Goal: Task Accomplishment & Management: Complete application form

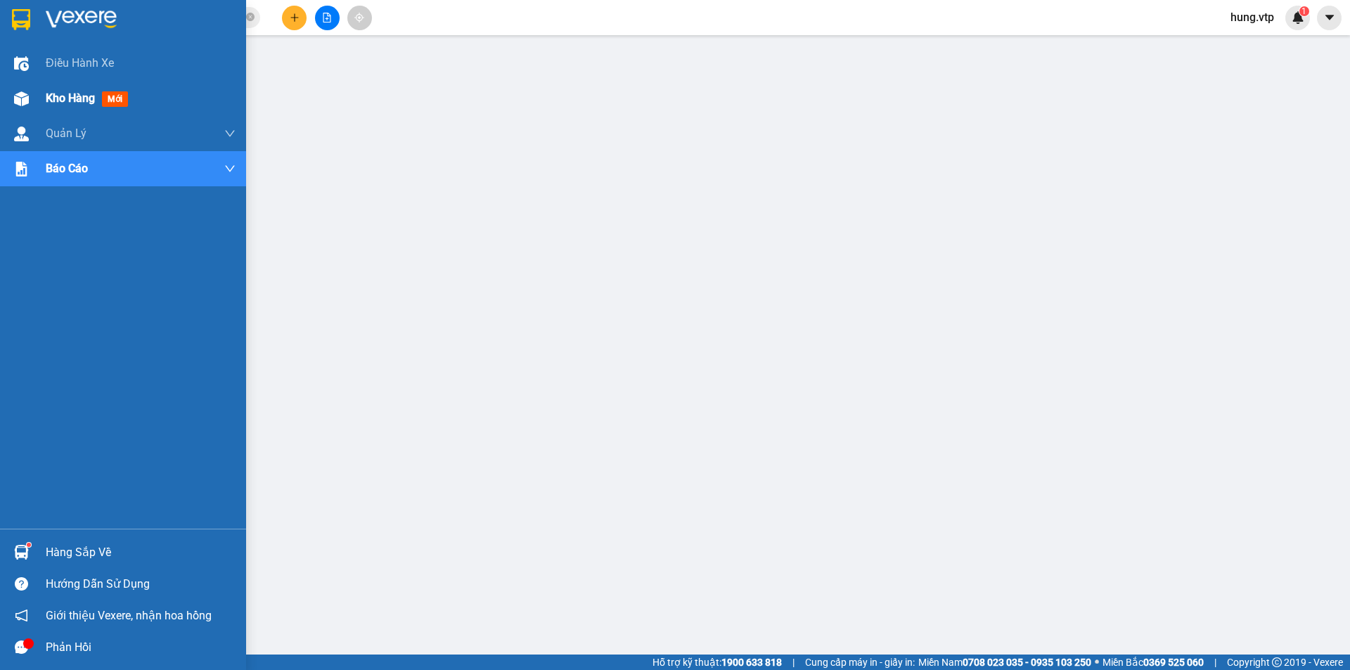
click at [71, 94] on span "Kho hàng" at bounding box center [70, 97] width 49 height 13
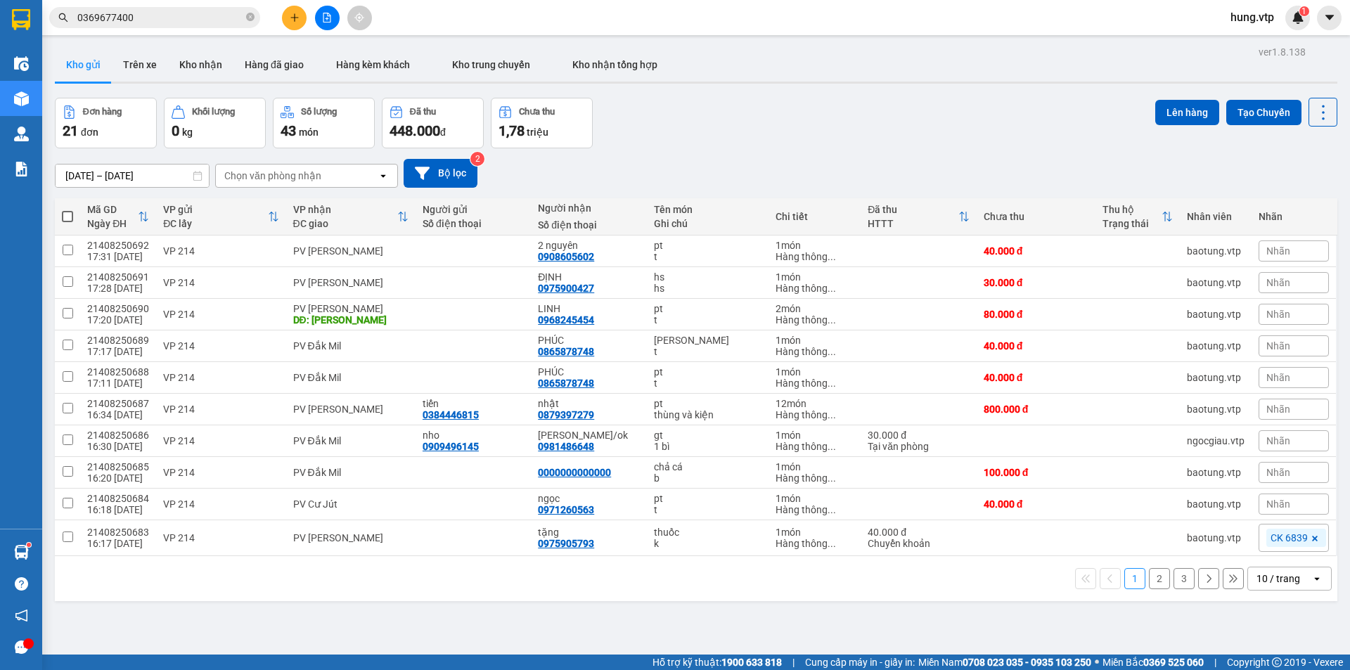
click at [747, 136] on div "Đơn hàng 21 đơn [PERSON_NAME] 0 kg Số [PERSON_NAME] 43 món Đã thu 448.000 [PERS…" at bounding box center [696, 123] width 1282 height 51
click at [74, 252] on td at bounding box center [67, 252] width 25 height 32
checkbox input "true"
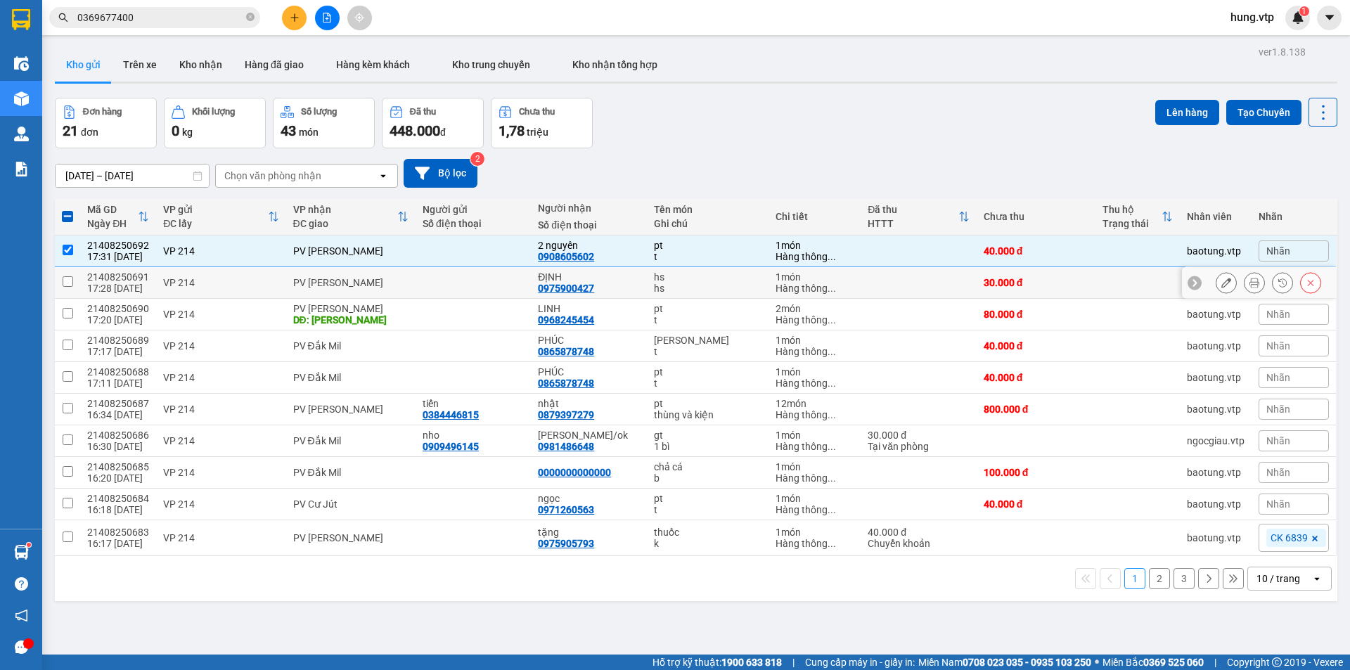
click at [72, 279] on input "checkbox" at bounding box center [68, 281] width 11 height 11
checkbox input "true"
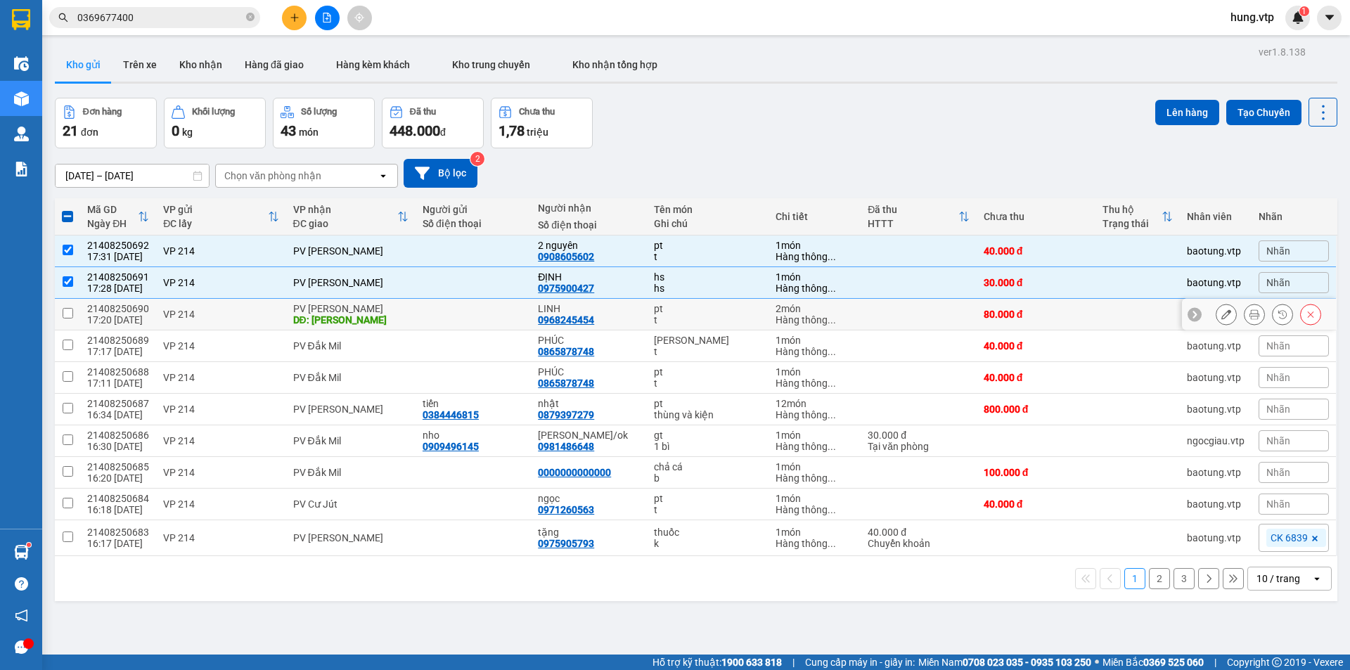
click at [74, 311] on td at bounding box center [67, 315] width 25 height 32
checkbox input "true"
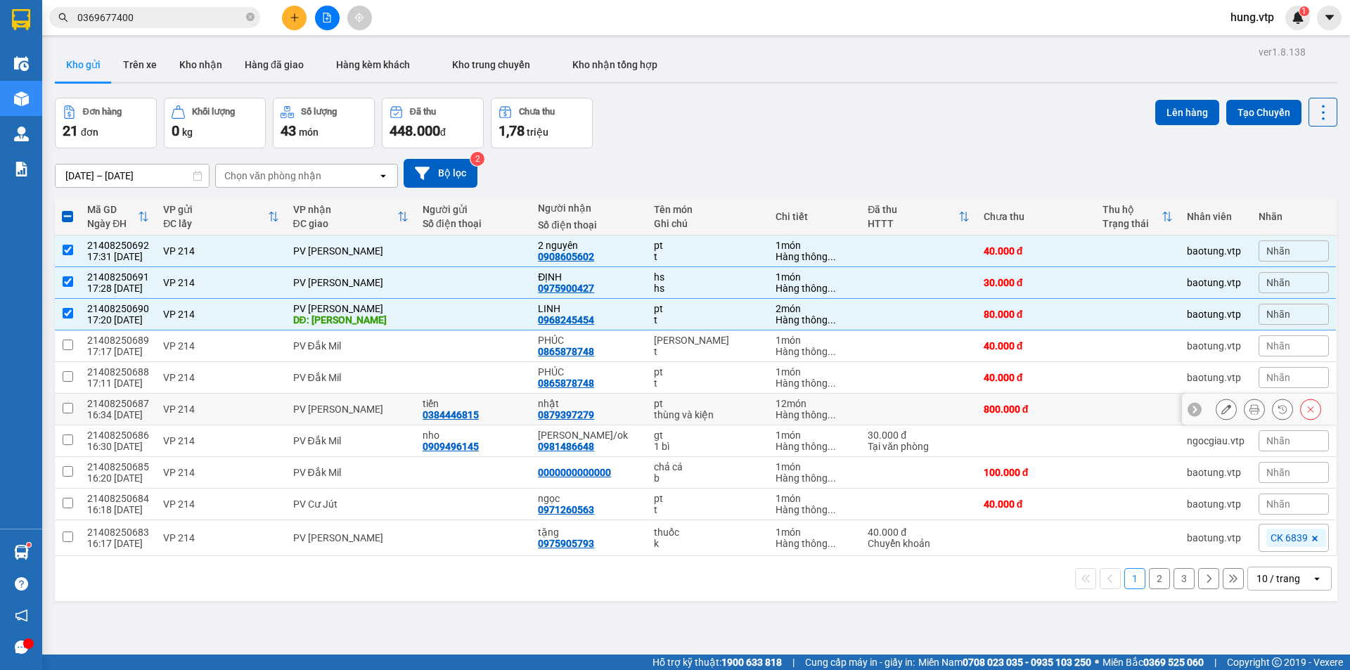
click at [72, 411] on input "checkbox" at bounding box center [68, 408] width 11 height 11
checkbox input "true"
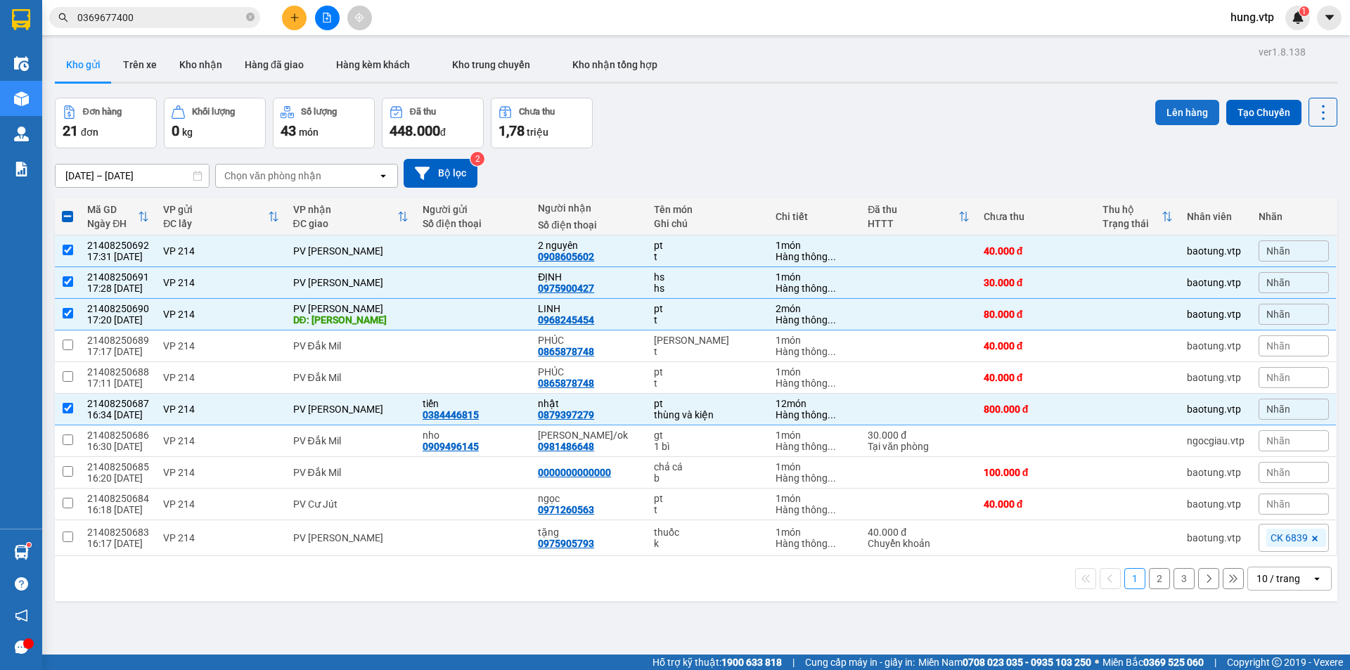
click at [1169, 103] on button "Lên hàng" at bounding box center [1187, 112] width 64 height 25
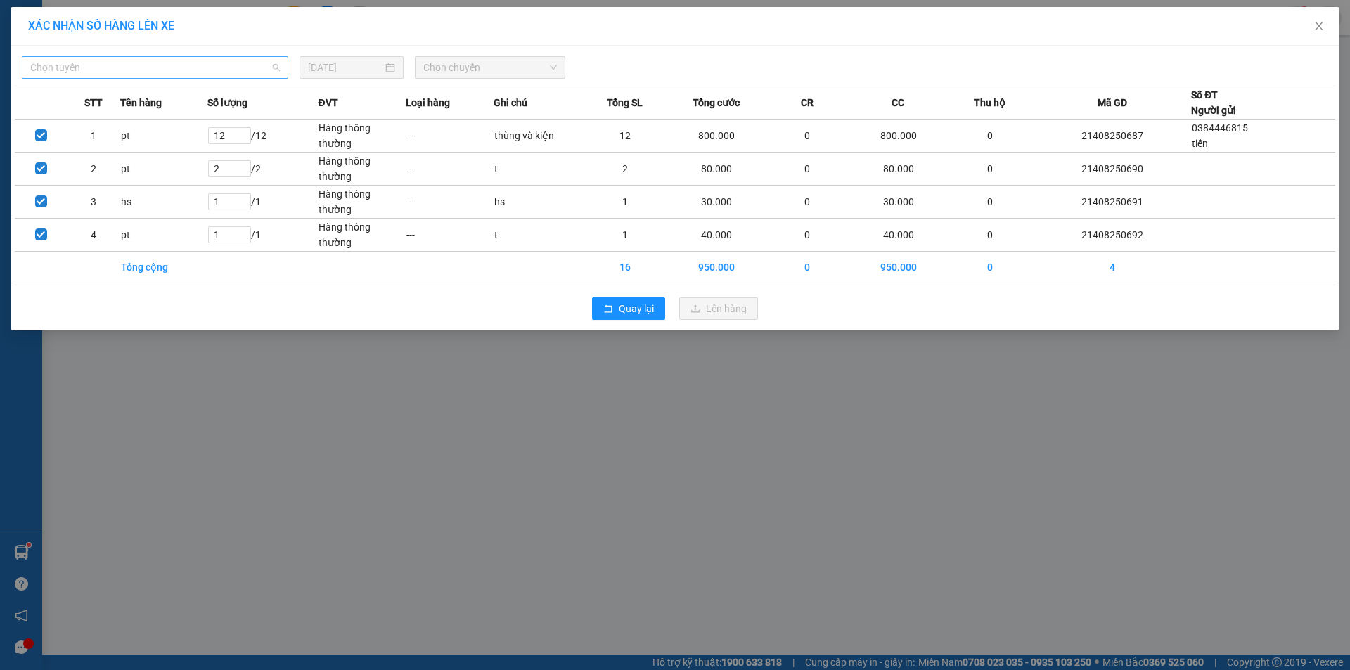
click at [224, 65] on span "Chọn tuyến" at bounding box center [155, 67] width 250 height 21
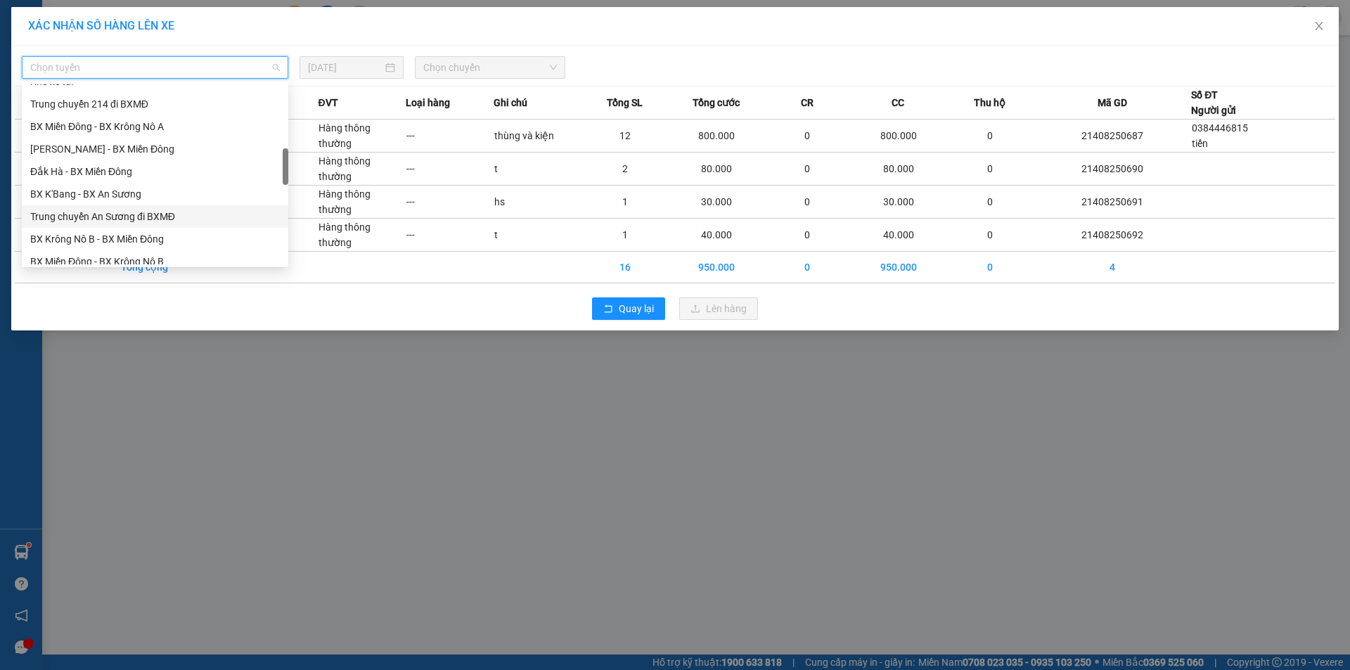
scroll to position [422, 0]
click at [173, 190] on div "BX Miền Đông - BX Krông Nô B" at bounding box center [155, 191] width 250 height 15
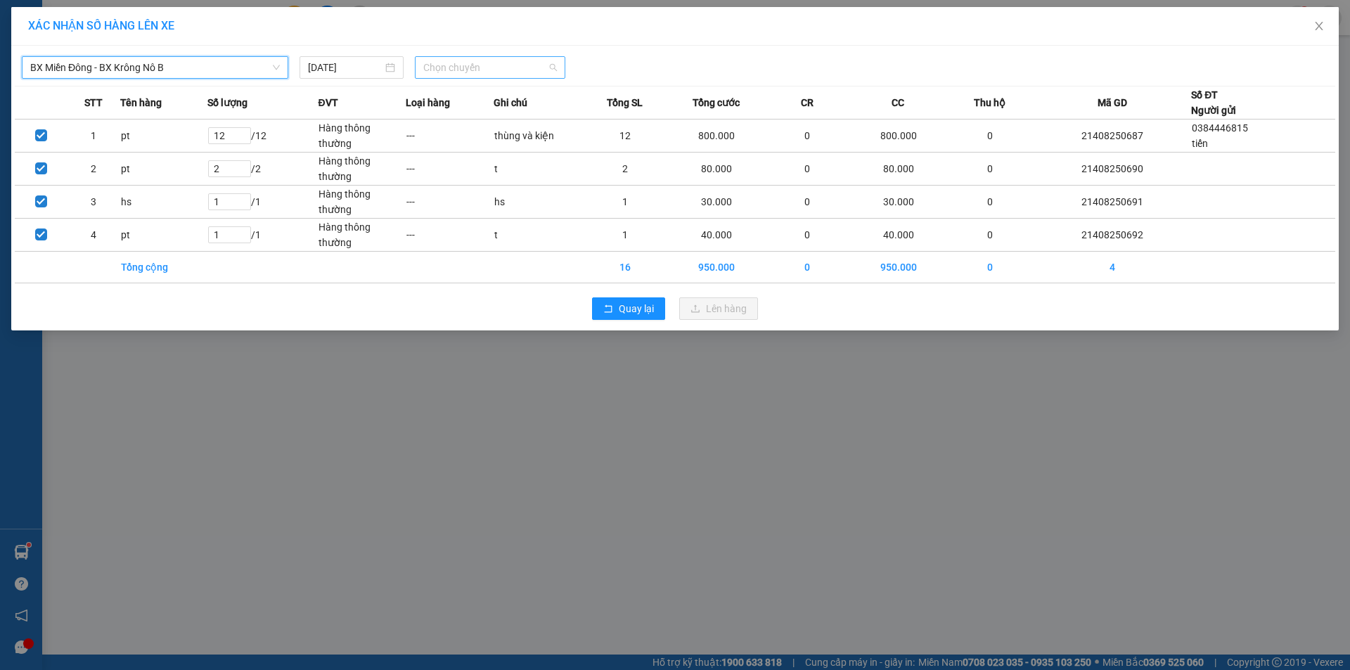
click at [468, 68] on span "Chọn chuyến" at bounding box center [490, 67] width 134 height 21
click at [478, 122] on div "20:30 - 51B-152.80" at bounding box center [478, 117] width 110 height 15
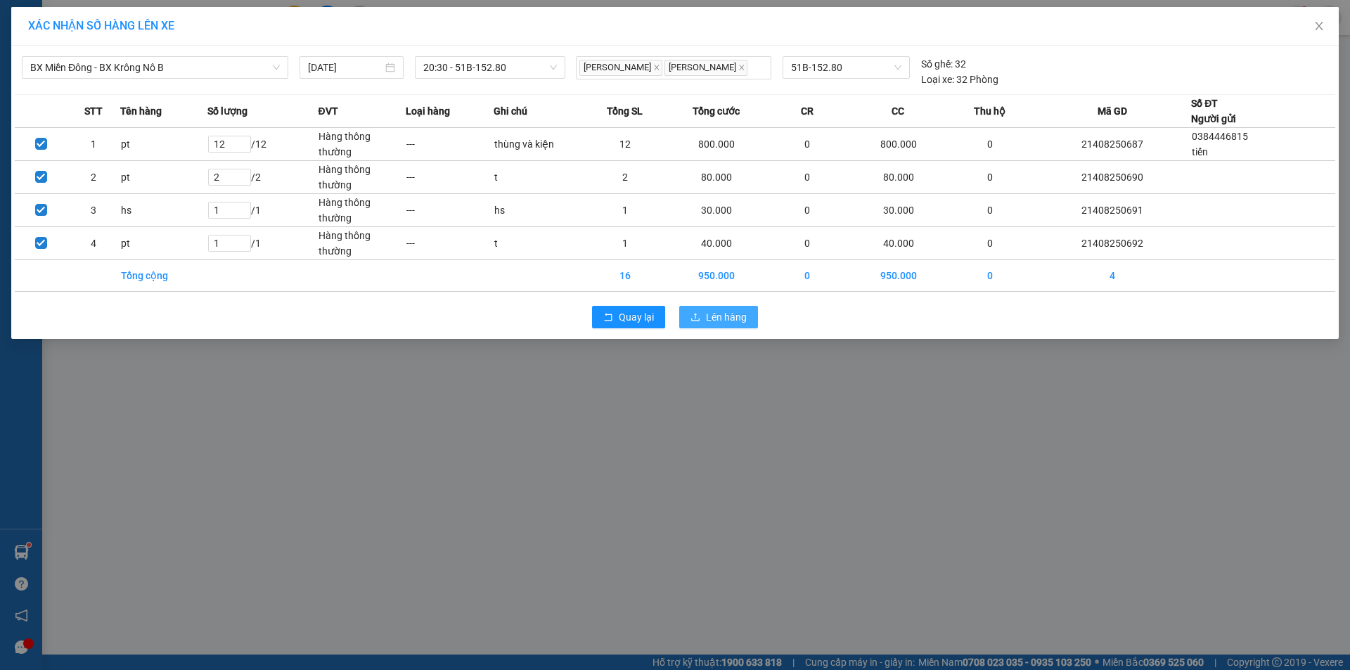
click at [712, 314] on span "Lên hàng" at bounding box center [726, 316] width 41 height 15
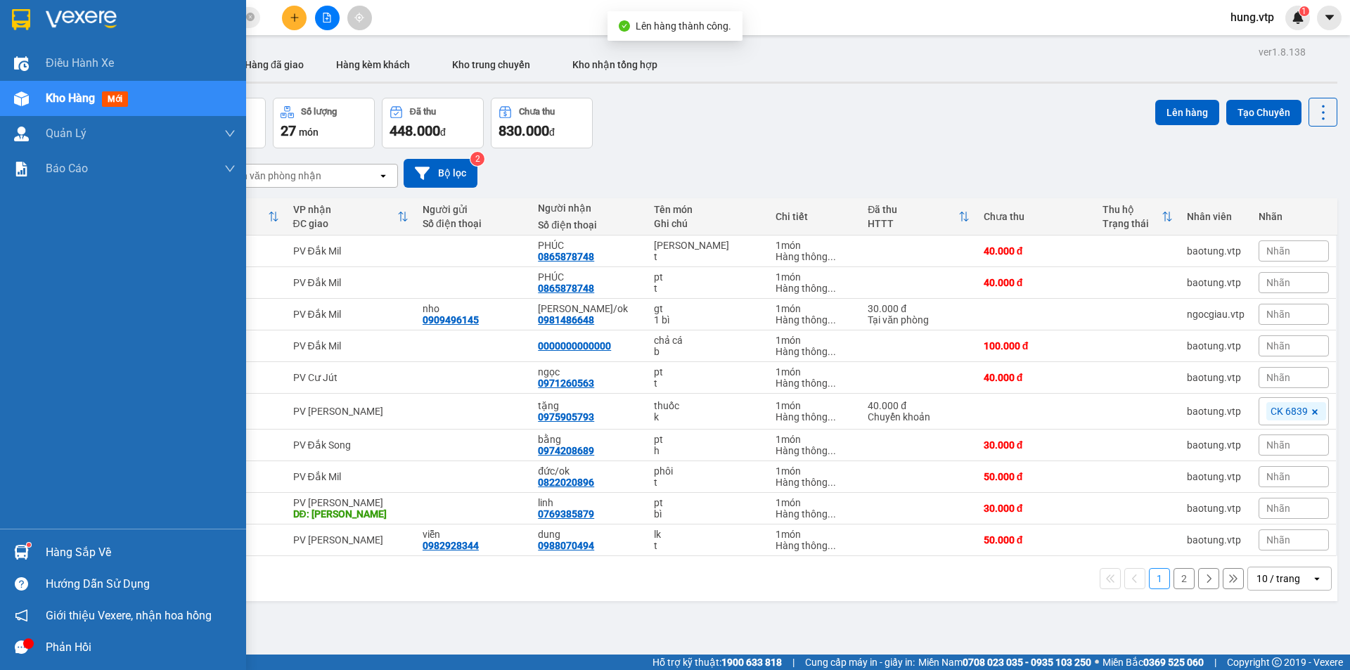
scroll to position [65, 0]
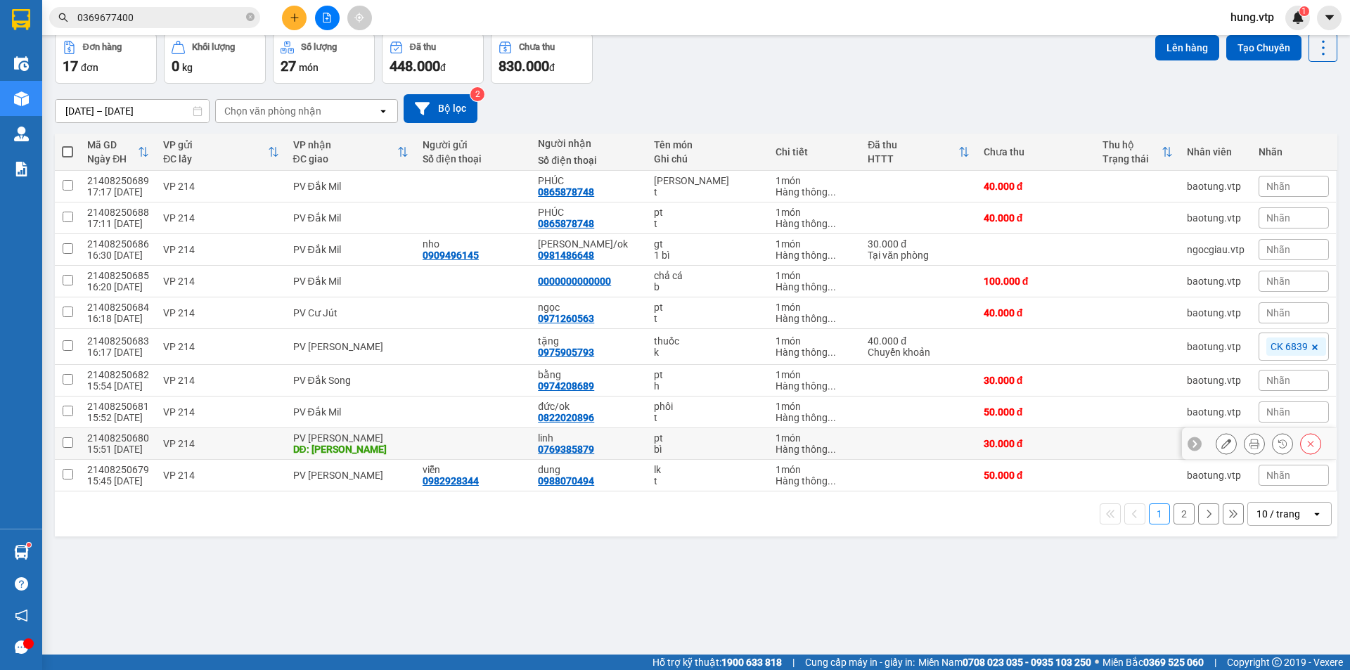
click at [72, 444] on input "checkbox" at bounding box center [68, 442] width 11 height 11
checkbox input "true"
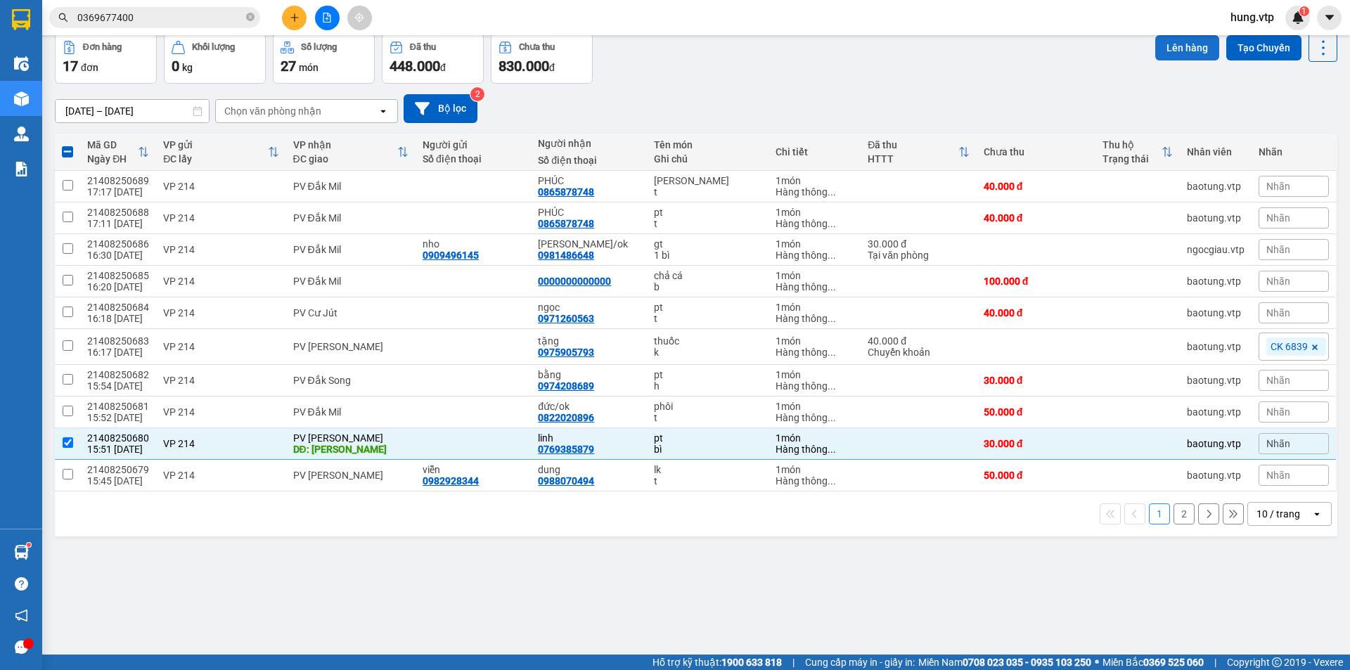
click at [1176, 49] on button "Lên hàng" at bounding box center [1187, 47] width 64 height 25
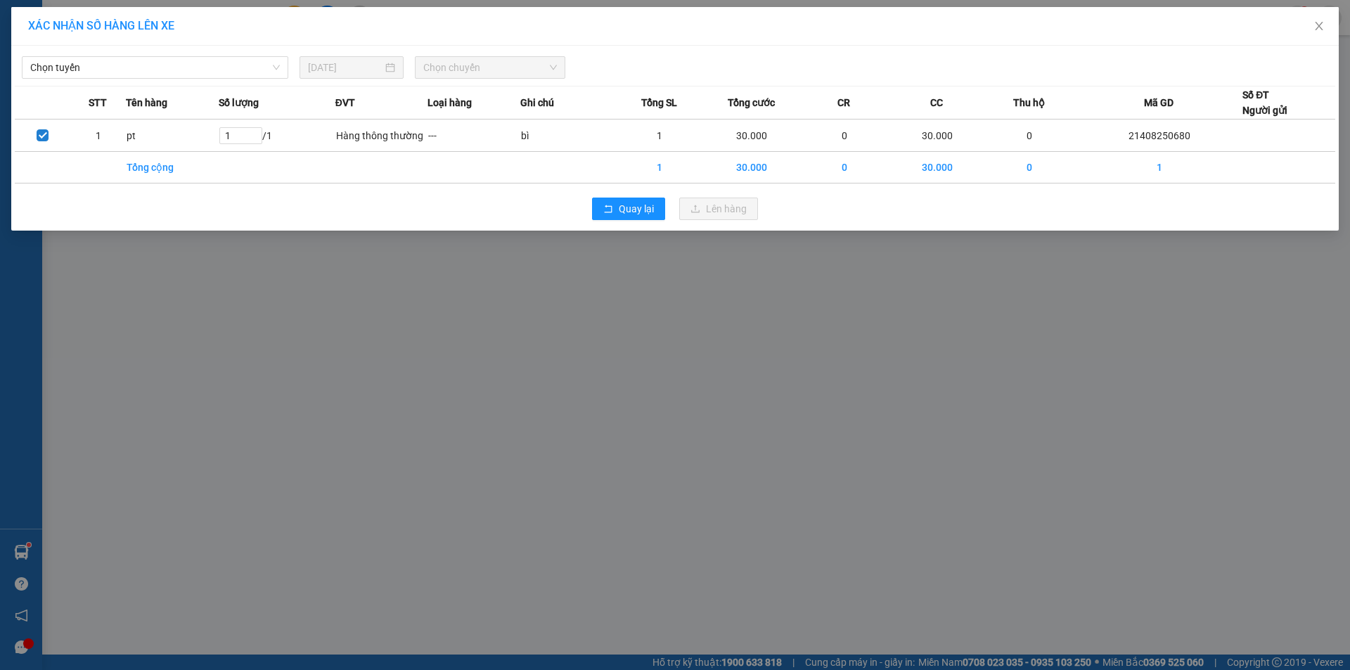
click at [480, 67] on span "Chọn chuyến" at bounding box center [490, 67] width 134 height 21
click at [202, 79] on div "[PERSON_NAME] [DATE] [PERSON_NAME] STT Tên hàng Số [PERSON_NAME] ĐVT [PERSON_NA…" at bounding box center [674, 138] width 1327 height 185
click at [214, 61] on span "Chọn tuyến" at bounding box center [155, 67] width 250 height 21
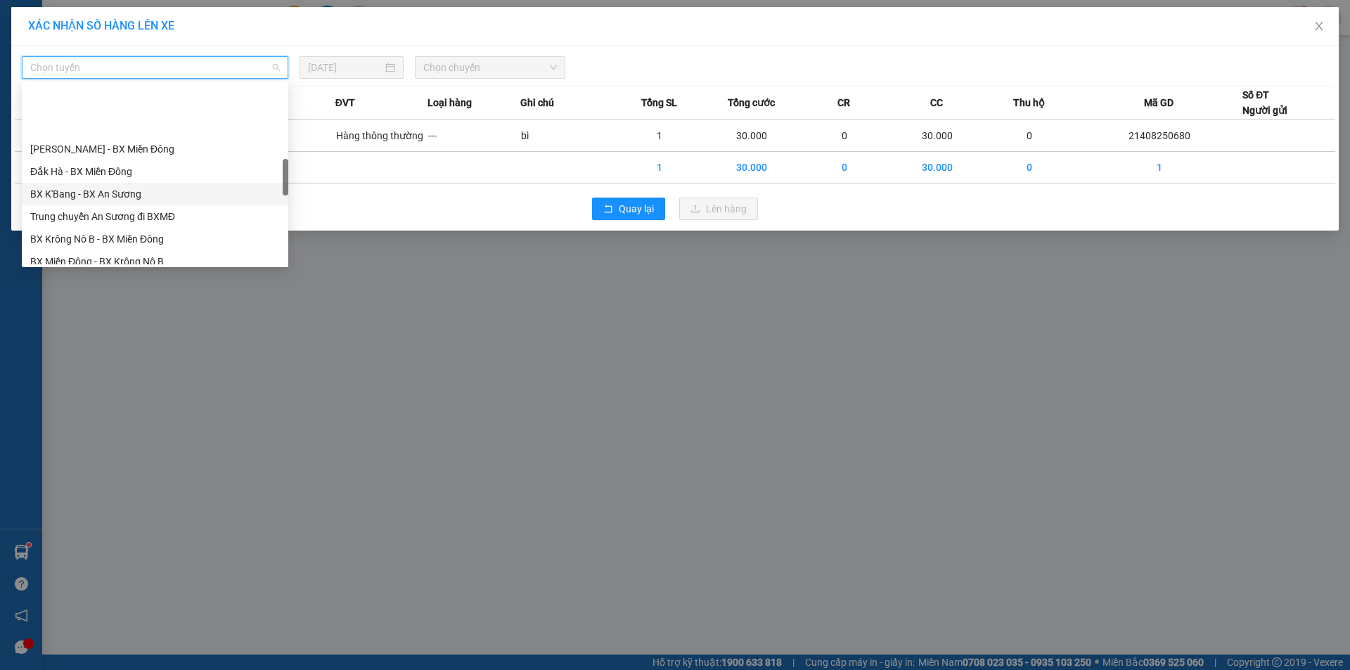
scroll to position [422, 0]
click at [188, 185] on div "BX Miền Đông - BX Krông Nô B" at bounding box center [155, 191] width 250 height 15
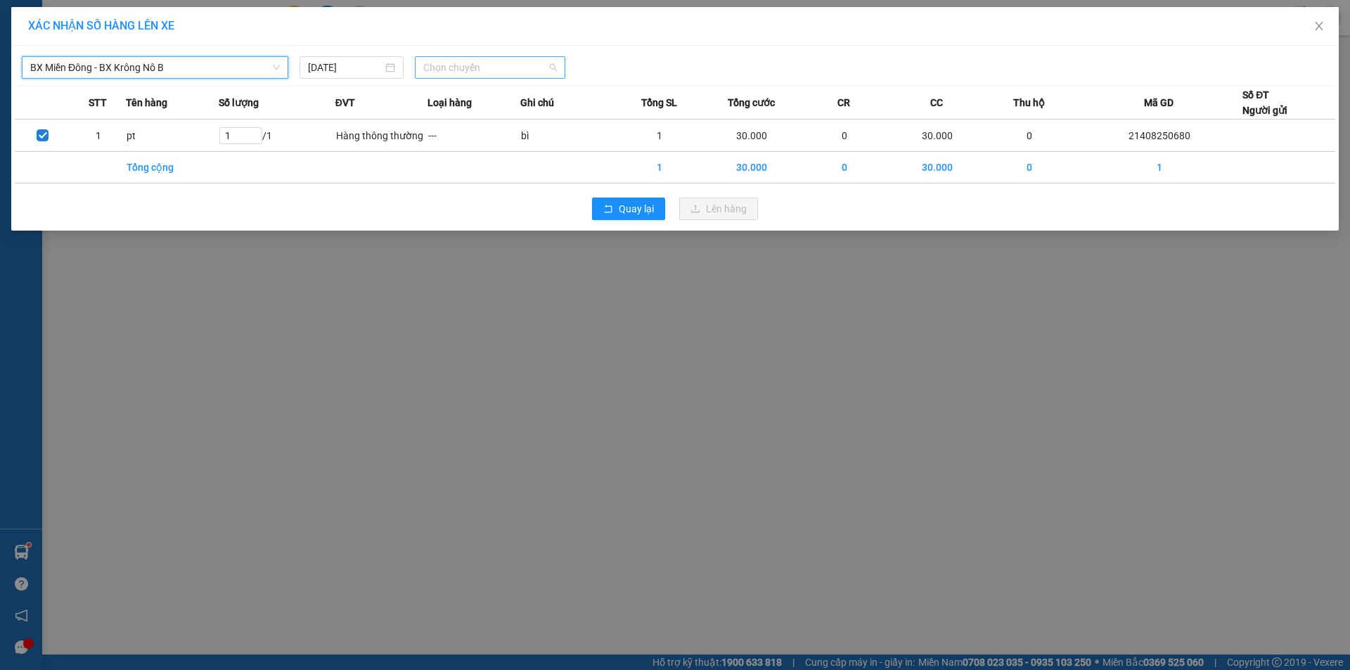
click at [489, 63] on span "Chọn chuyến" at bounding box center [490, 67] width 134 height 21
click at [489, 120] on div "20:30 - 51B-152.80" at bounding box center [478, 117] width 110 height 15
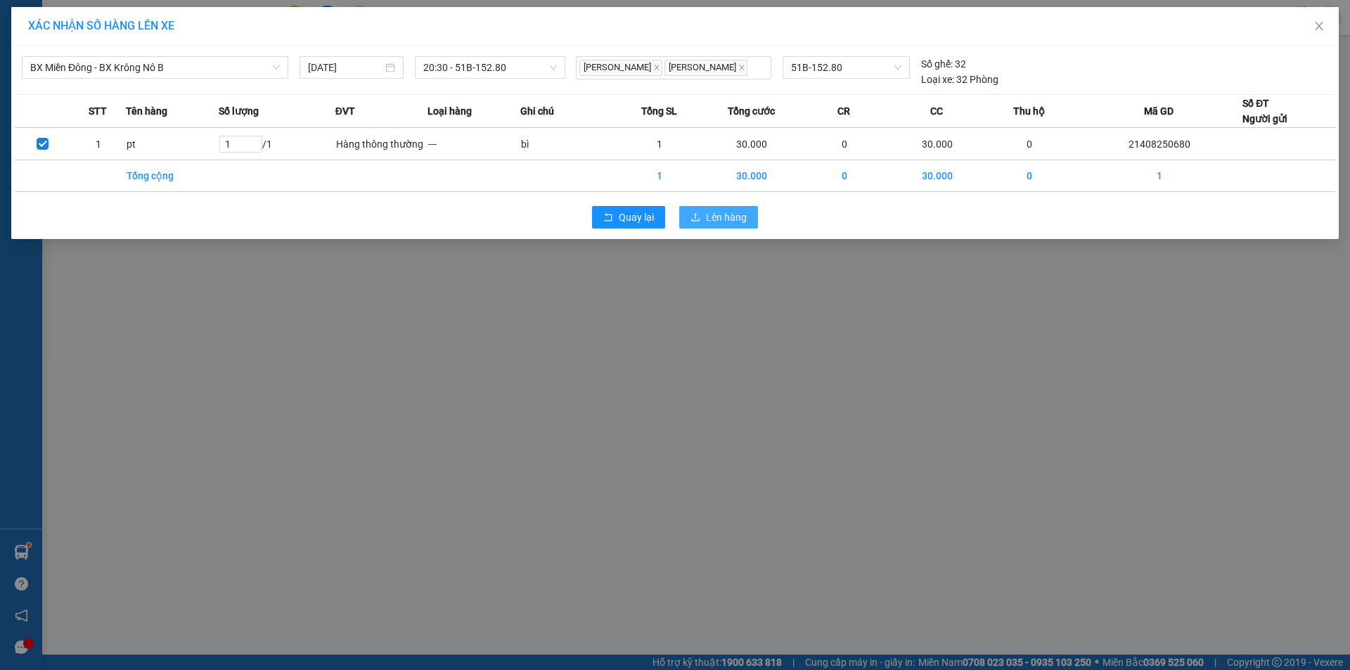
click at [735, 217] on span "Lên hàng" at bounding box center [726, 217] width 41 height 15
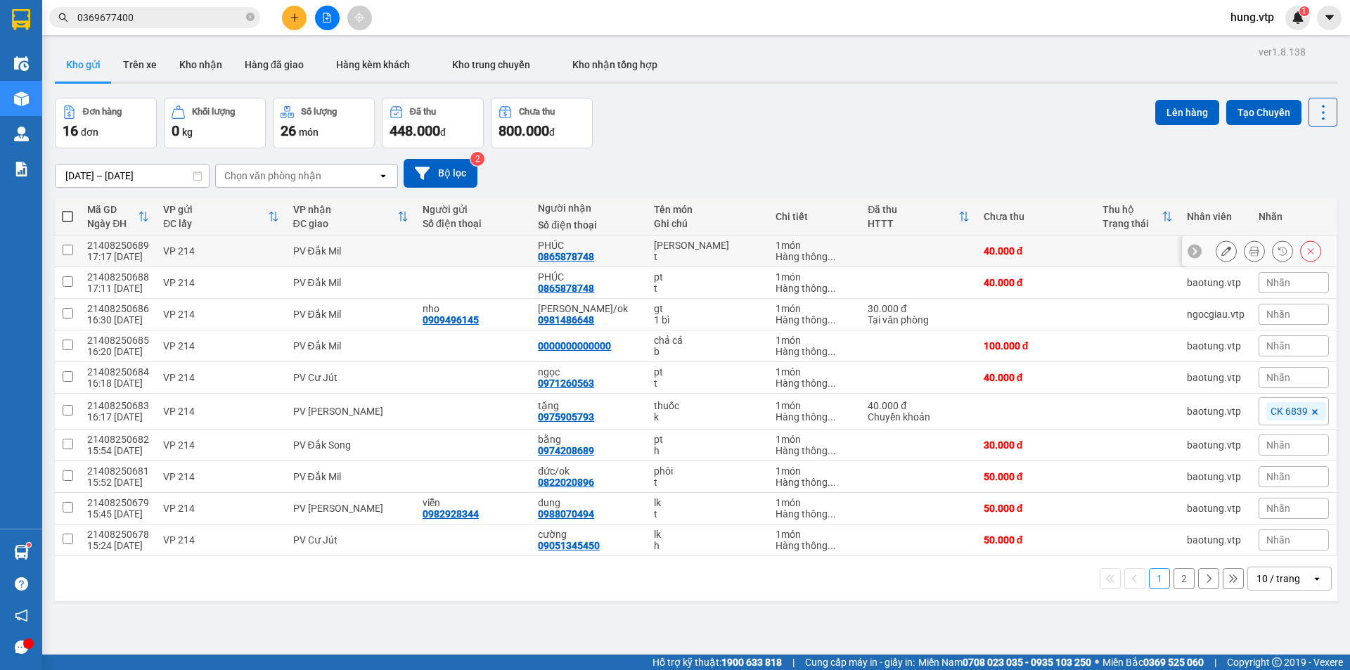
drag, startPoint x: 69, startPoint y: 249, endPoint x: 71, endPoint y: 276, distance: 27.5
click at [69, 252] on input "checkbox" at bounding box center [68, 250] width 11 height 11
checkbox input "true"
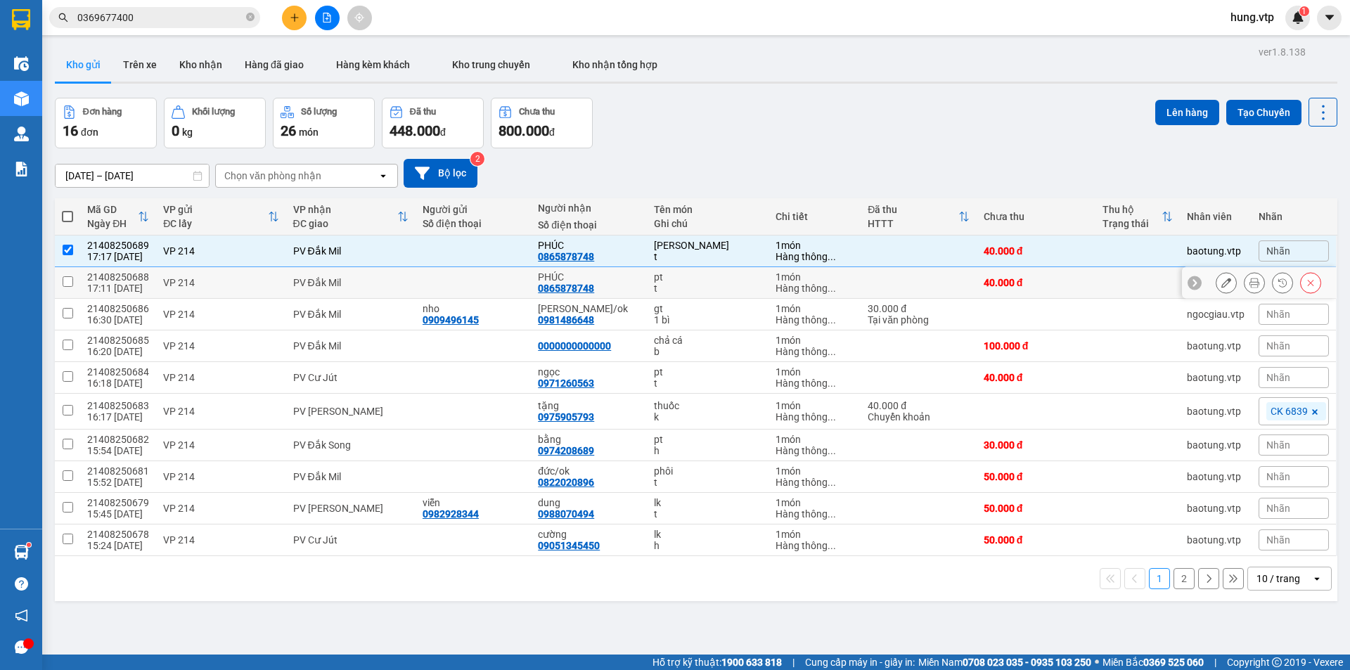
click at [72, 281] on input "checkbox" at bounding box center [68, 281] width 11 height 11
checkbox input "true"
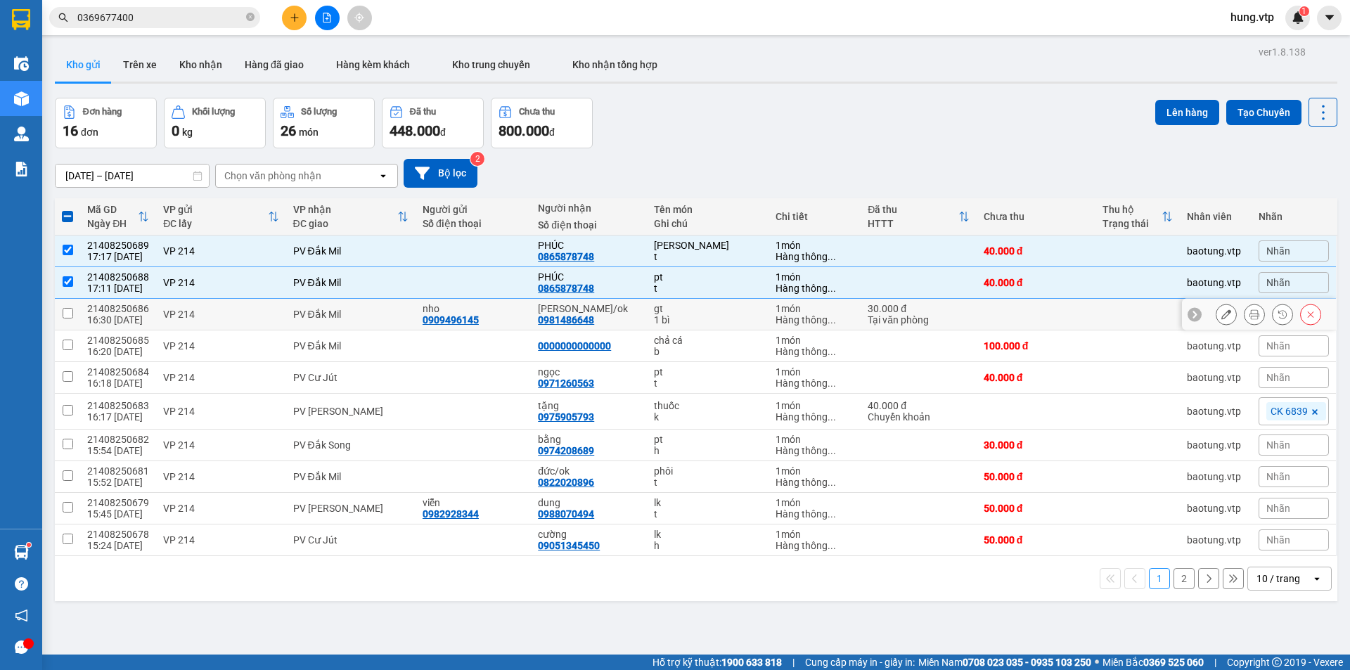
click at [66, 302] on td at bounding box center [67, 315] width 25 height 32
checkbox input "true"
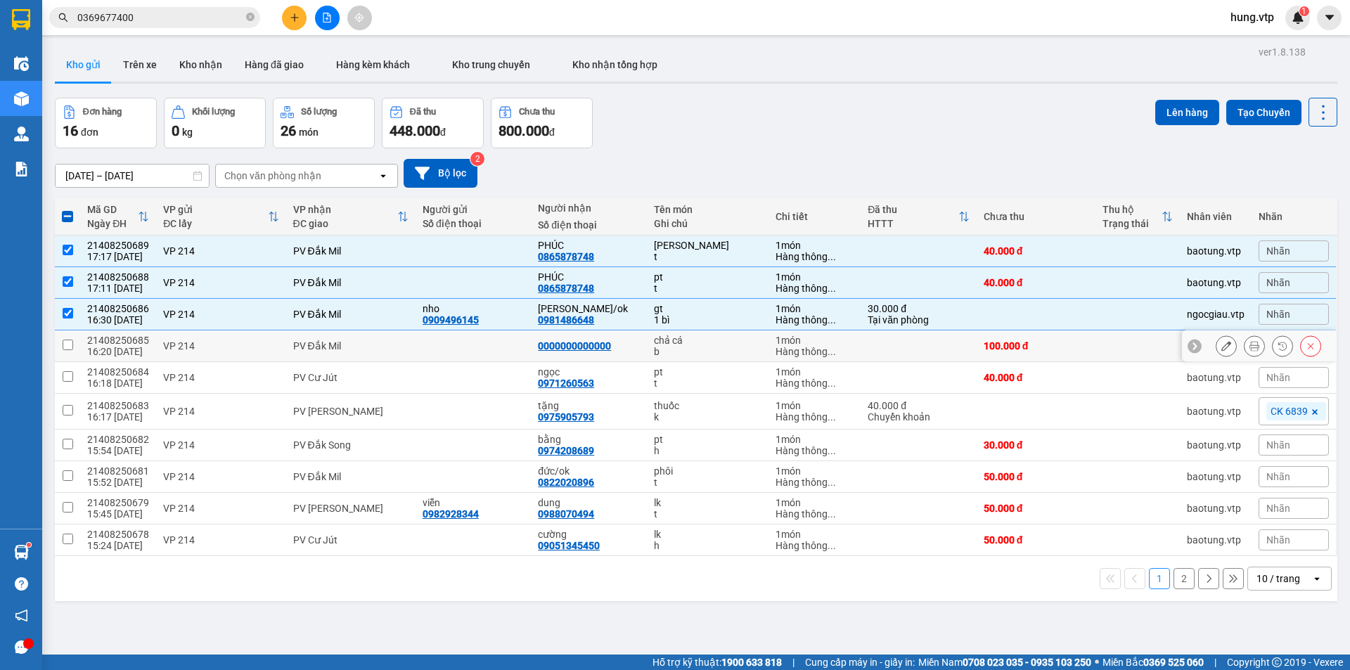
click at [66, 344] on input "checkbox" at bounding box center [68, 345] width 11 height 11
checkbox input "true"
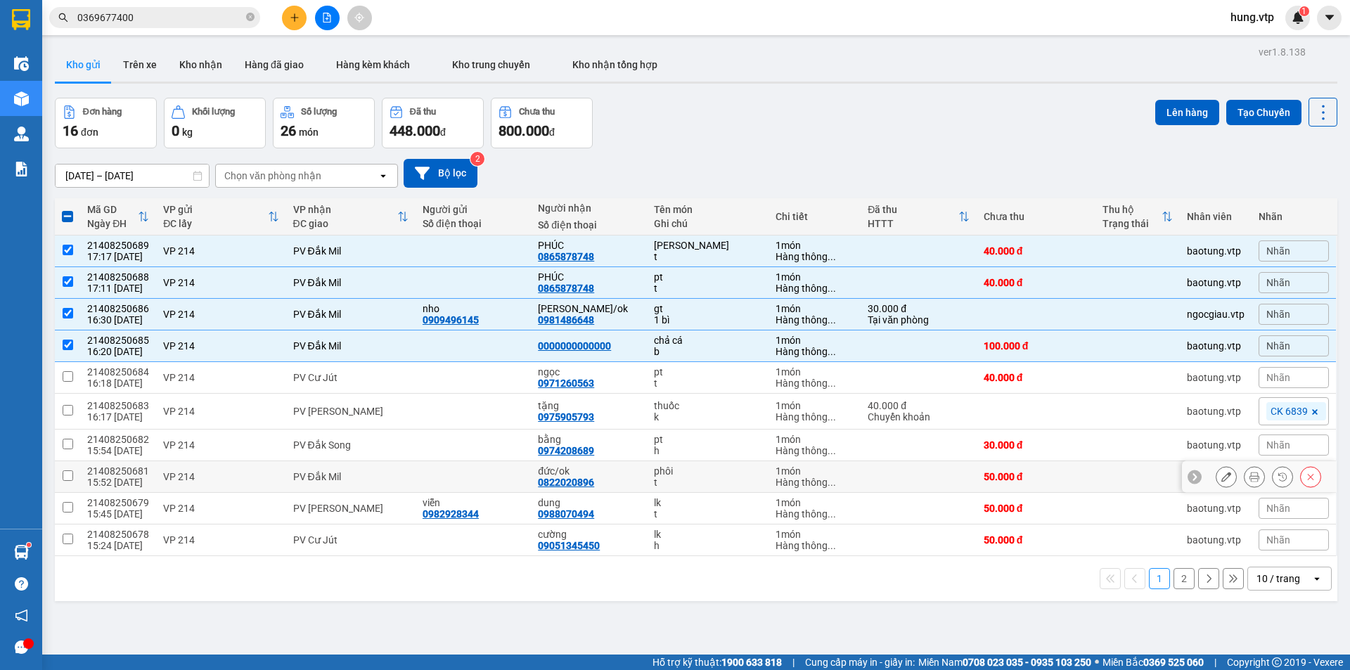
click at [67, 475] on input "checkbox" at bounding box center [68, 475] width 11 height 11
checkbox input "true"
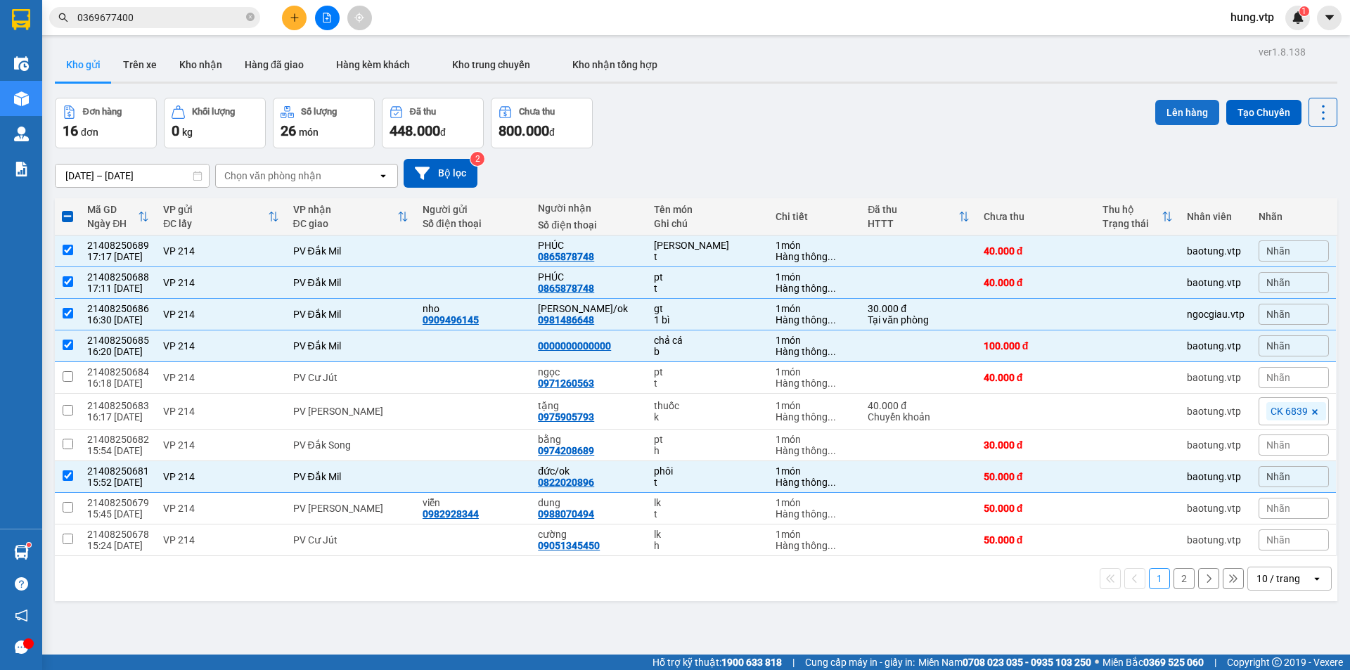
click at [1181, 110] on button "Lên hàng" at bounding box center [1187, 112] width 64 height 25
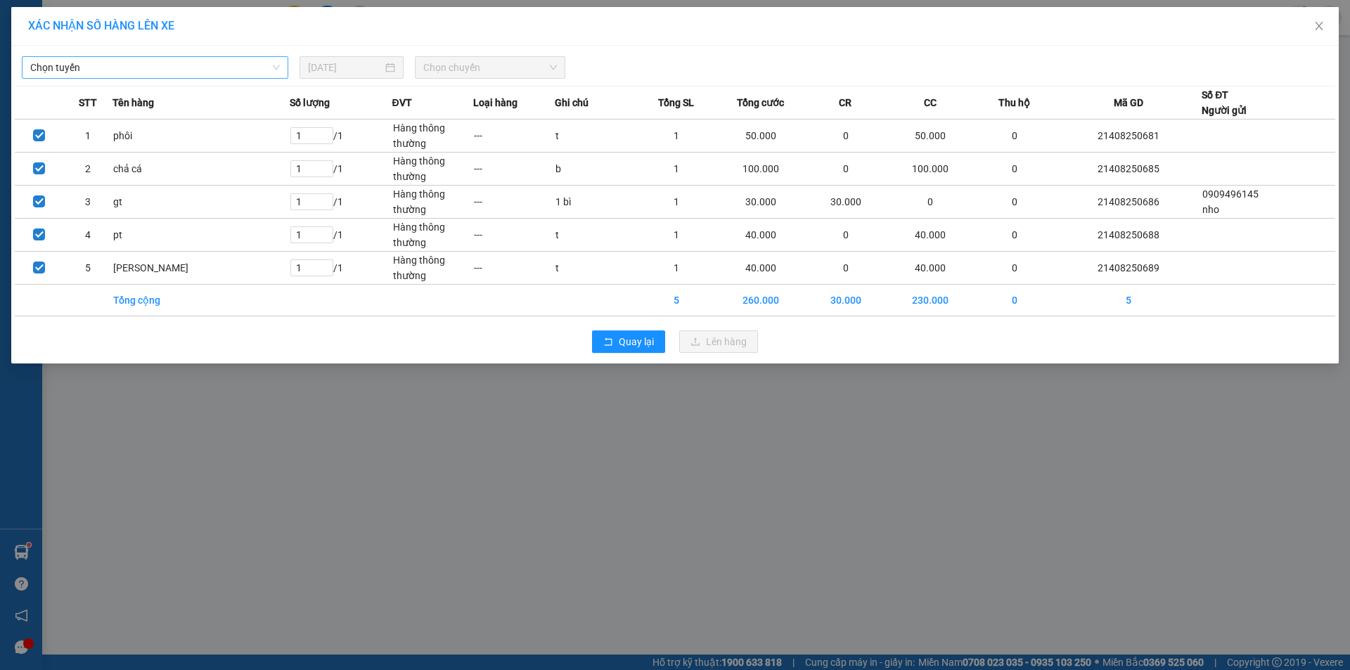
click at [174, 60] on span "Chọn tuyến" at bounding box center [155, 67] width 250 height 21
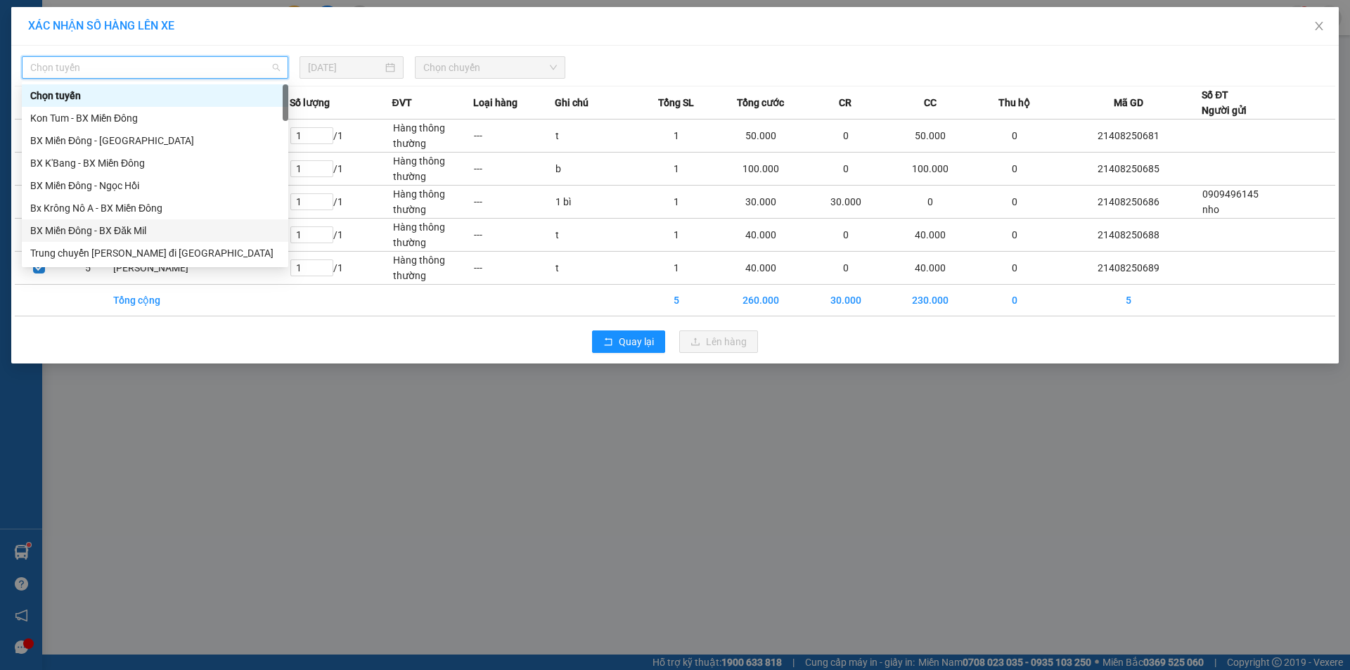
click at [151, 228] on div "BX Miền Đông - BX Đăk Mil" at bounding box center [155, 230] width 250 height 15
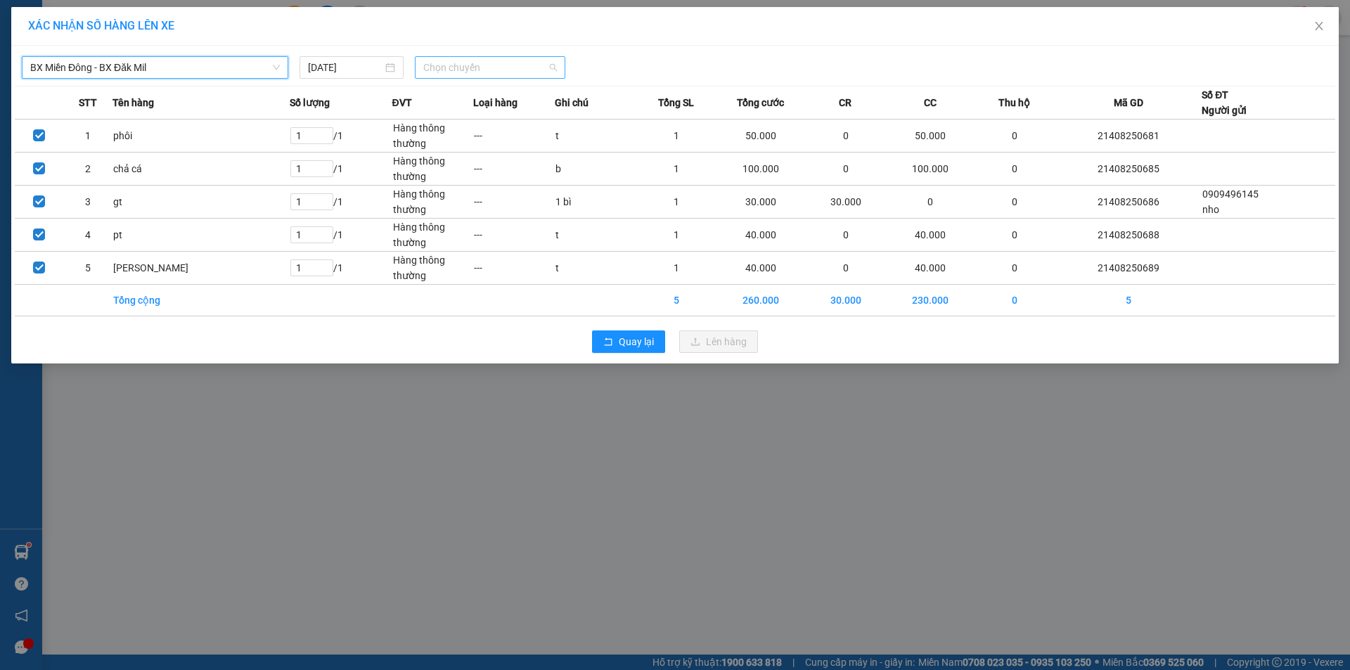
click at [492, 69] on span "Chọn chuyến" at bounding box center [490, 67] width 134 height 21
click at [496, 118] on div "21:00 - 50H-251.23" at bounding box center [478, 117] width 110 height 15
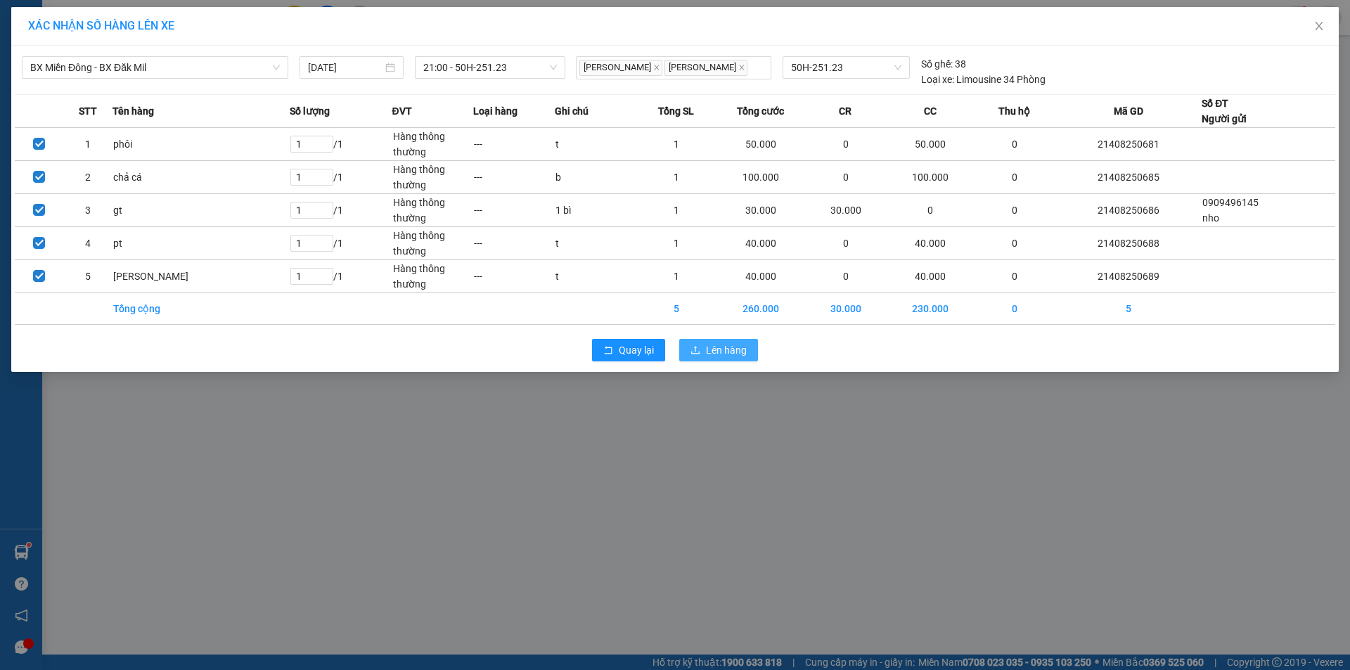
click at [718, 348] on span "Lên hàng" at bounding box center [726, 349] width 41 height 15
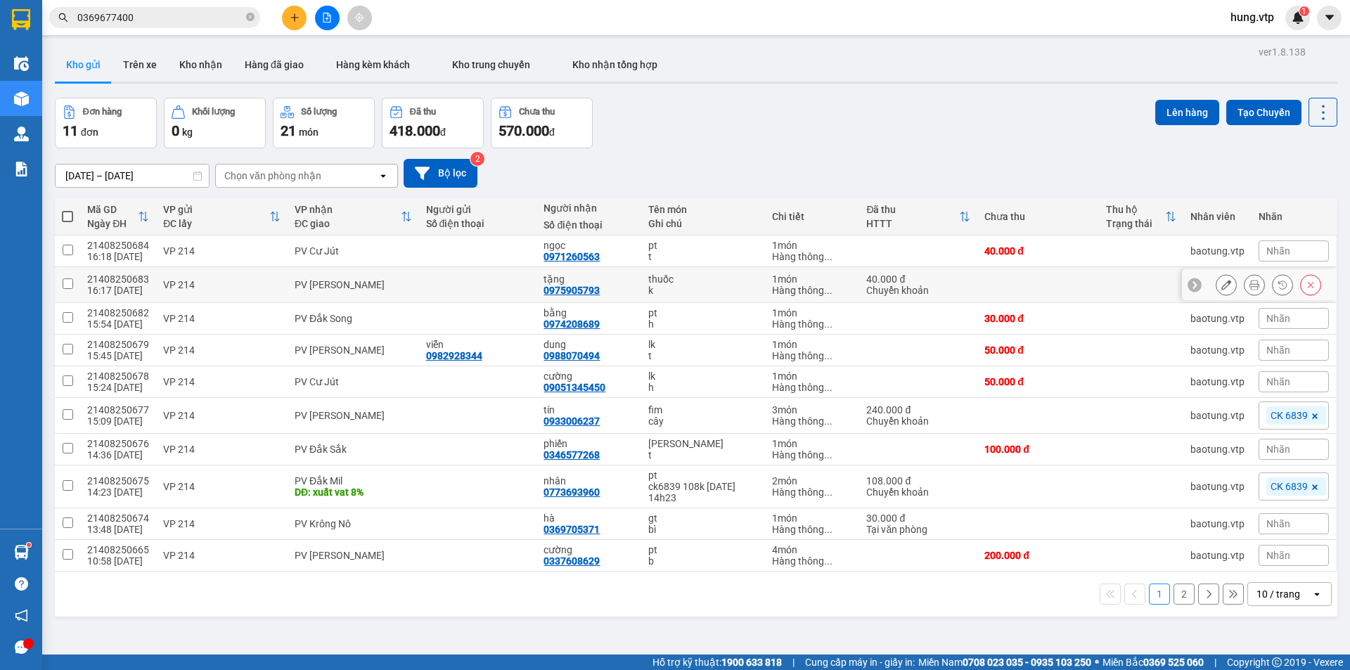
click at [66, 285] on input "checkbox" at bounding box center [68, 283] width 11 height 11
checkbox input "true"
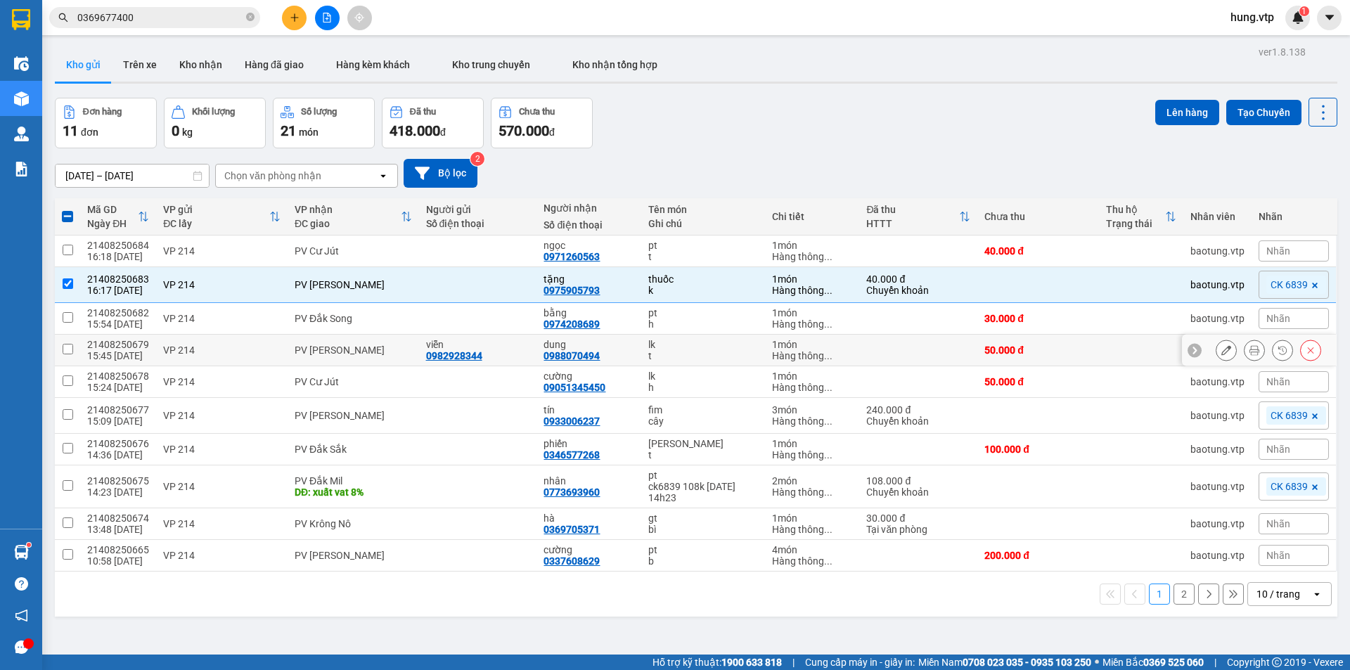
click at [63, 350] on input "checkbox" at bounding box center [68, 349] width 11 height 11
checkbox input "true"
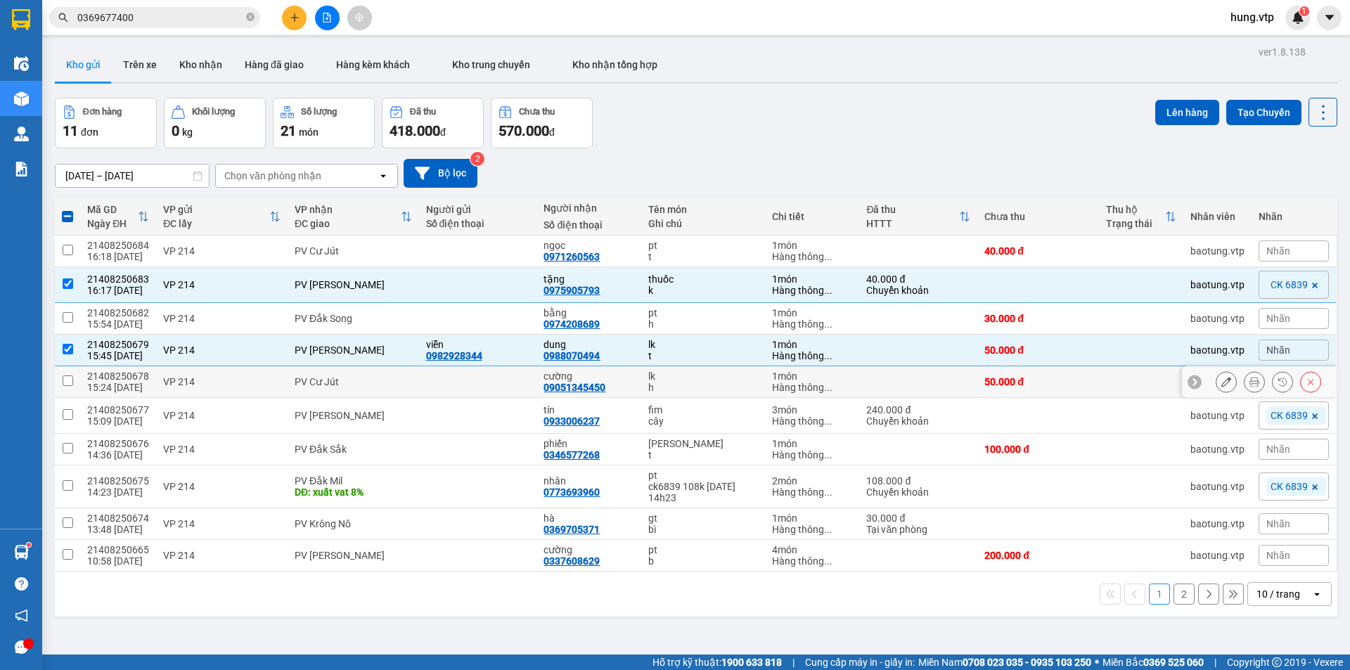
click at [63, 381] on input "checkbox" at bounding box center [68, 380] width 11 height 11
checkbox input "true"
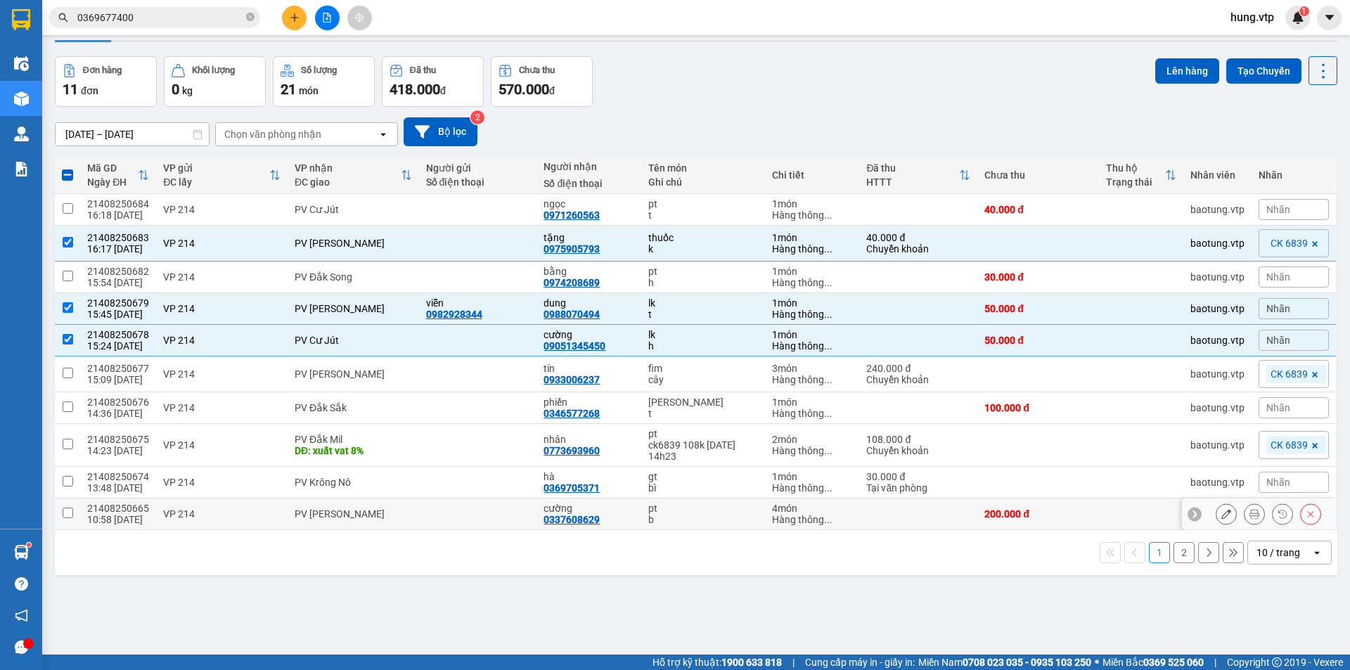
scroll to position [65, 0]
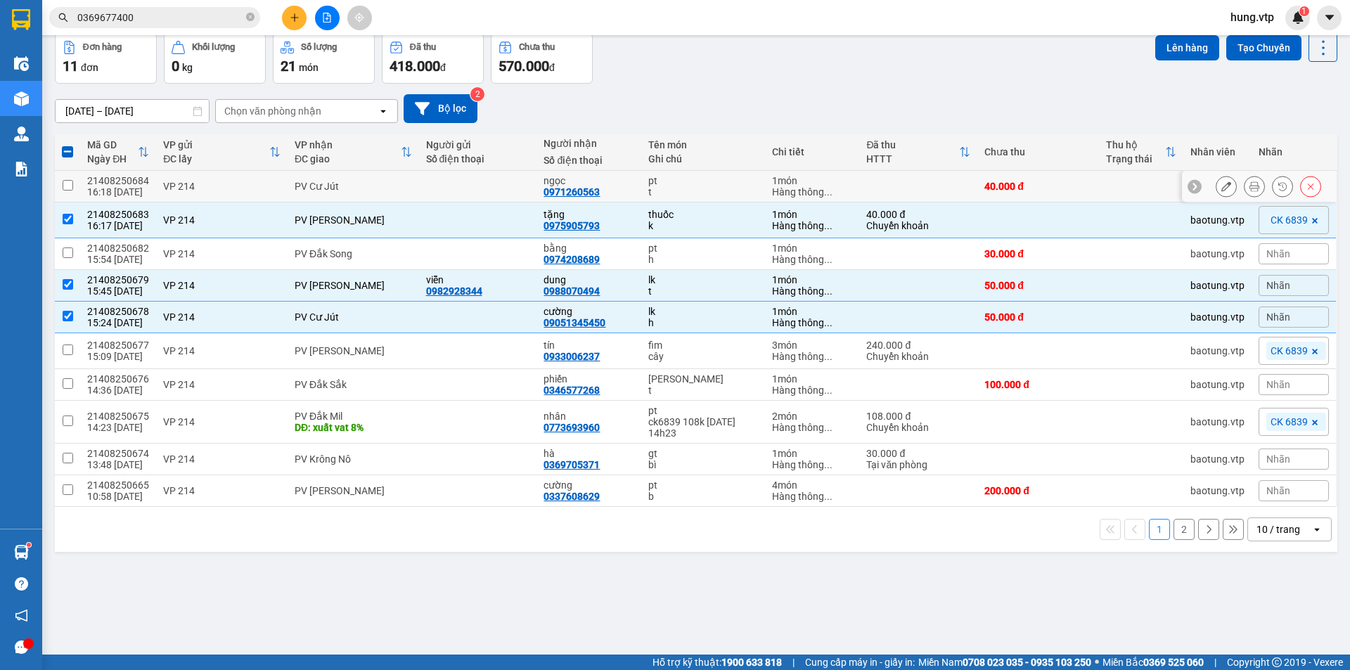
click at [67, 184] on input "checkbox" at bounding box center [68, 185] width 11 height 11
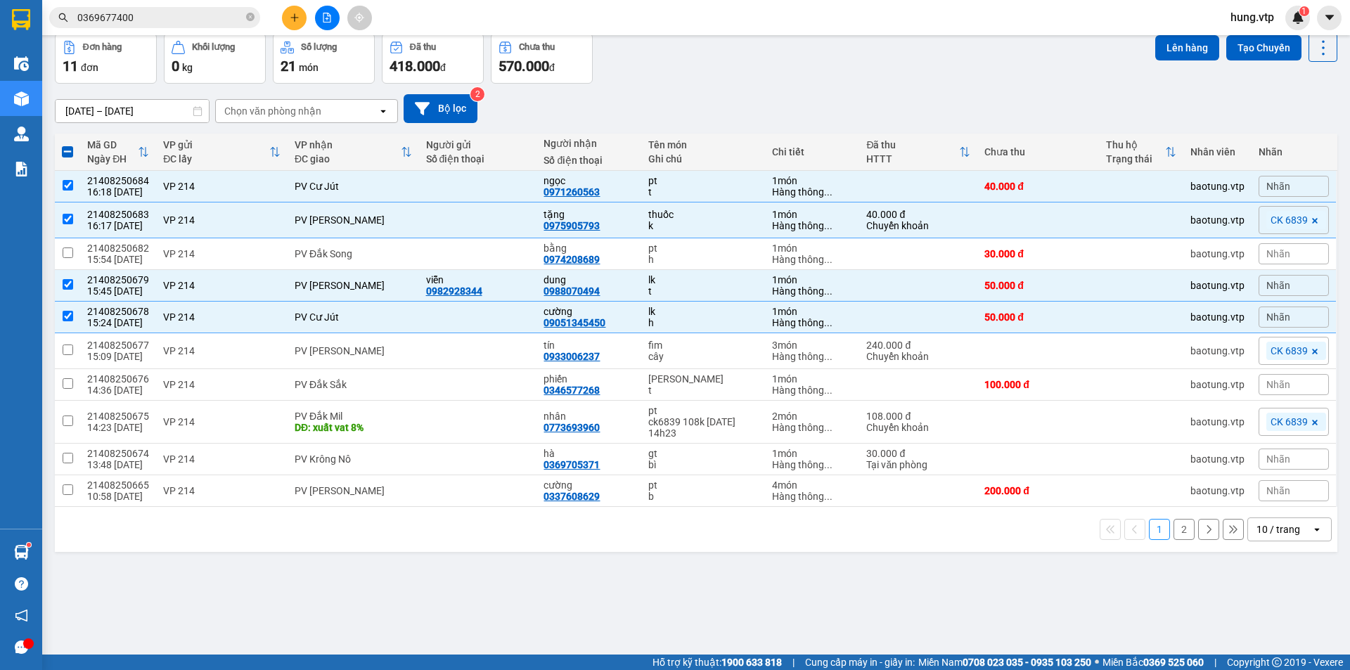
click at [1261, 527] on div "10 / trang" at bounding box center [1278, 529] width 44 height 14
click at [1275, 472] on span "80 / trang" at bounding box center [1270, 473] width 45 height 14
checkbox input "false"
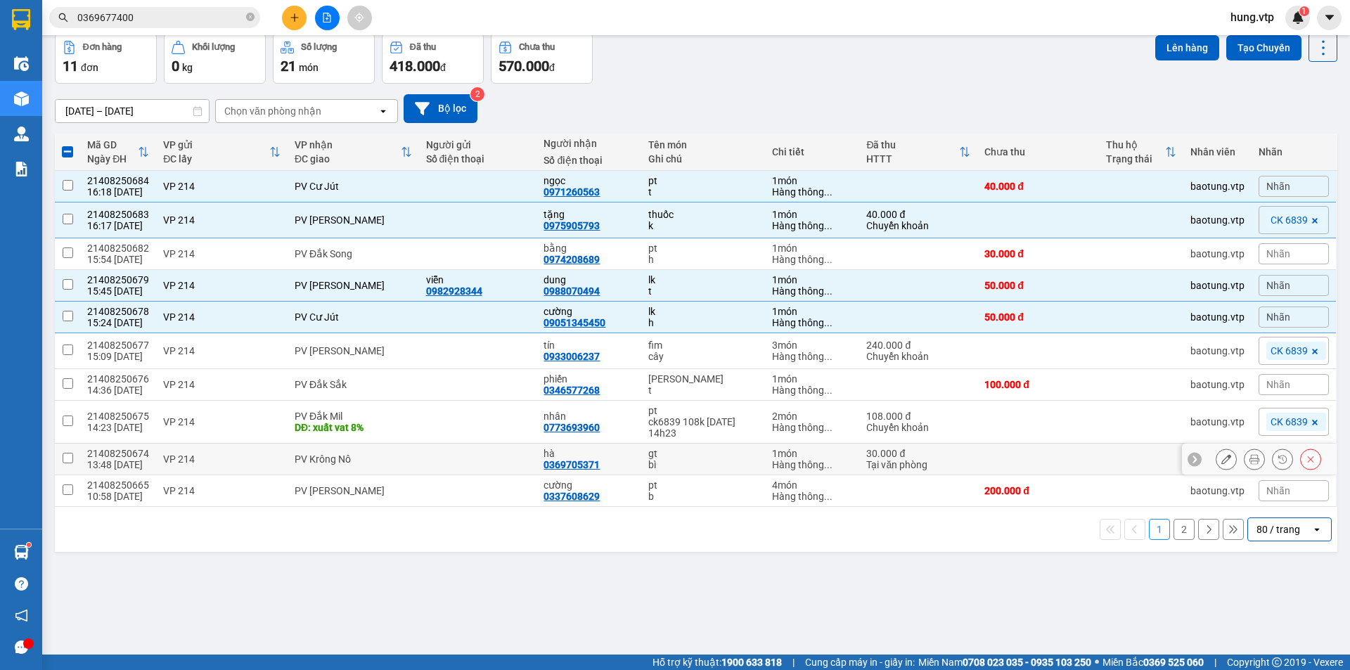
checkbox input "false"
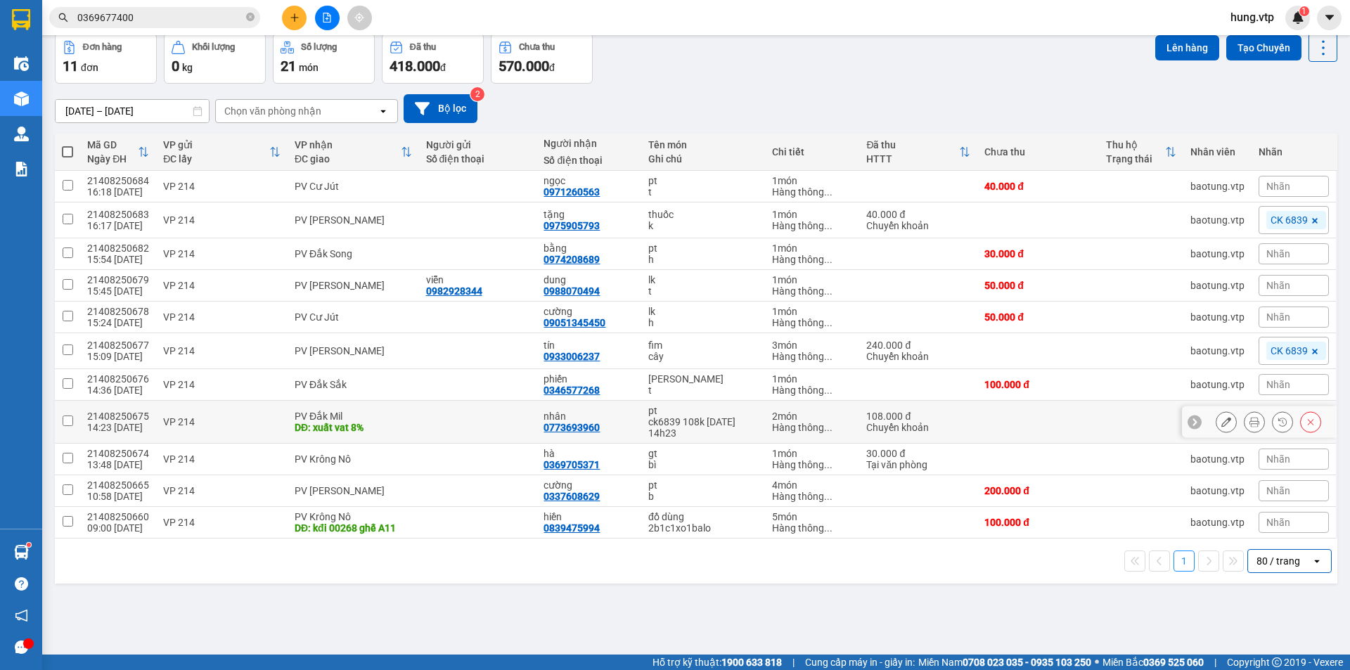
scroll to position [0, 0]
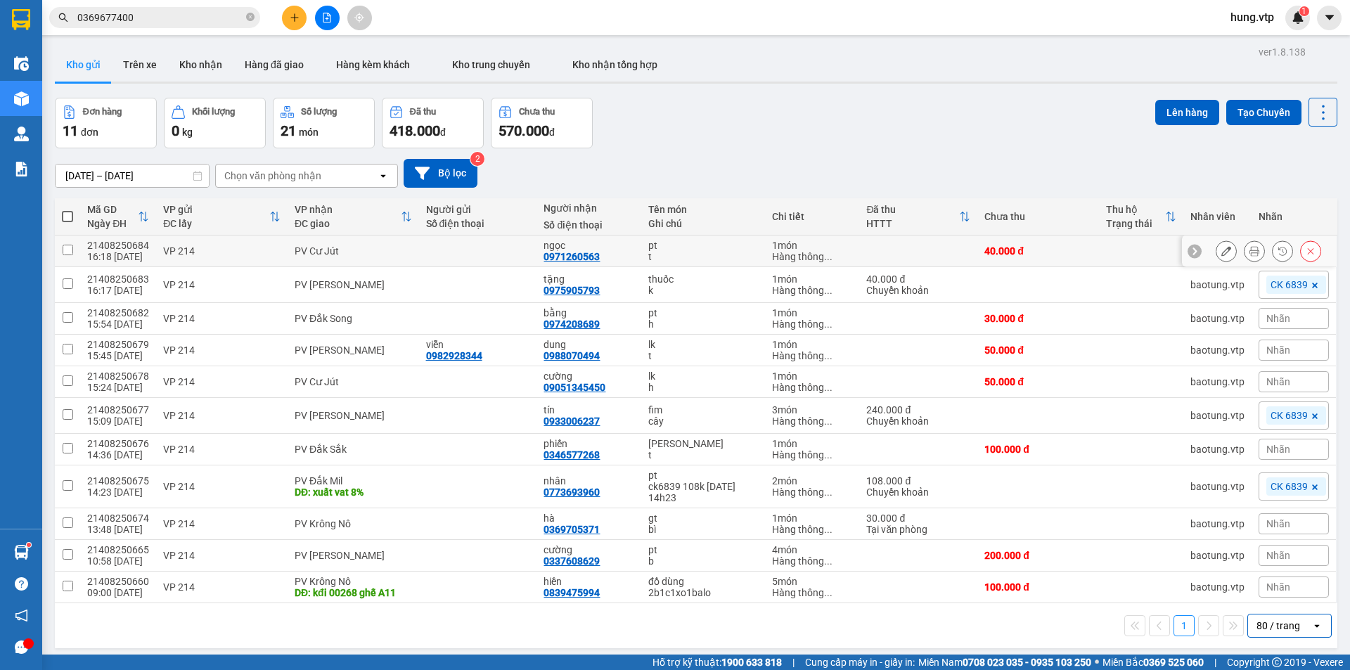
drag, startPoint x: 65, startPoint y: 249, endPoint x: 58, endPoint y: 266, distance: 18.9
click at [64, 249] on input "checkbox" at bounding box center [68, 250] width 11 height 11
checkbox input "true"
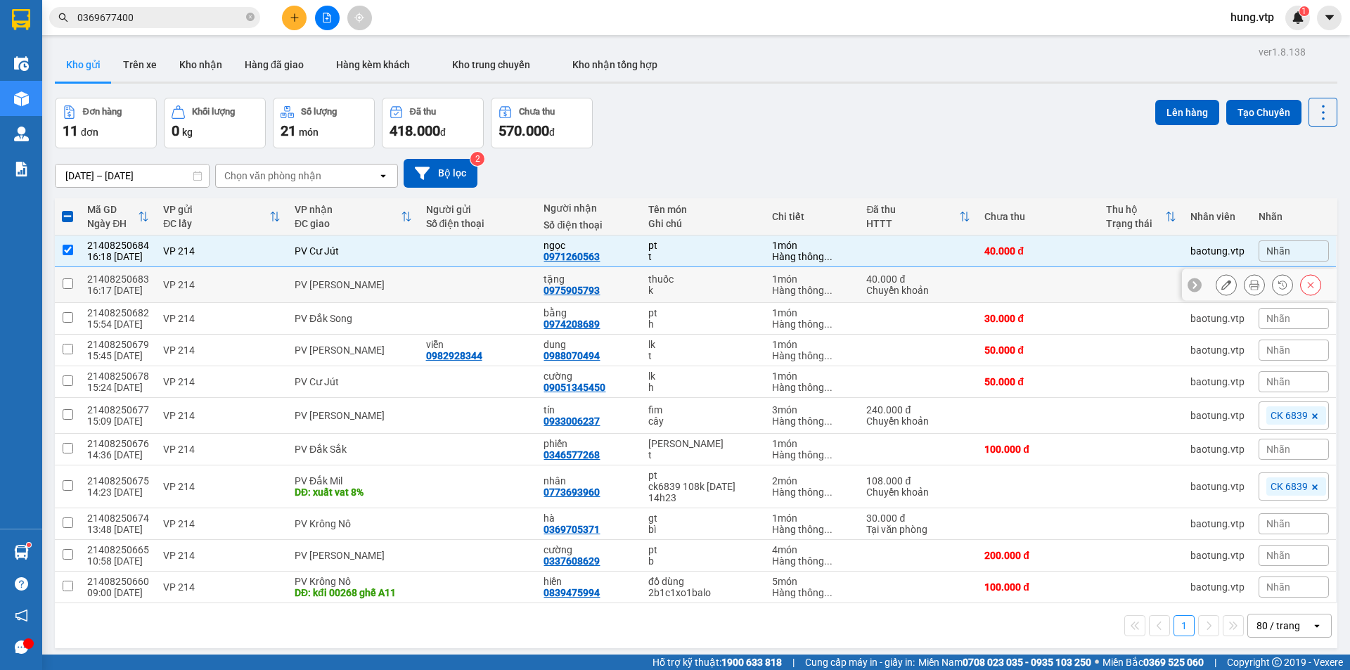
click at [56, 274] on td at bounding box center [67, 285] width 25 height 36
checkbox input "true"
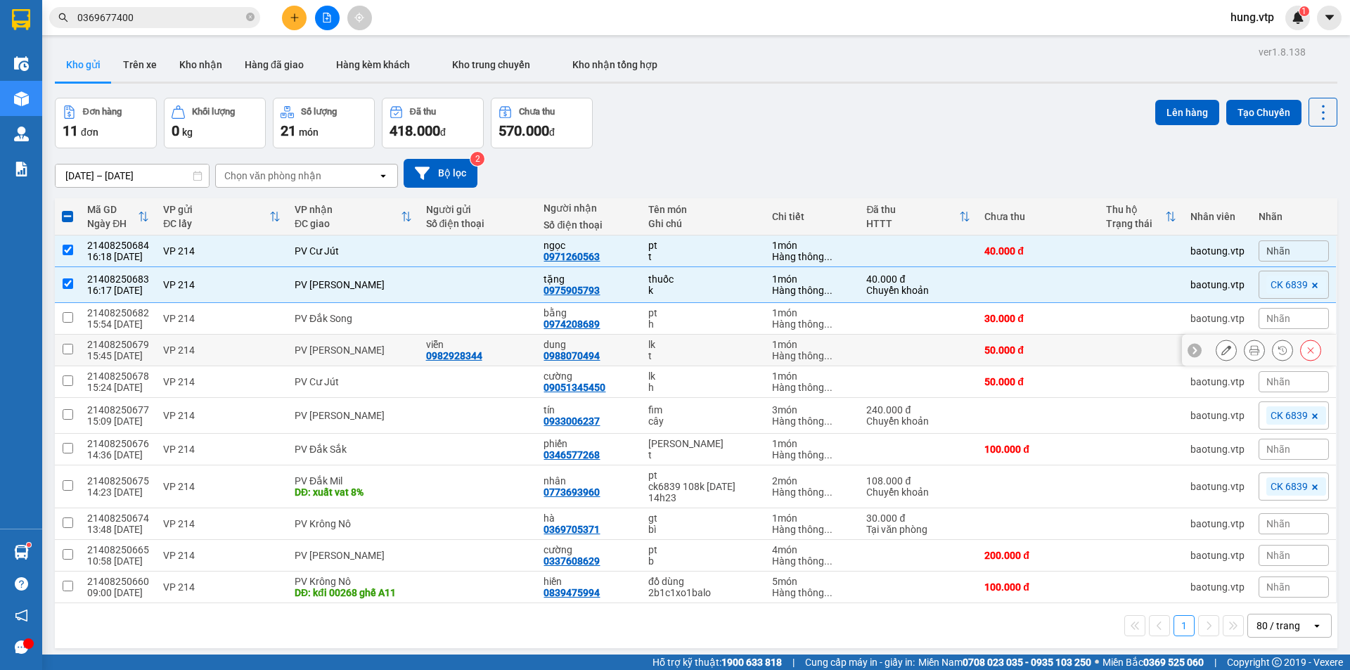
click at [64, 345] on input "checkbox" at bounding box center [68, 349] width 11 height 11
checkbox input "true"
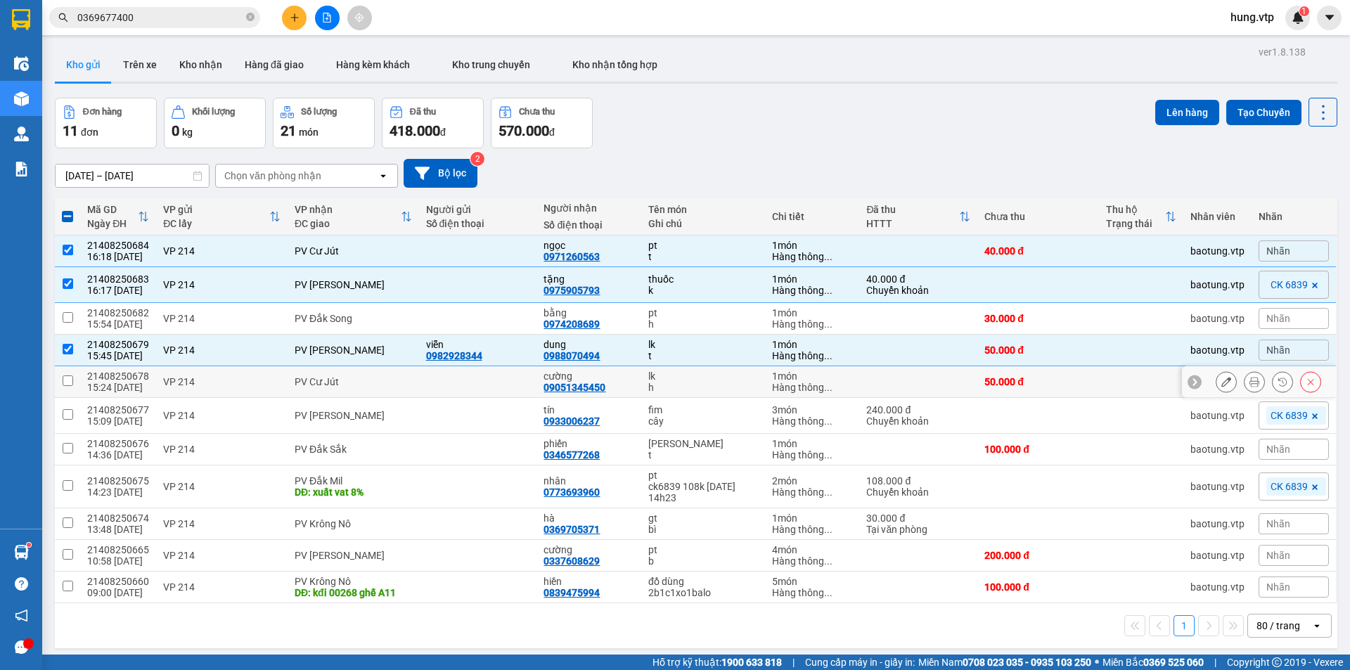
click at [67, 384] on input "checkbox" at bounding box center [68, 380] width 11 height 11
checkbox input "true"
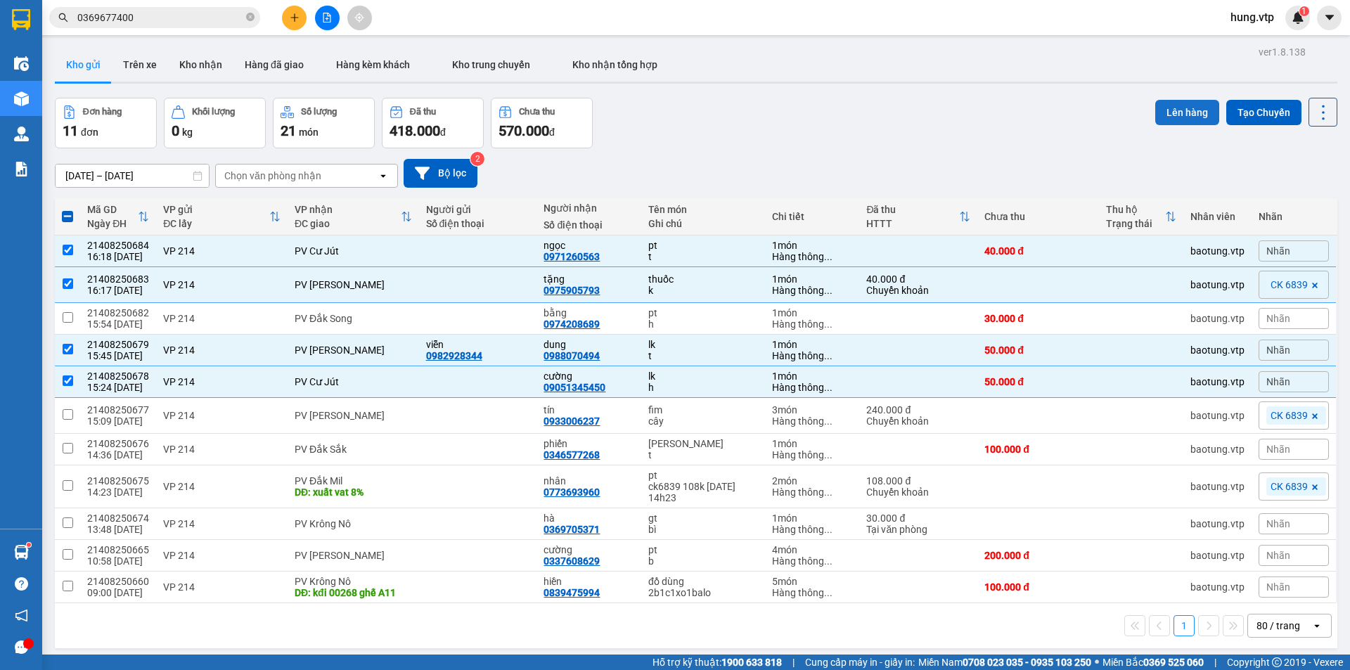
click at [1180, 110] on button "Lên hàng" at bounding box center [1187, 112] width 64 height 25
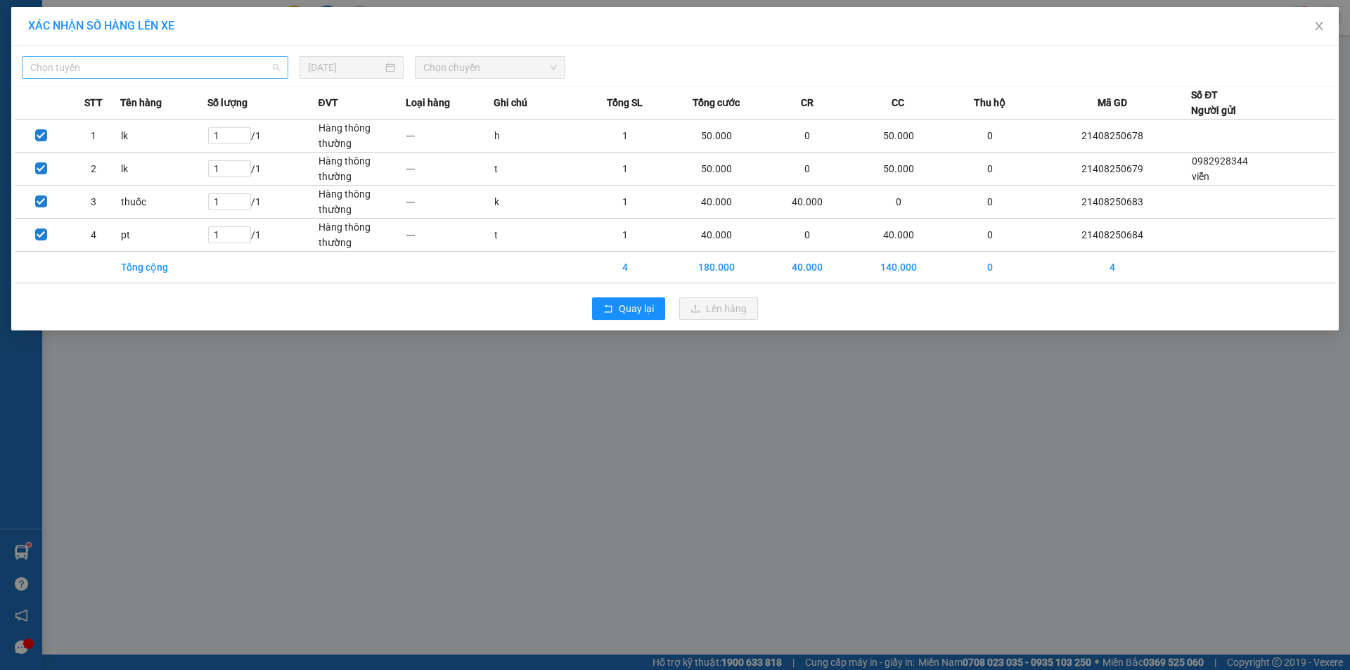
click at [218, 69] on span "Chọn tuyến" at bounding box center [155, 67] width 250 height 21
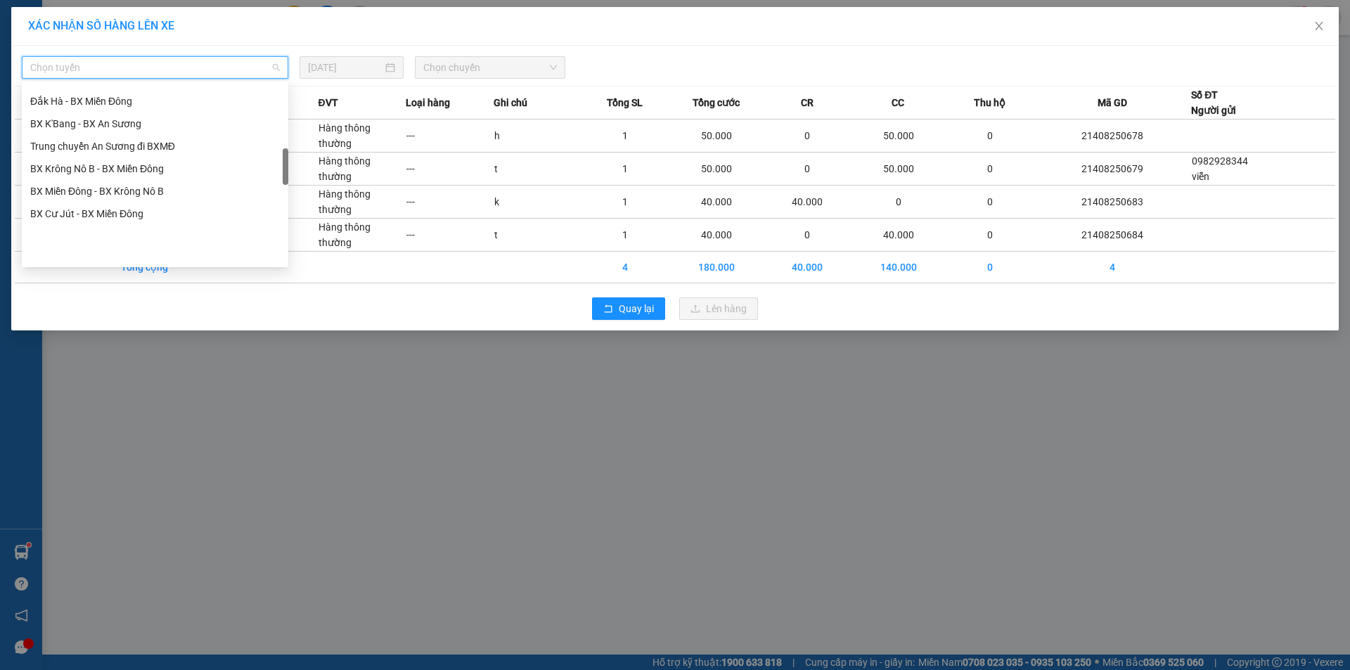
scroll to position [422, 0]
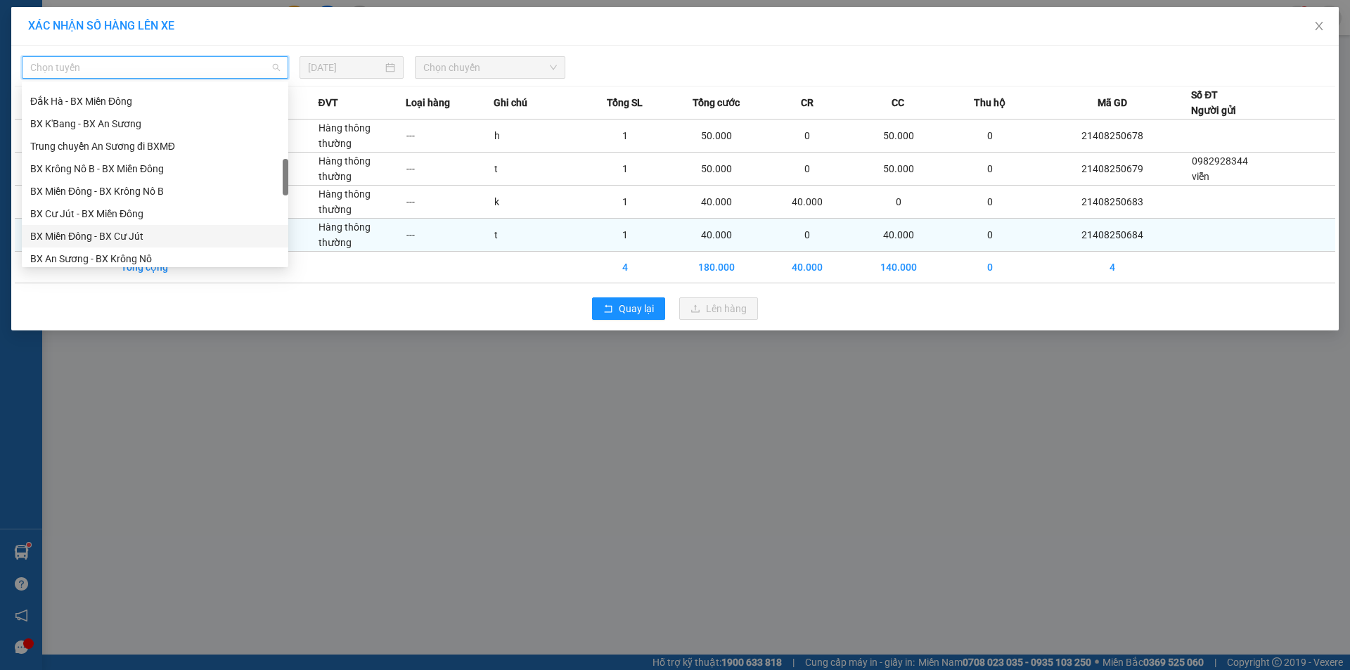
click at [146, 231] on div "BX Miền Đông - BX Cư Jút" at bounding box center [155, 236] width 250 height 15
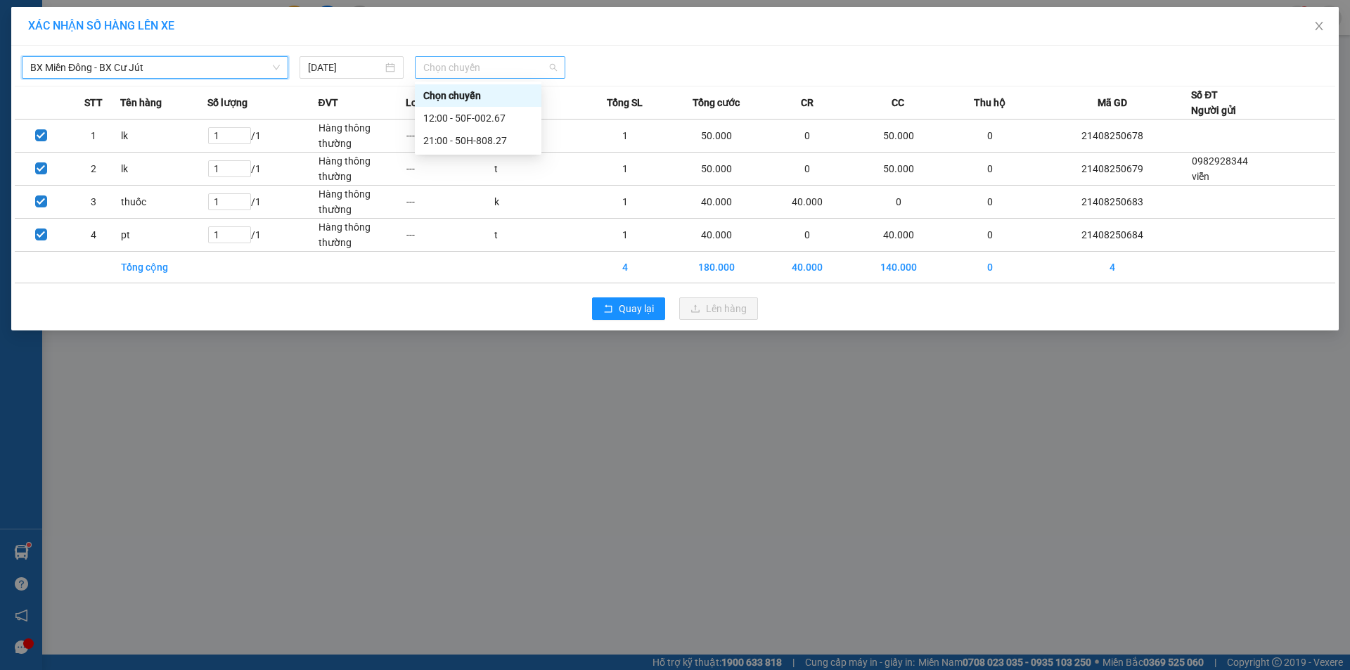
click at [457, 70] on span "Chọn chuyến" at bounding box center [490, 67] width 134 height 21
click at [492, 143] on div "21:00 - 50H-808.27" at bounding box center [478, 140] width 110 height 15
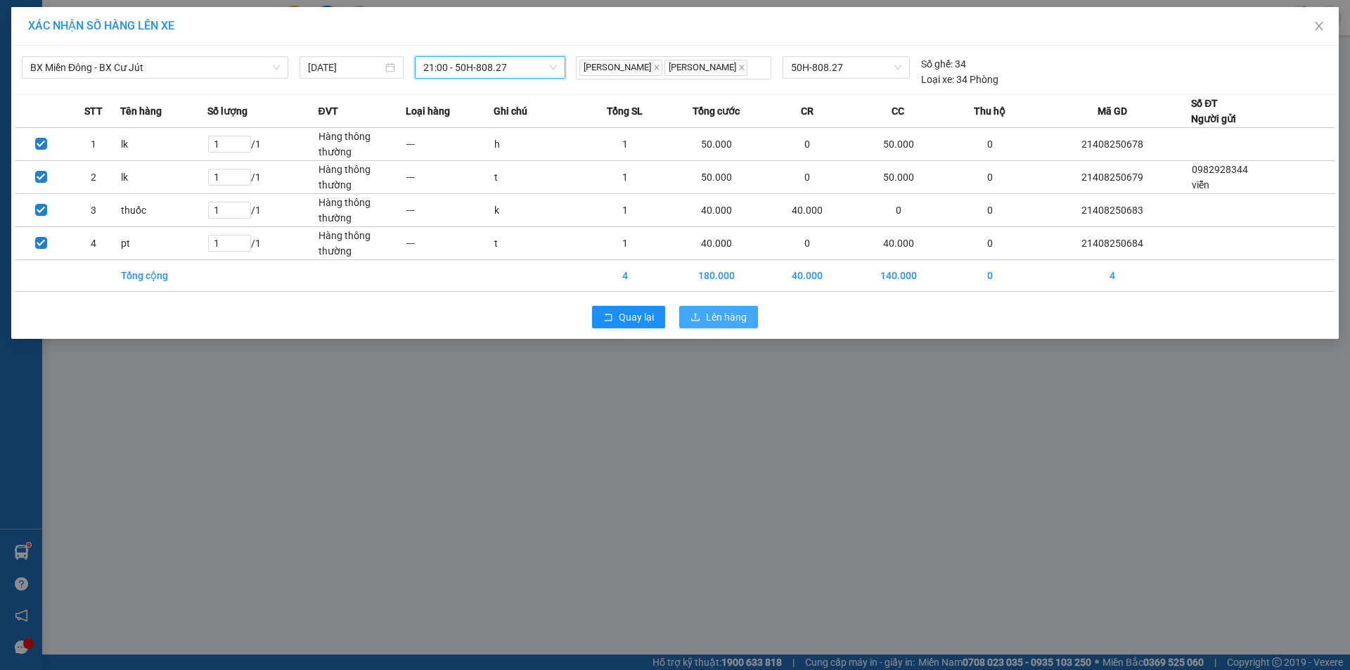
click at [740, 314] on span "Lên hàng" at bounding box center [726, 316] width 41 height 15
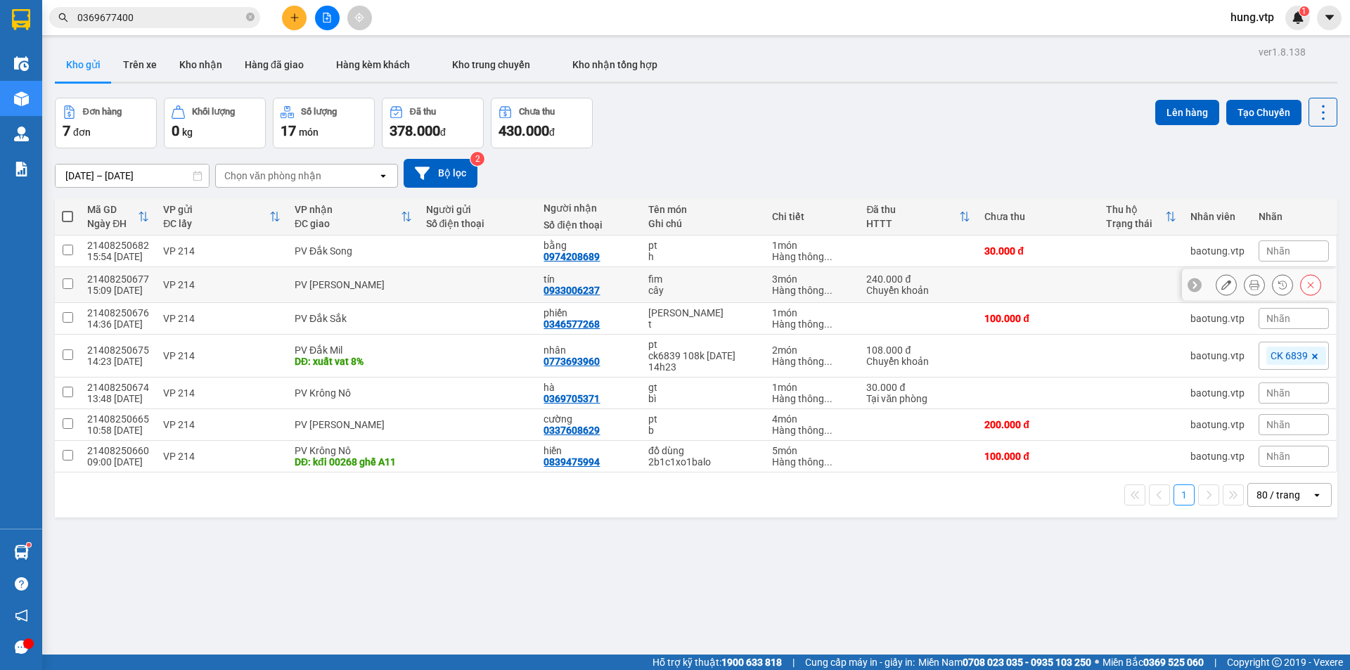
click at [67, 285] on input "checkbox" at bounding box center [68, 283] width 11 height 11
checkbox input "true"
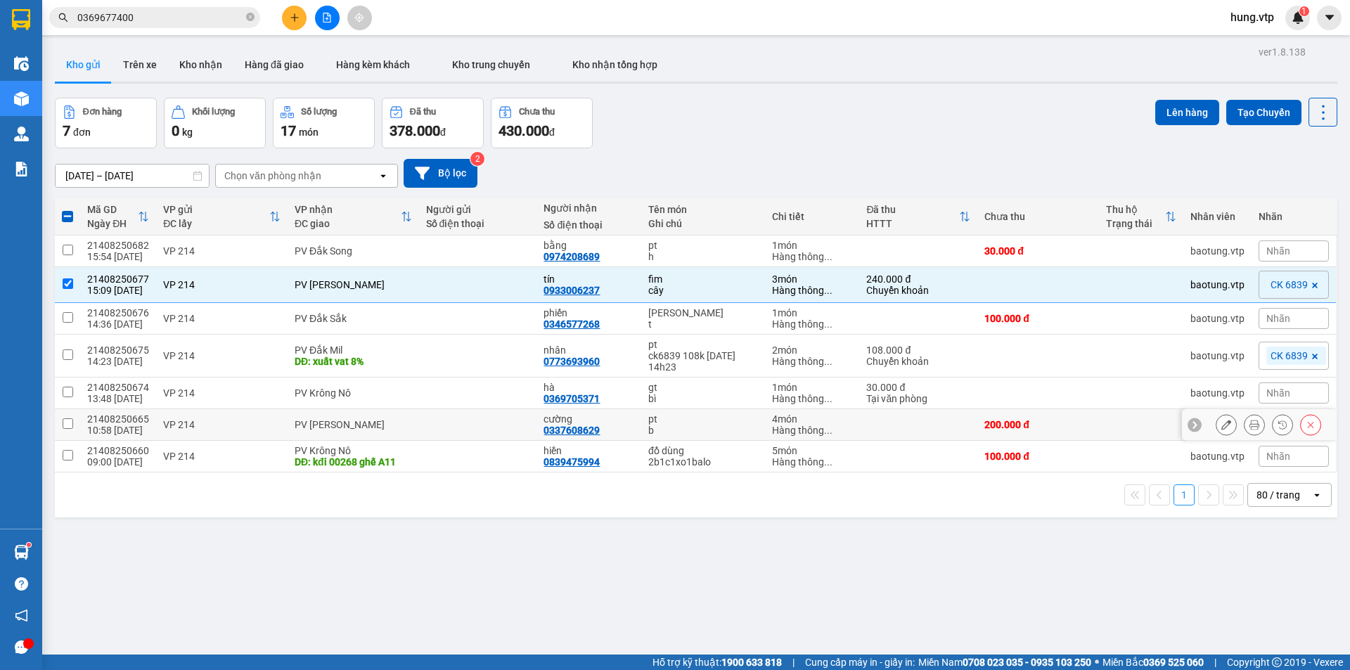
click at [65, 425] on input "checkbox" at bounding box center [68, 423] width 11 height 11
checkbox input "true"
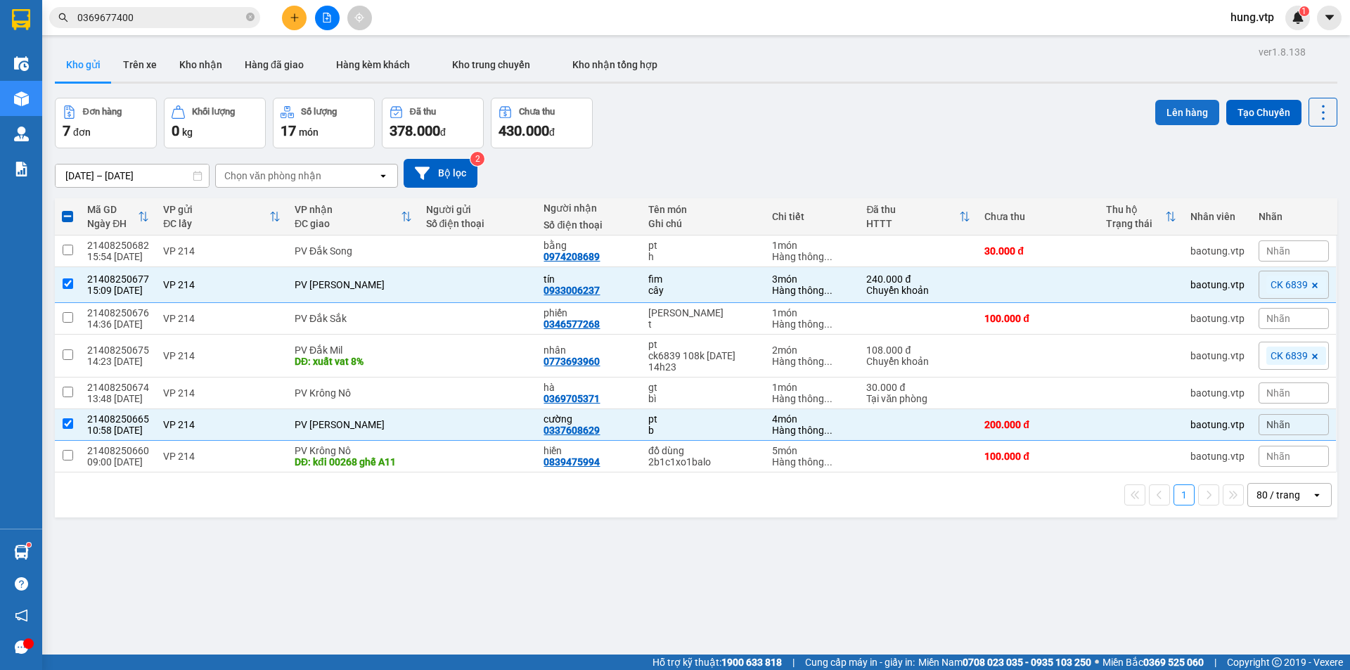
click at [1173, 110] on button "Lên hàng" at bounding box center [1187, 112] width 64 height 25
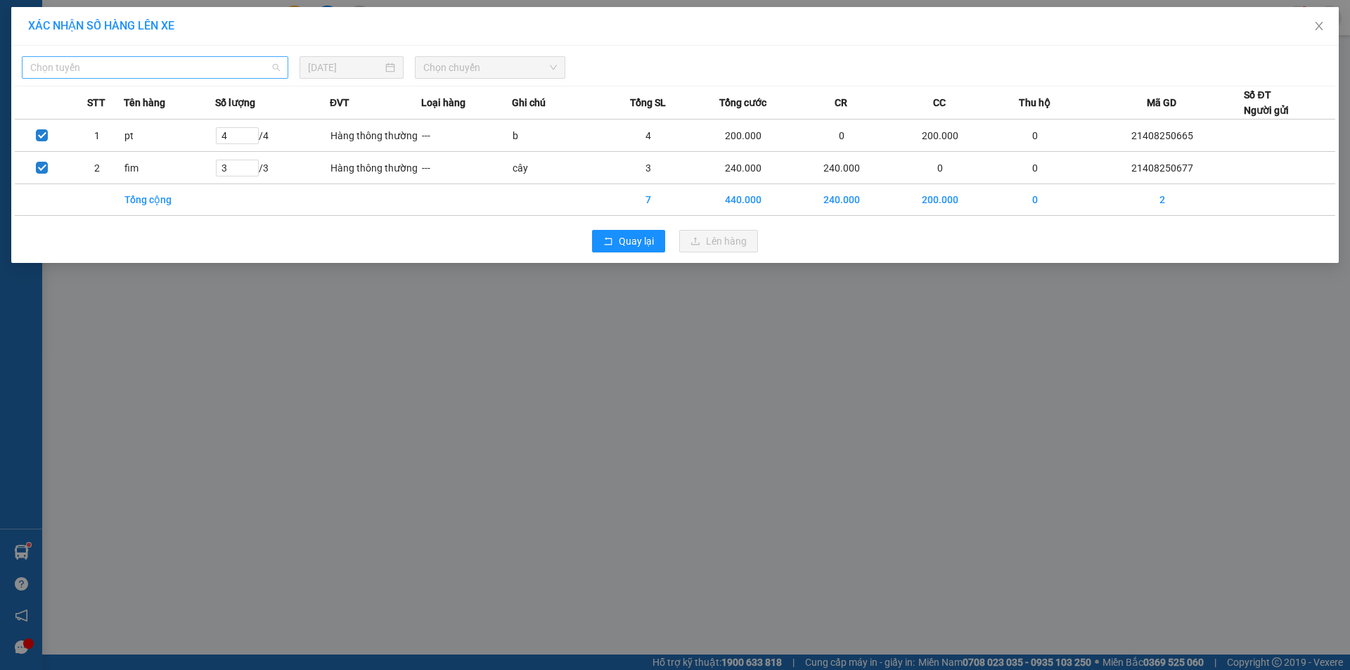
click at [232, 72] on span "Chọn tuyến" at bounding box center [155, 67] width 250 height 21
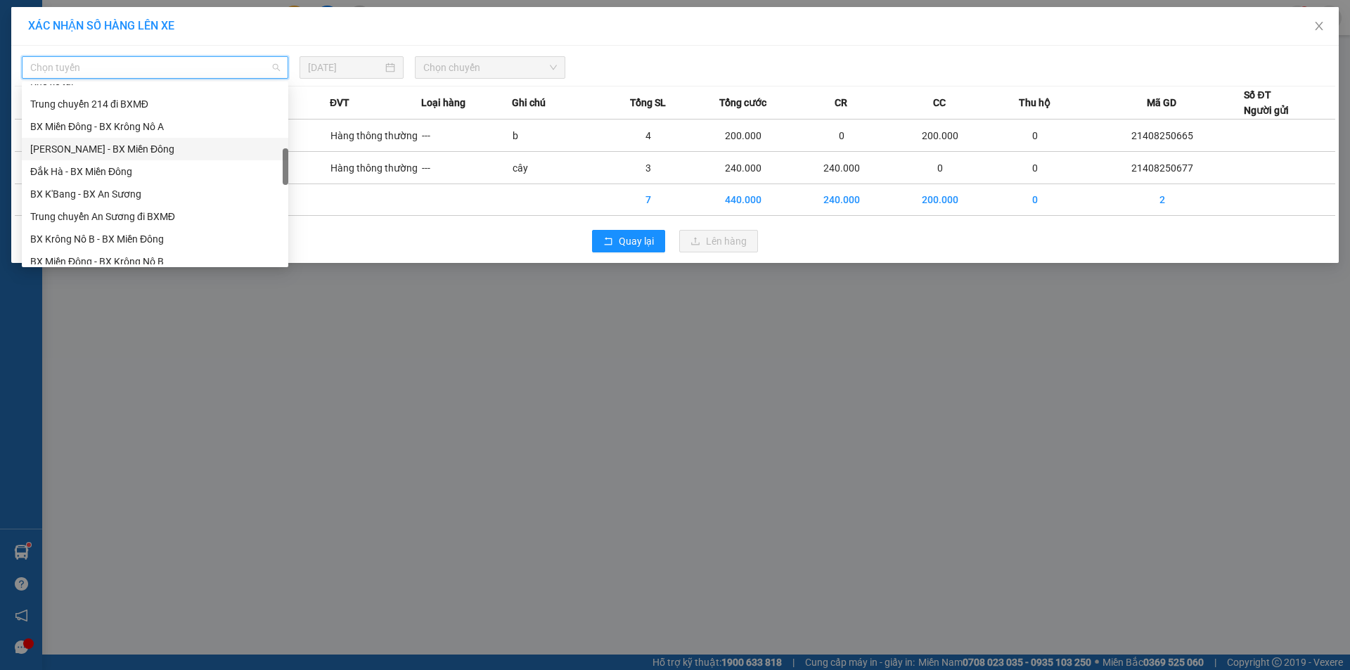
scroll to position [422, 0]
click at [188, 192] on div "BX Miền Đông - BX Krông Nô B" at bounding box center [155, 191] width 250 height 15
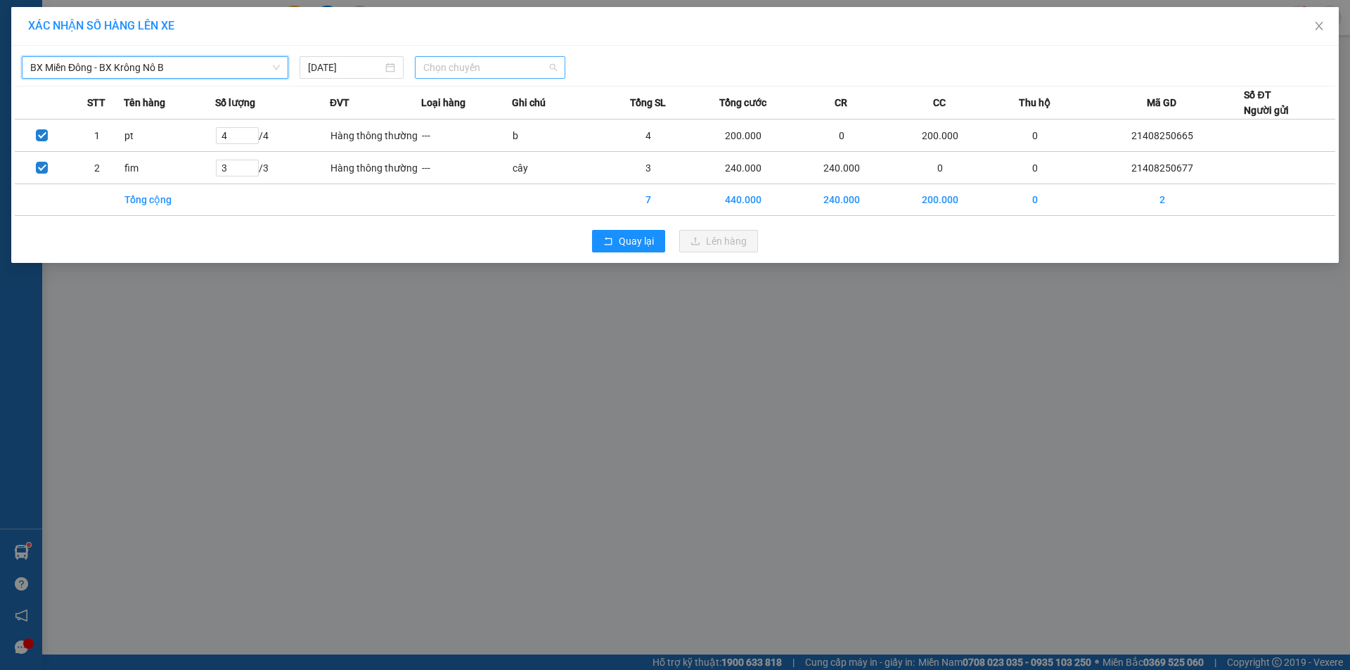
click at [467, 62] on span "Chọn chuyến" at bounding box center [490, 67] width 134 height 21
click at [489, 119] on div "20:30 - 51B-152.80" at bounding box center [478, 117] width 110 height 15
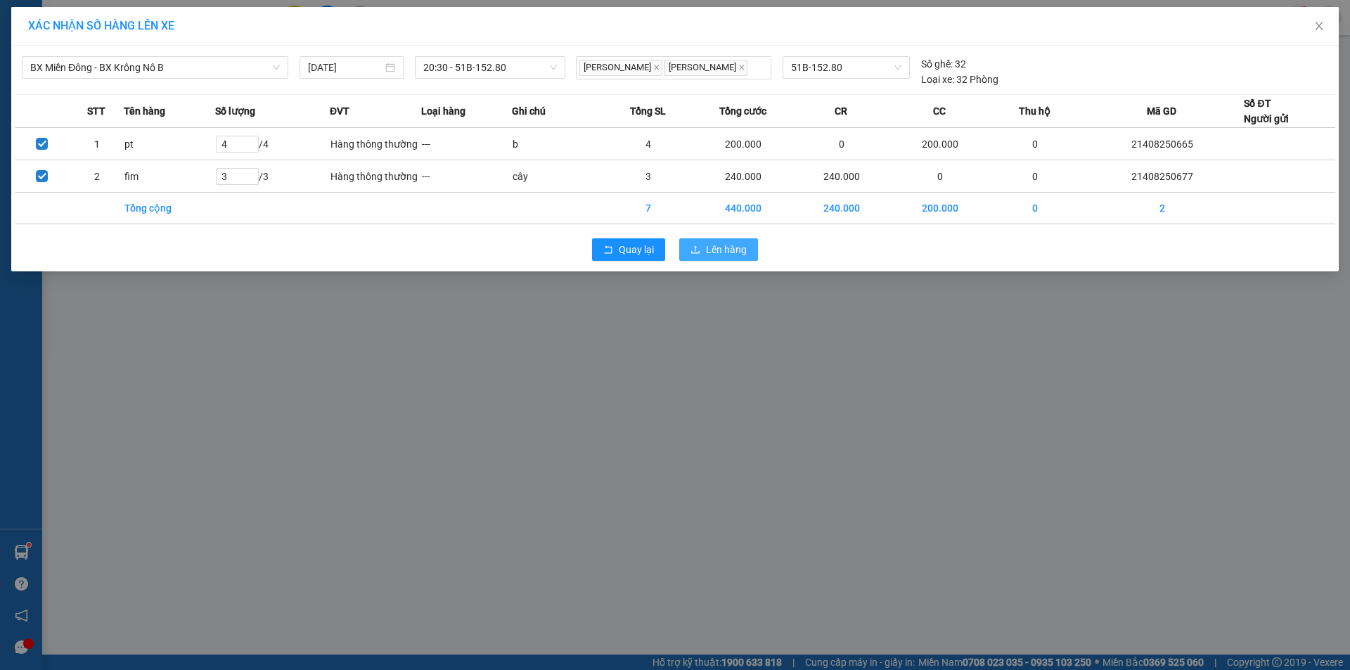
click at [726, 252] on span "Lên hàng" at bounding box center [726, 249] width 41 height 15
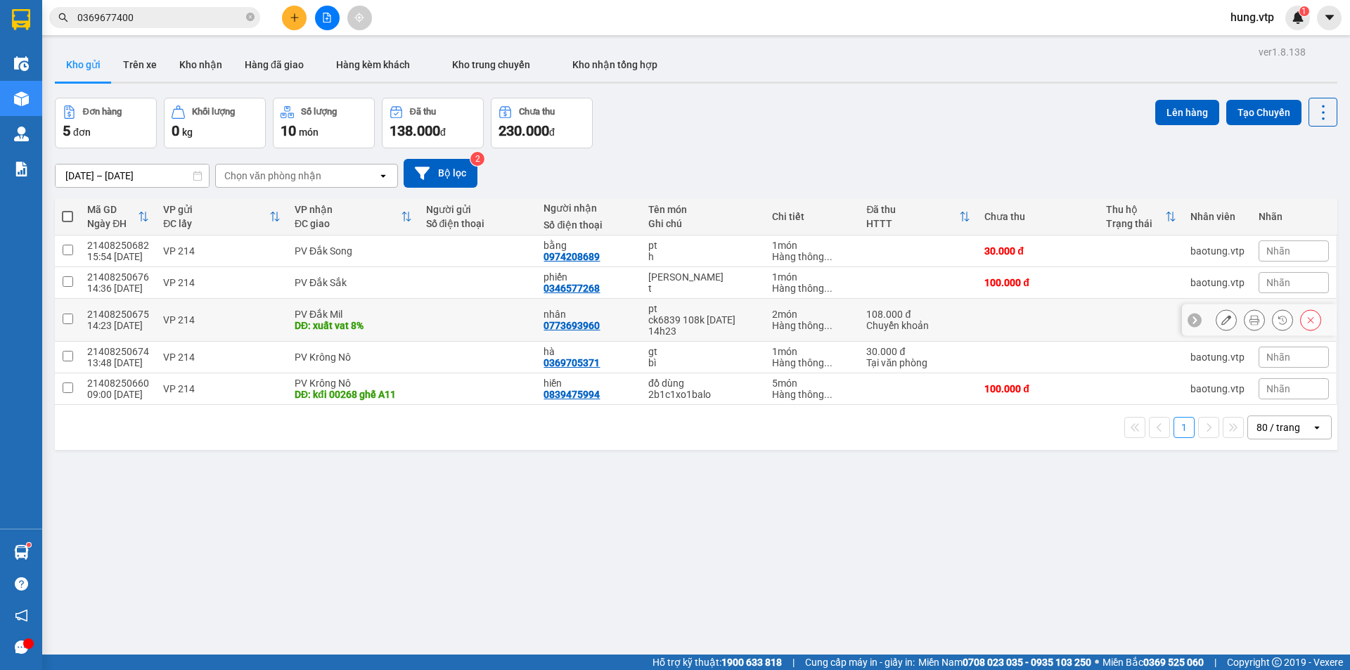
click at [75, 314] on td at bounding box center [67, 320] width 25 height 43
checkbox input "true"
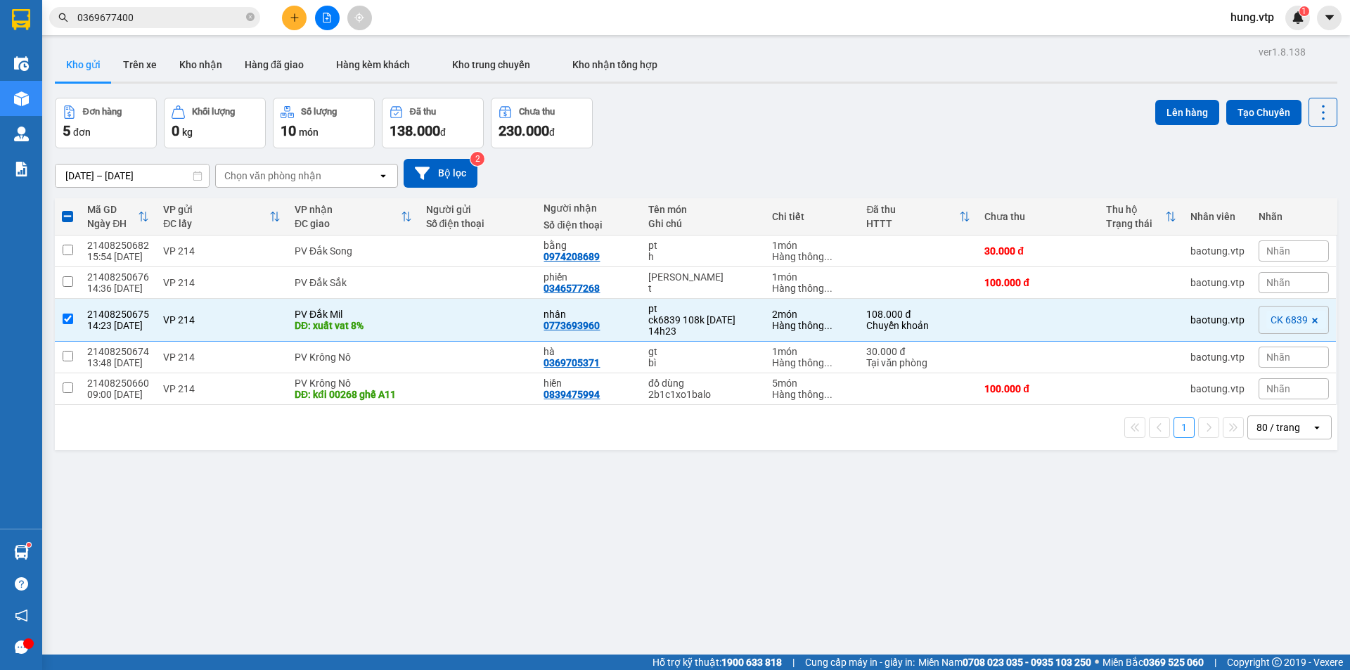
click at [293, 23] on button at bounding box center [294, 18] width 25 height 25
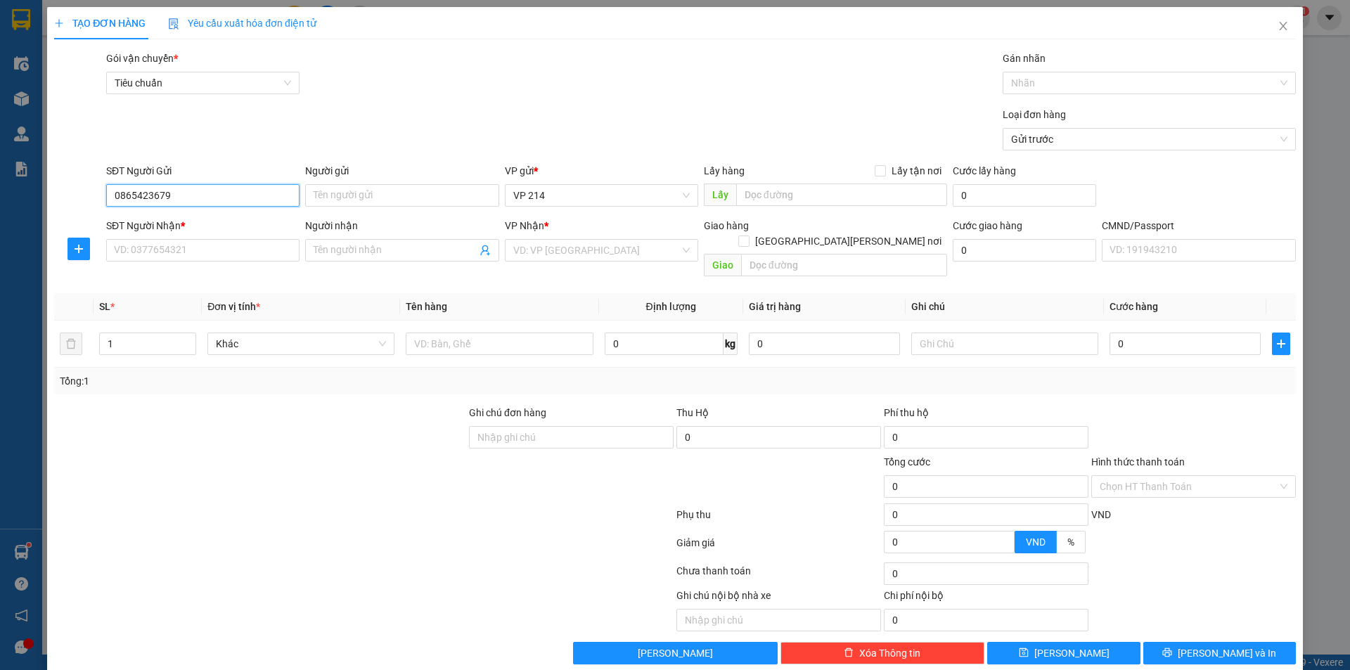
type input "0865423679"
type input "[PERSON_NAME]"
type input "0968861357"
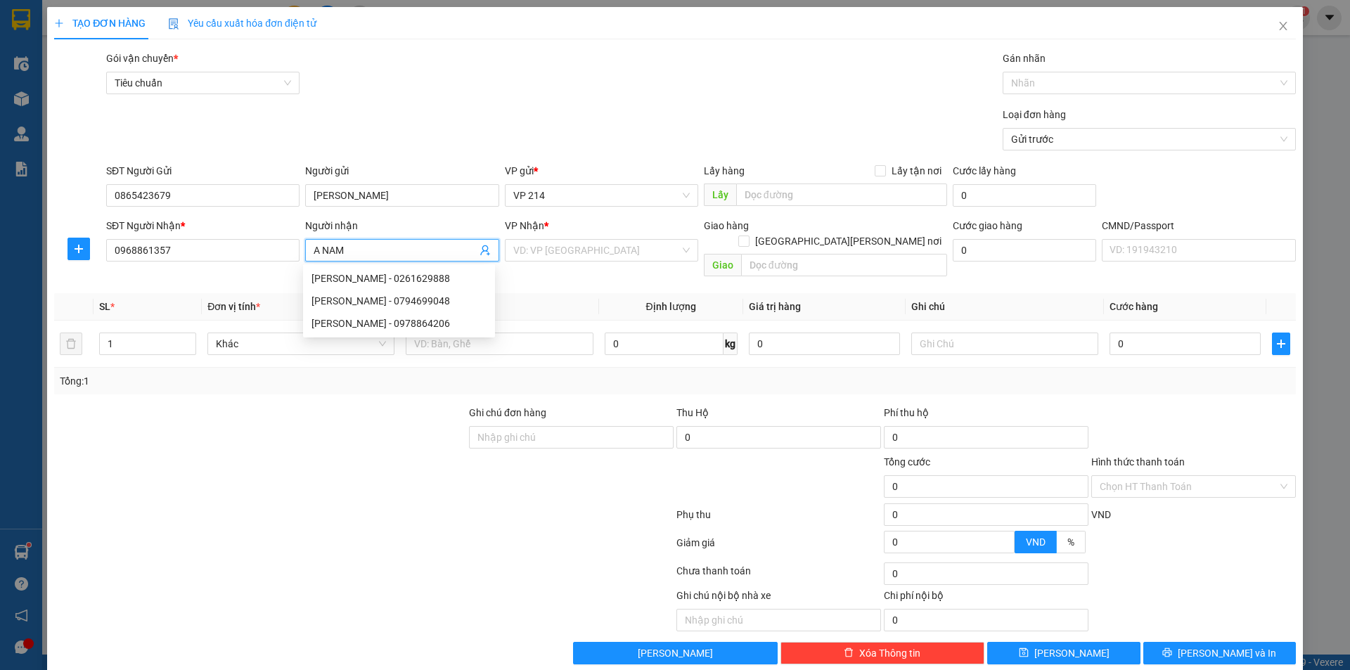
type input "A NAM"
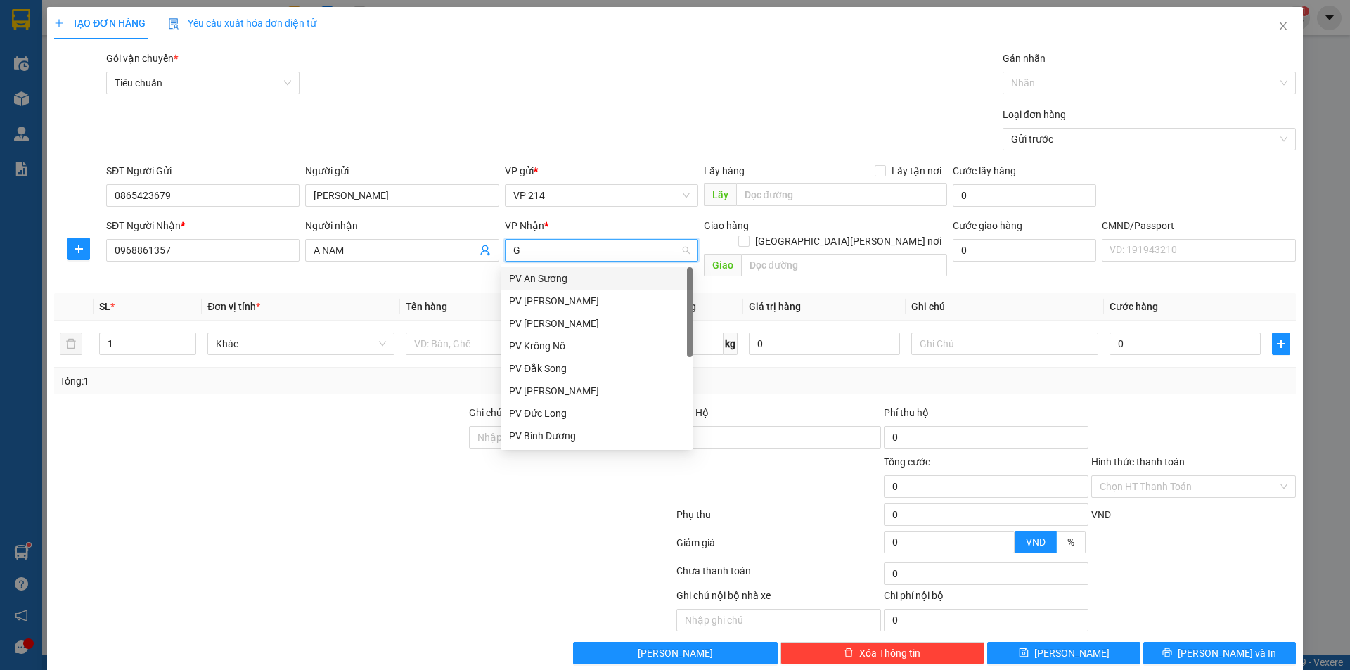
type input "GN"
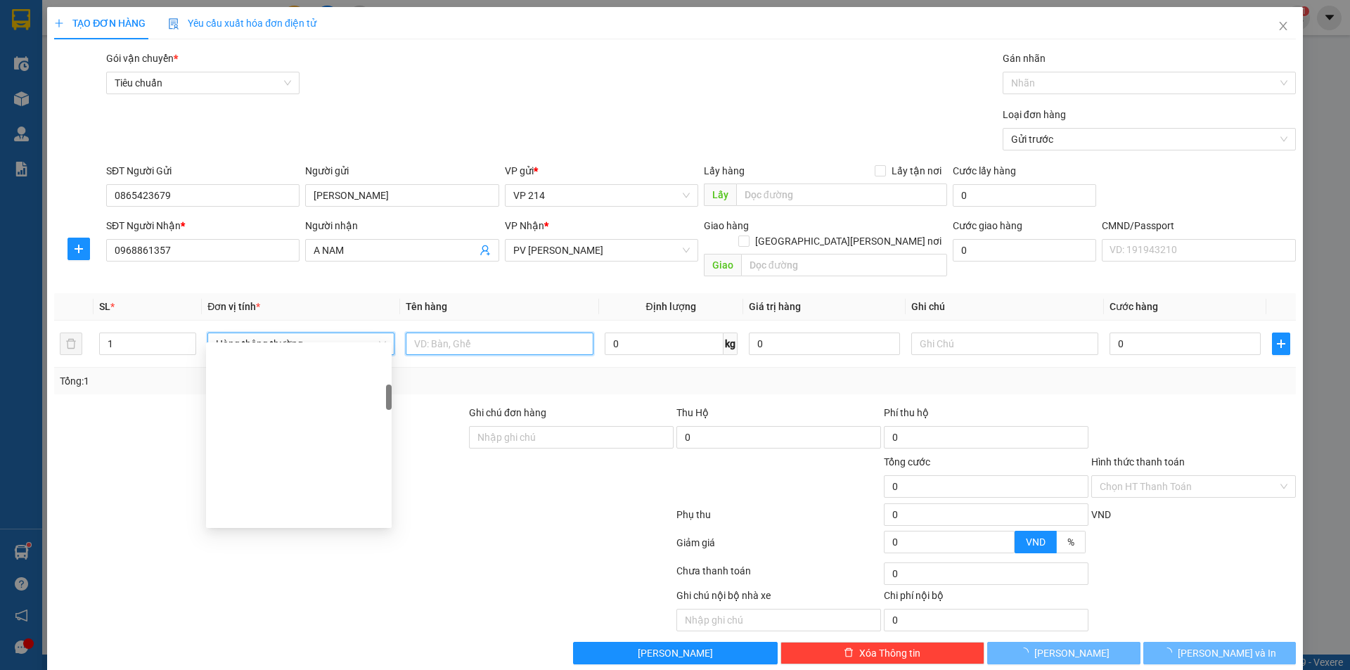
scroll to position [292, 0]
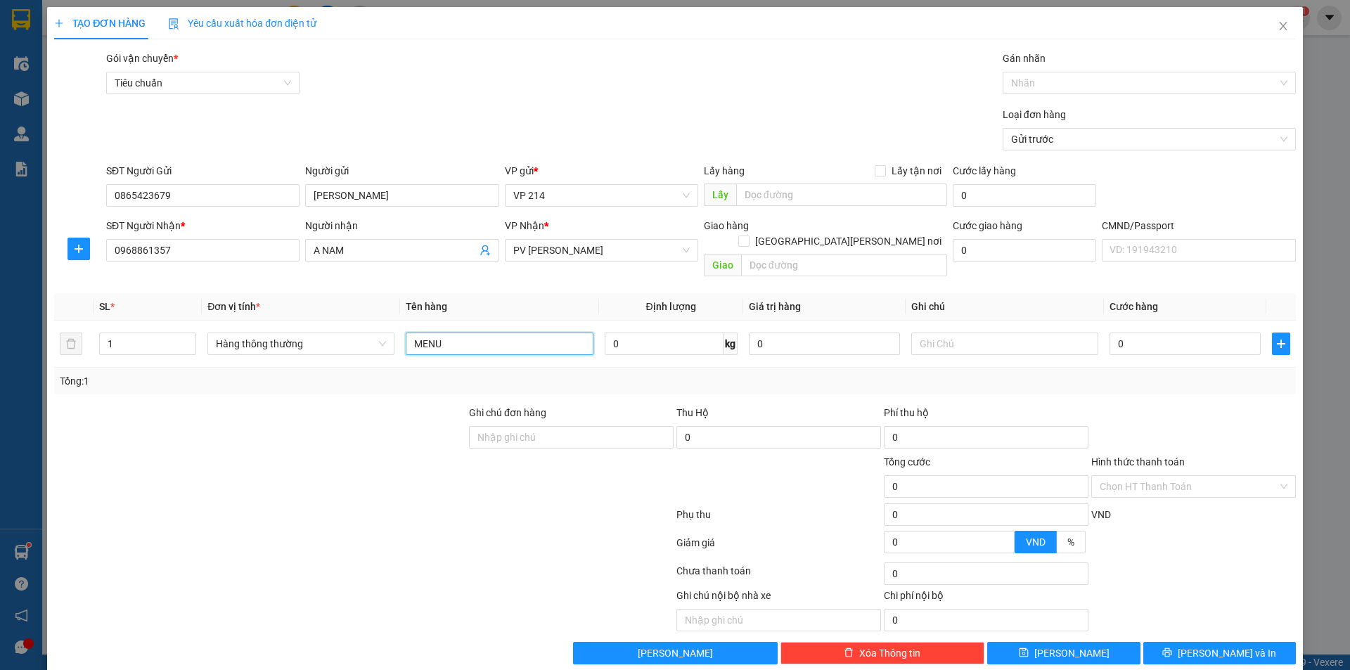
type input "MENU"
type input "1C"
type input "3"
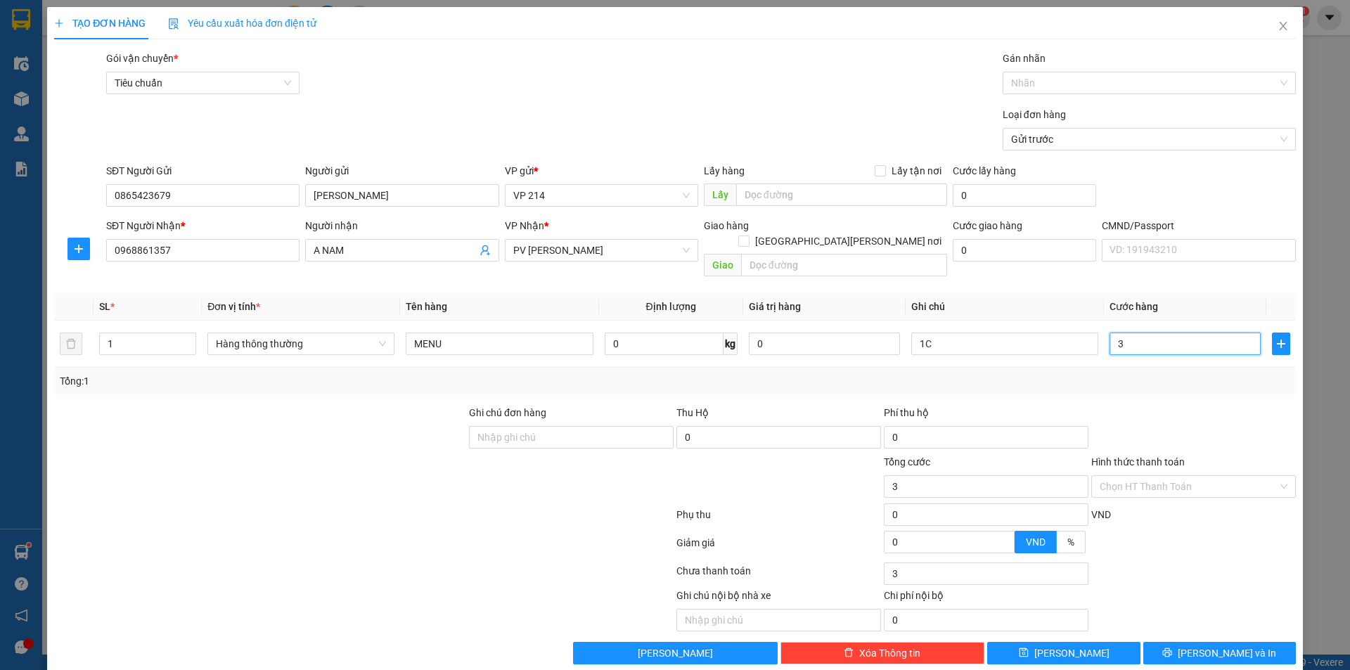
type input "30"
type input "300"
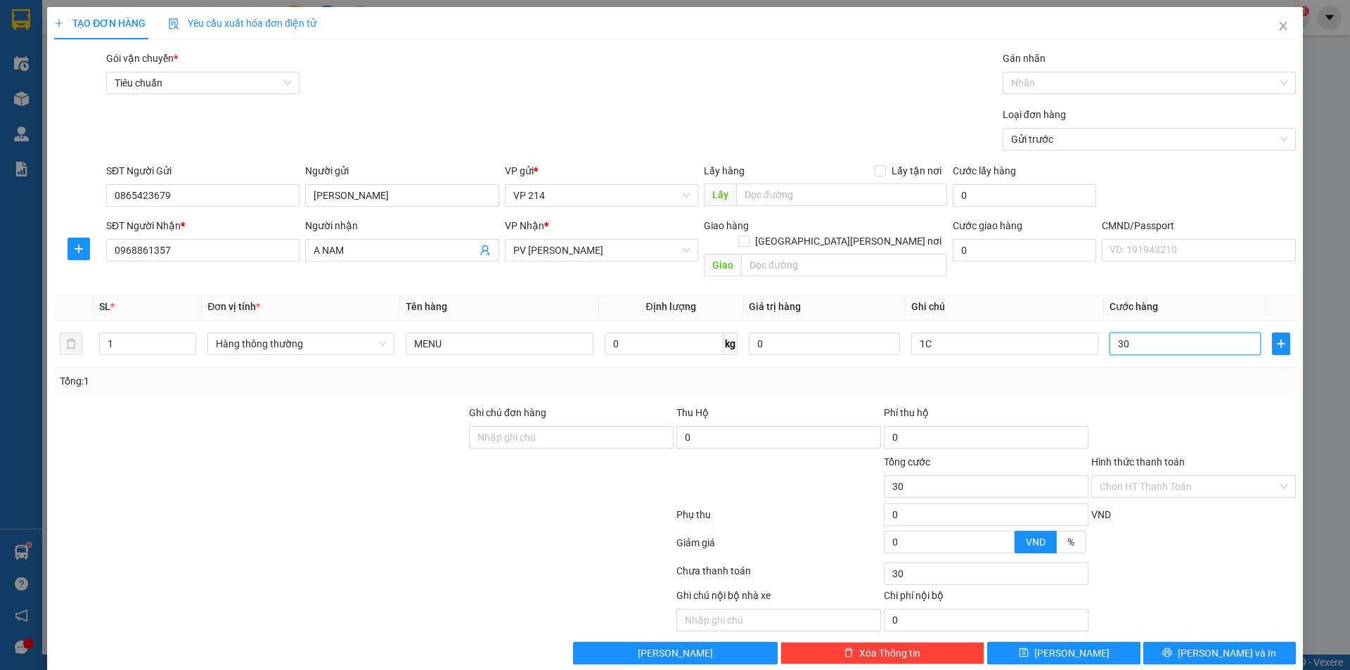
type input "300"
type input "3.000"
type input "30.000"
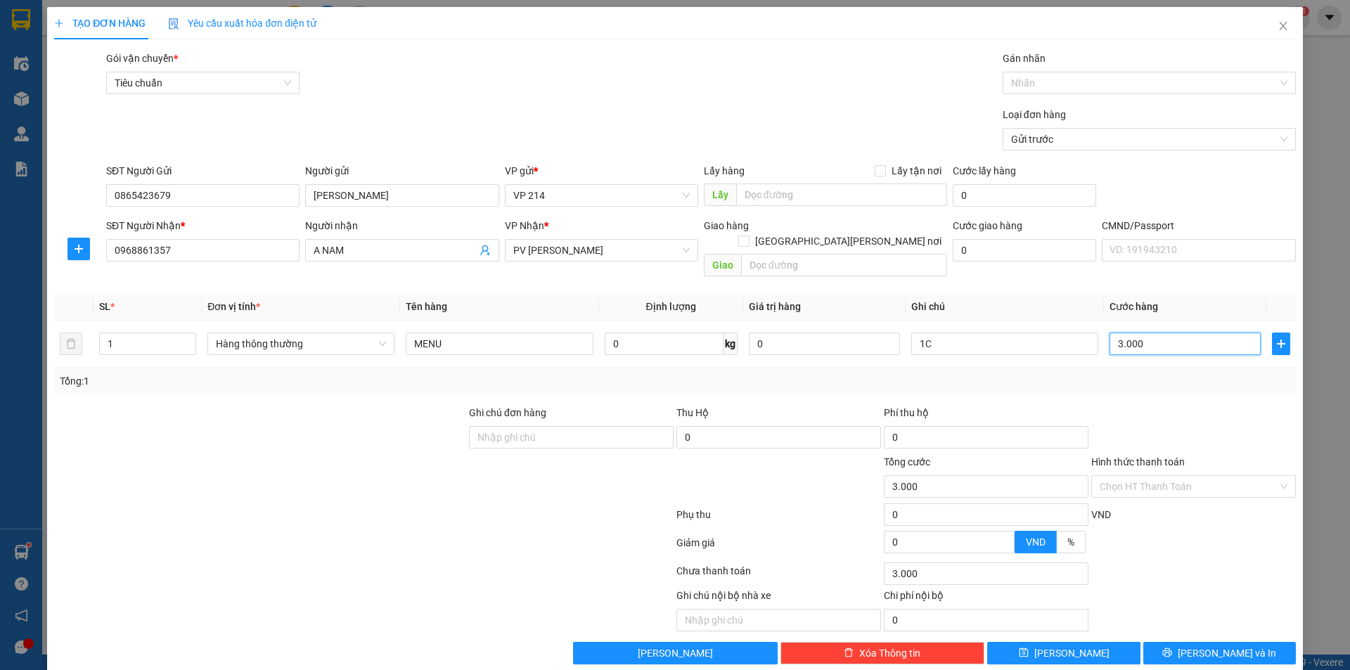
type input "30.000"
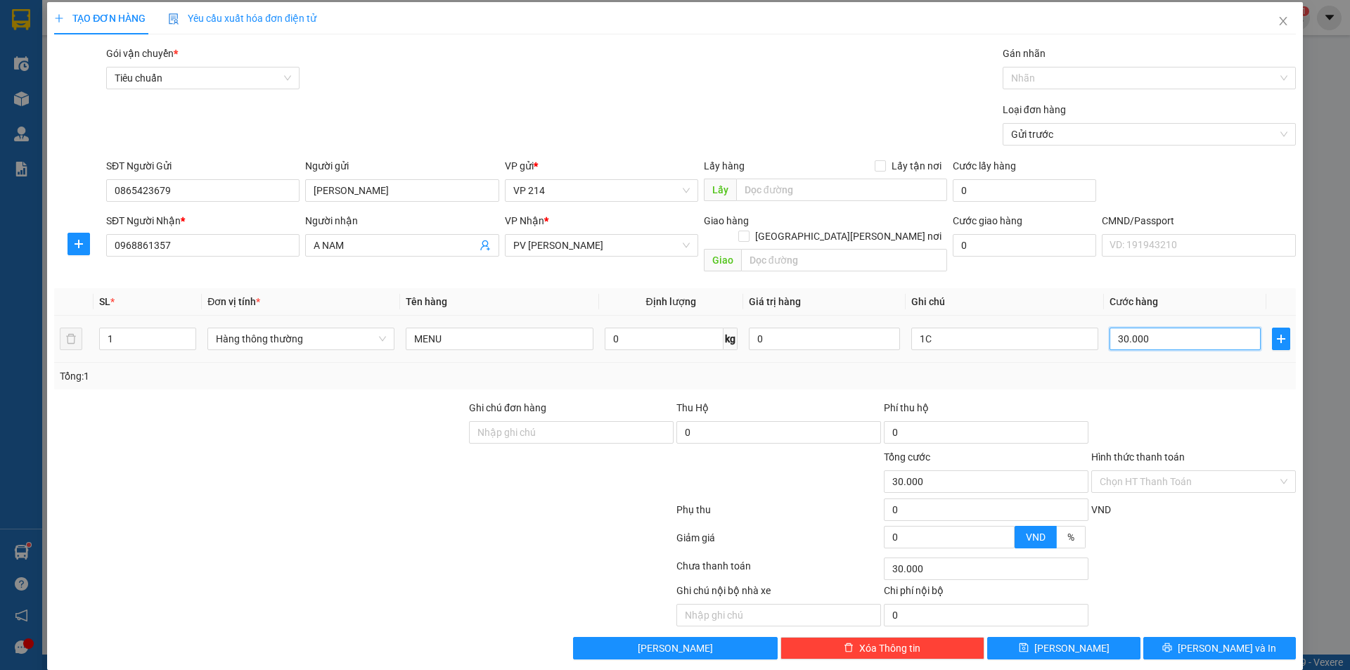
scroll to position [6, 0]
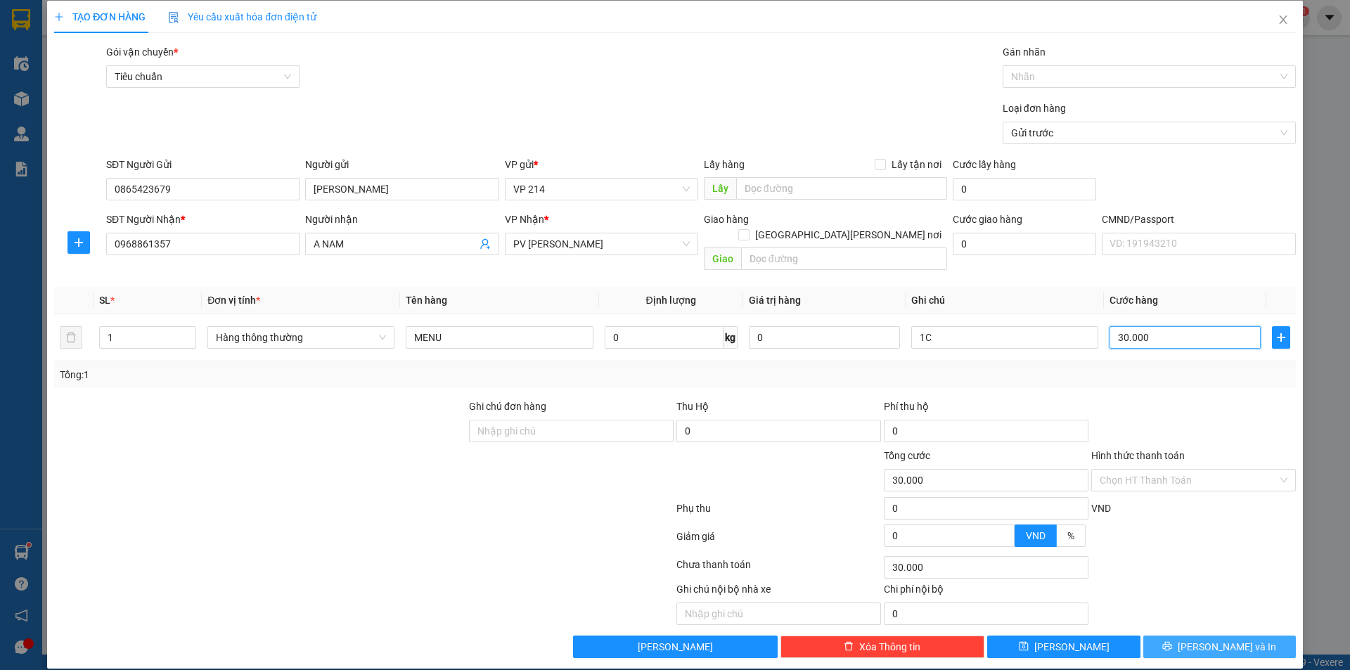
type input "30.000"
click at [1210, 639] on span "[PERSON_NAME] và In" at bounding box center [1227, 646] width 98 height 15
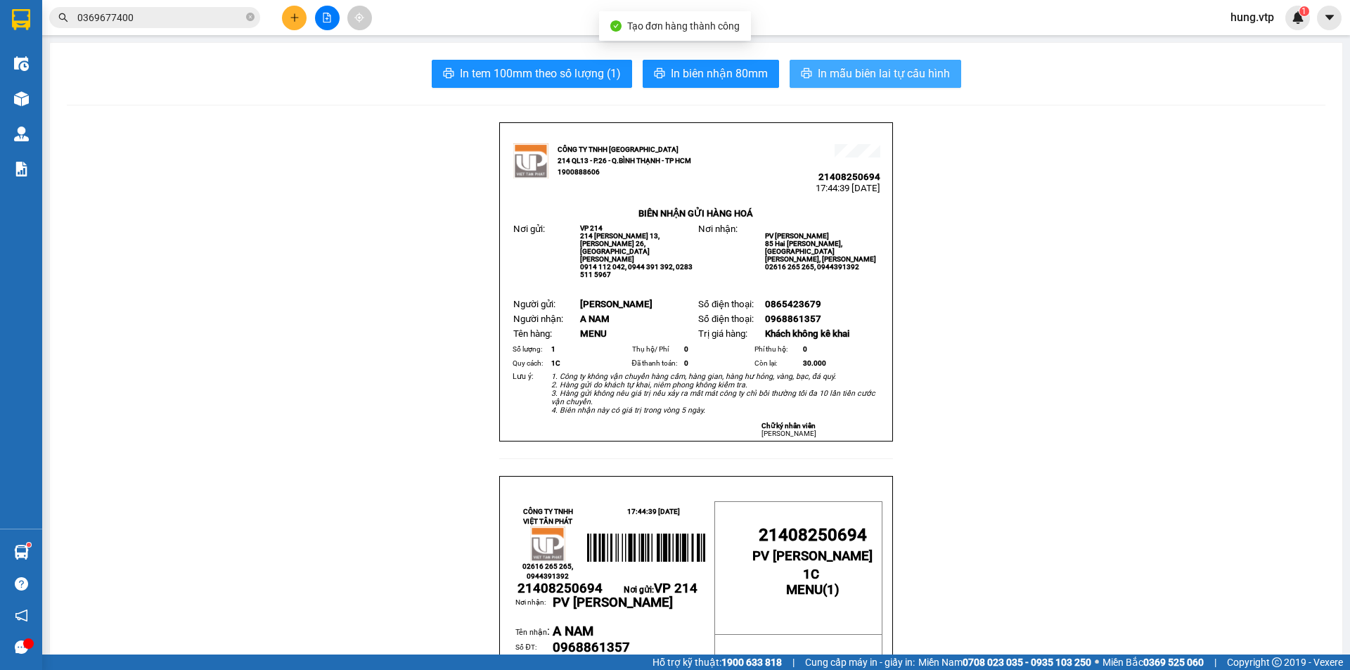
click at [890, 75] on span "In mẫu biên lai tự cấu hình" at bounding box center [884, 74] width 132 height 18
drag, startPoint x: 891, startPoint y: 481, endPoint x: 139, endPoint y: 92, distance: 846.2
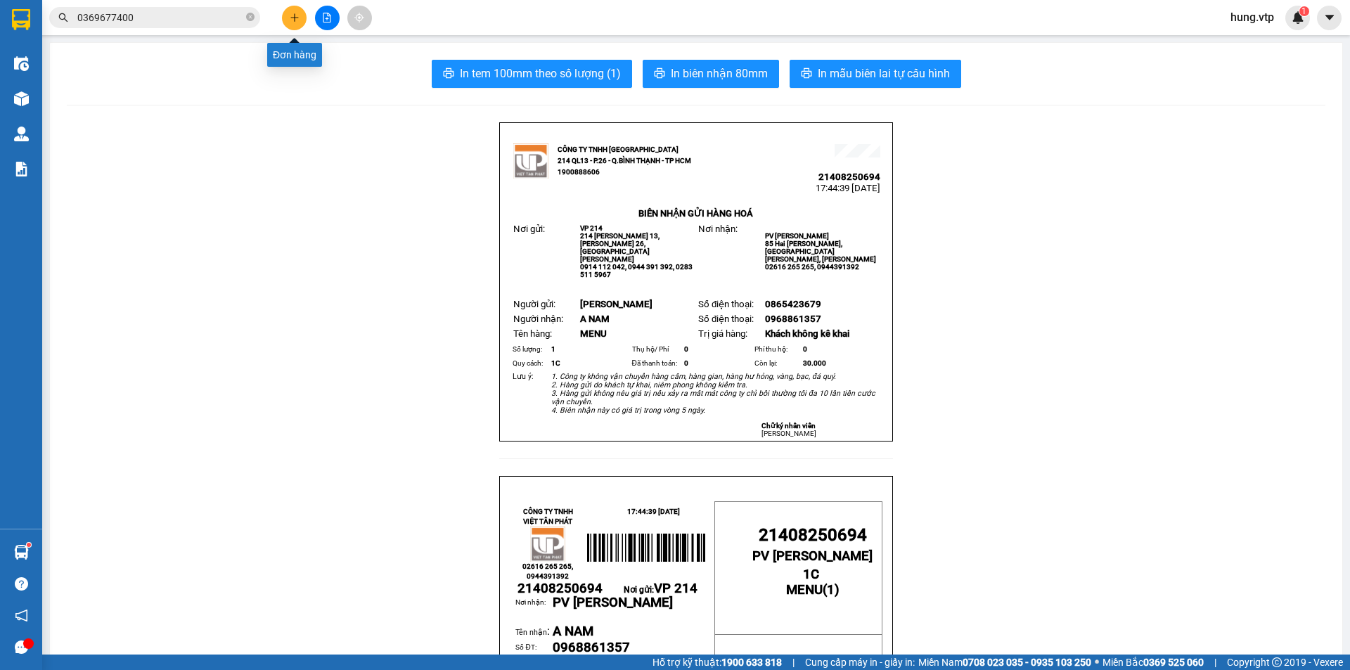
click at [288, 15] on button at bounding box center [294, 18] width 25 height 25
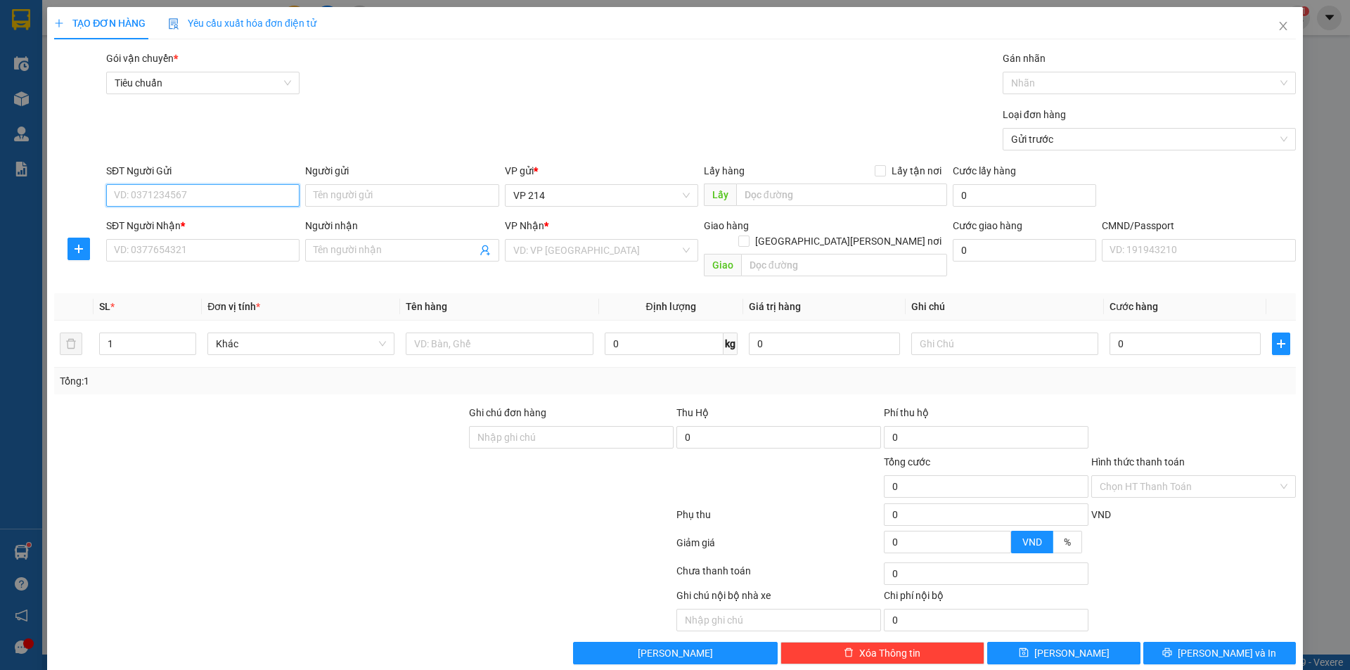
click at [204, 195] on input "SĐT Người Gửi" at bounding box center [202, 195] width 193 height 22
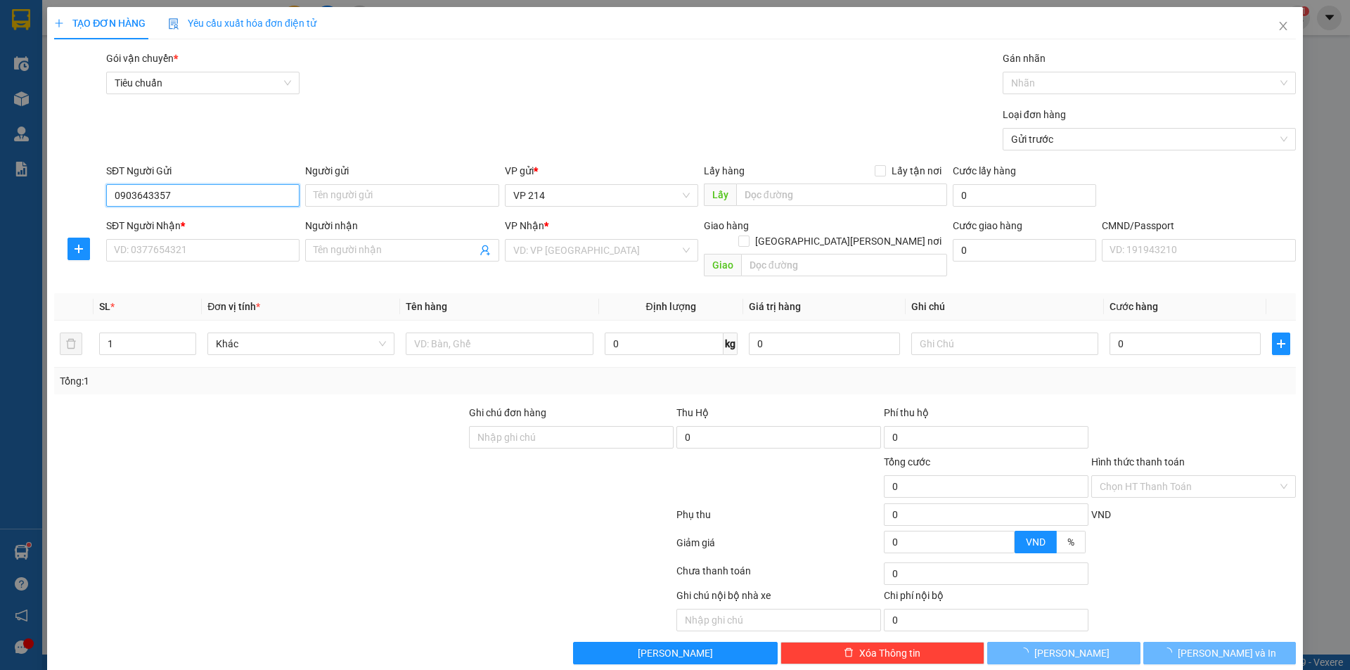
type input "0903643357"
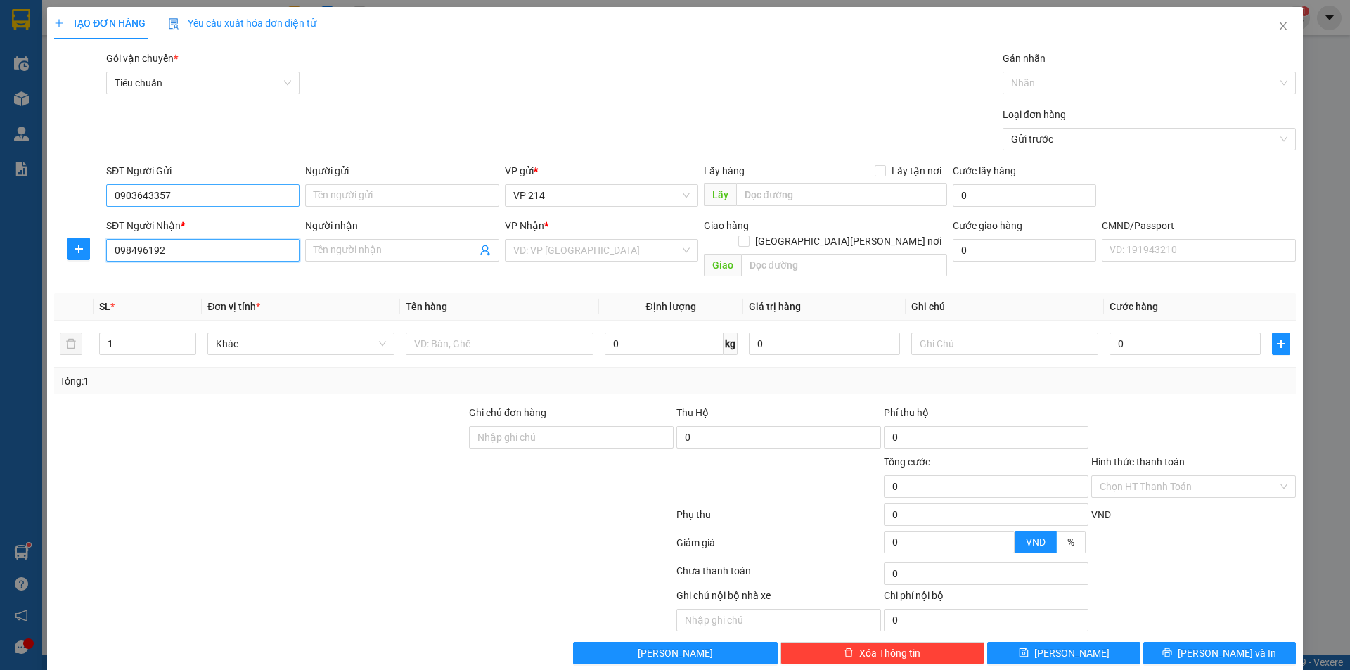
type input "0984961920"
click at [183, 283] on div "0984961920 - DIỆU" at bounding box center [201, 278] width 175 height 15
type input "DIỆU"
type input "0984961920"
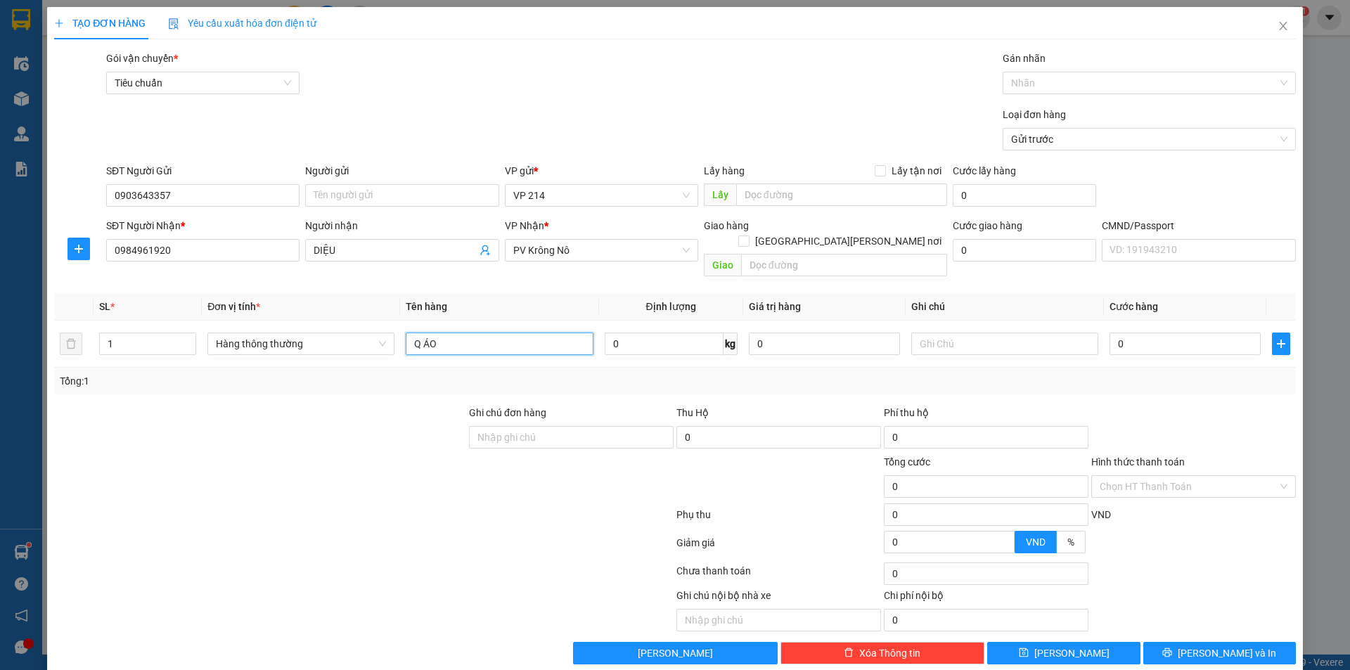
type input "Q ÁO"
click at [1015, 337] on input "text" at bounding box center [1004, 344] width 187 height 22
type input "1 C"
type input "3"
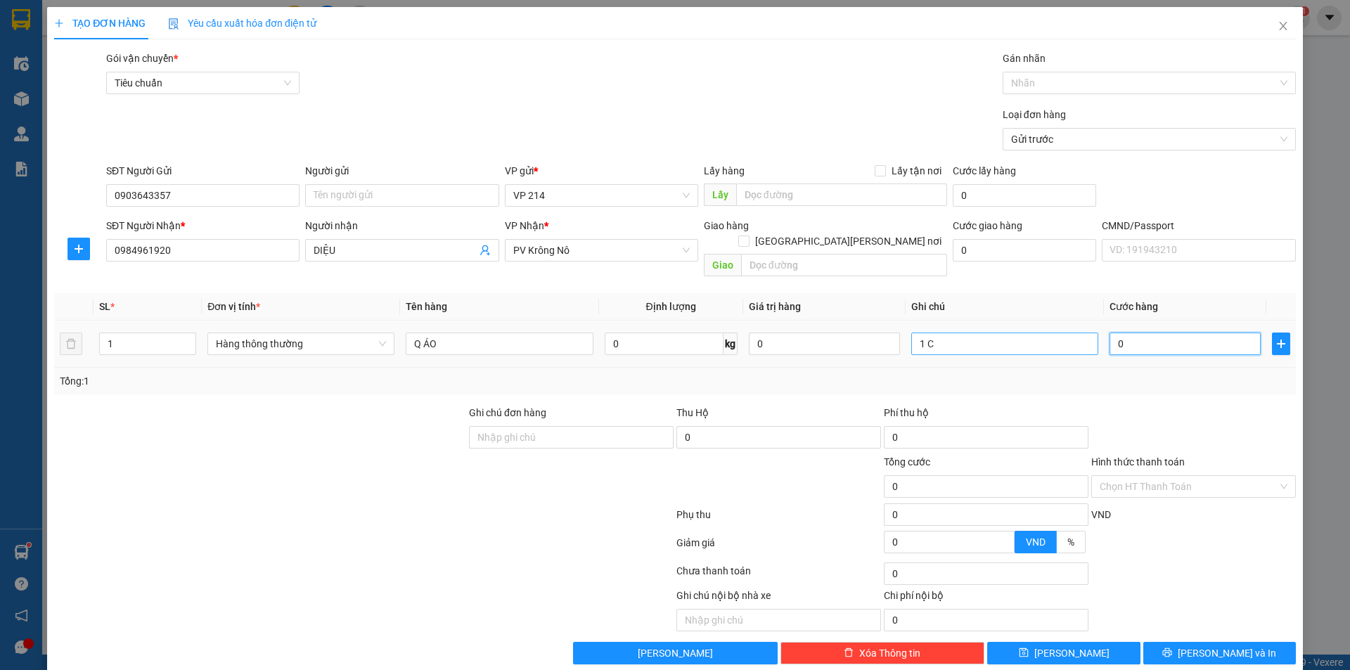
type input "3"
type input "30"
type input "300"
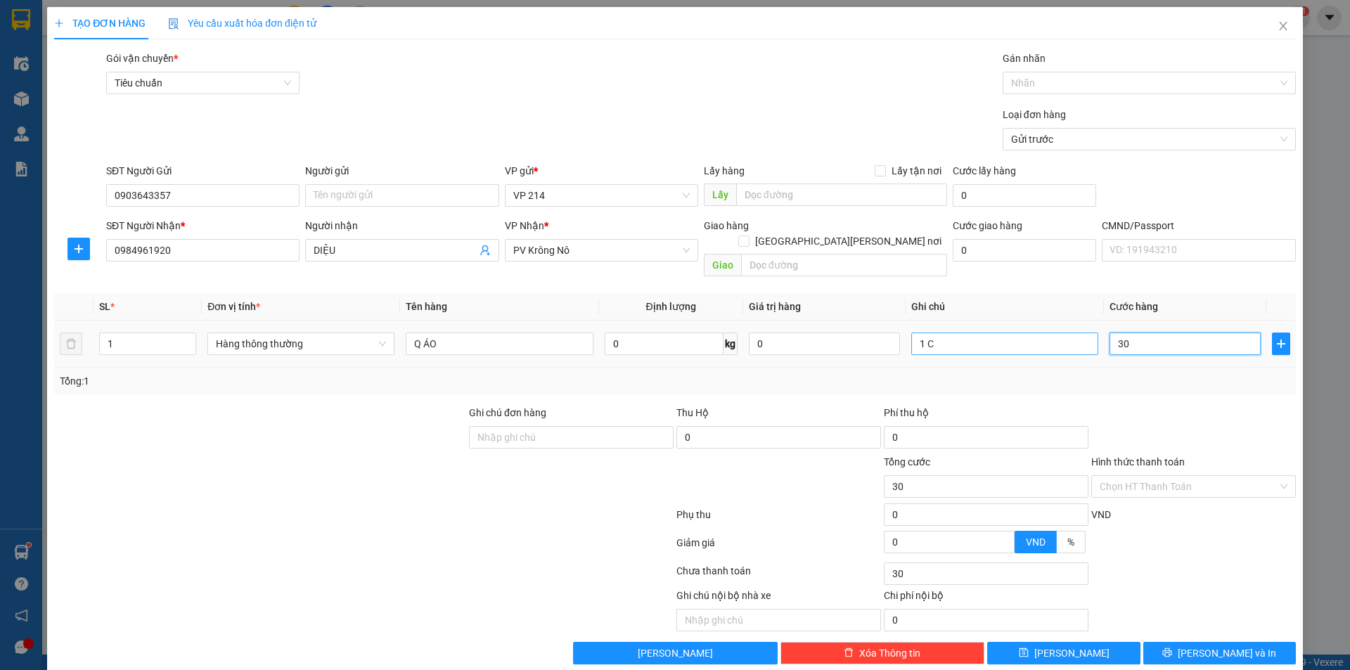
type input "300"
type input "3.000"
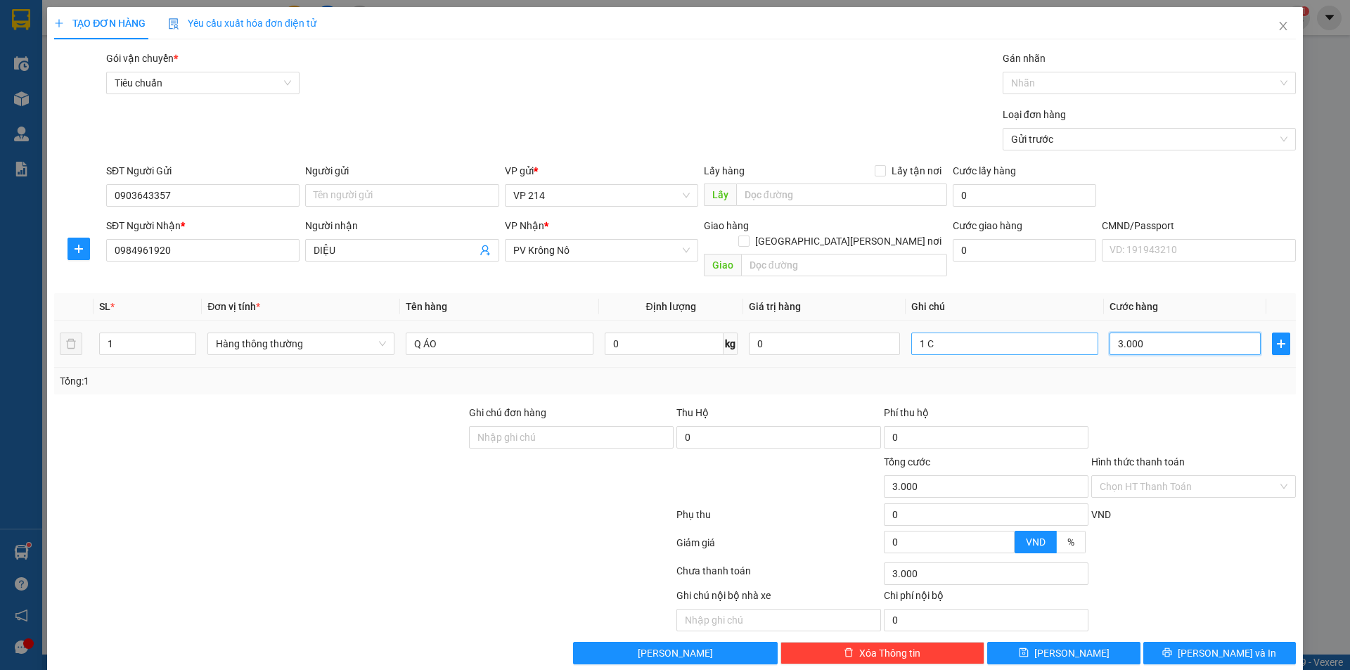
type input "30.000"
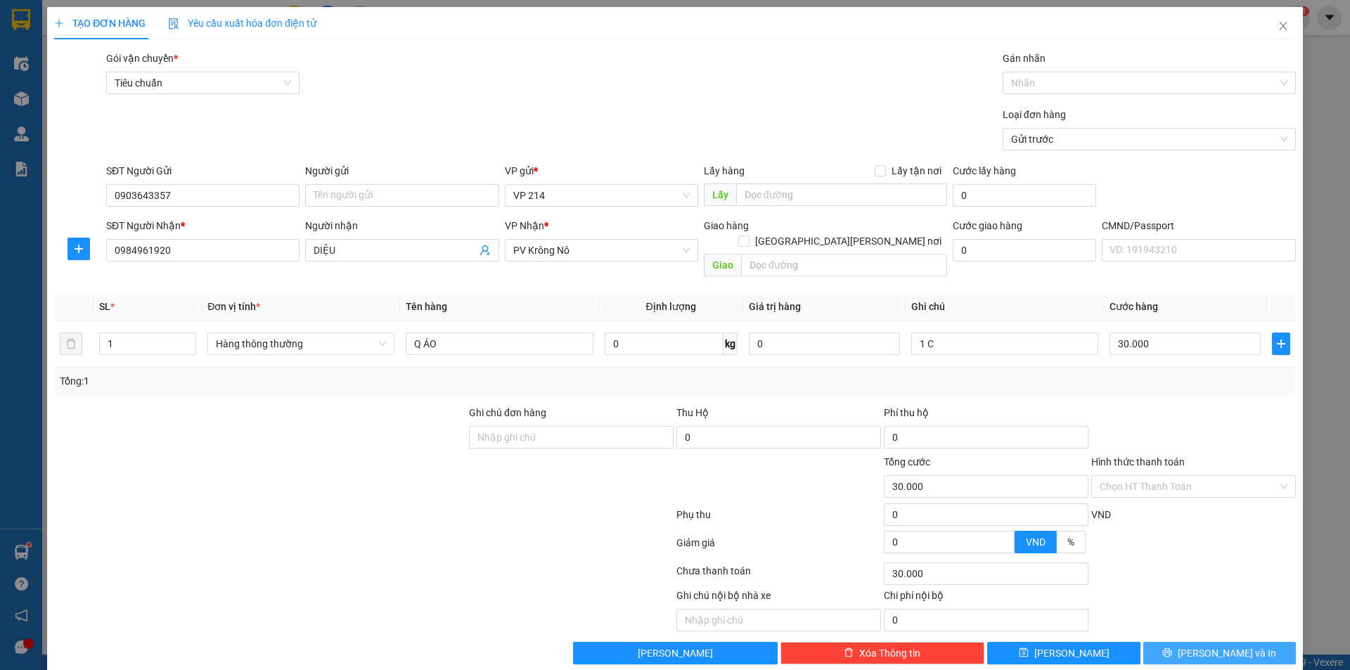
click at [1215, 645] on span "[PERSON_NAME] và In" at bounding box center [1227, 652] width 98 height 15
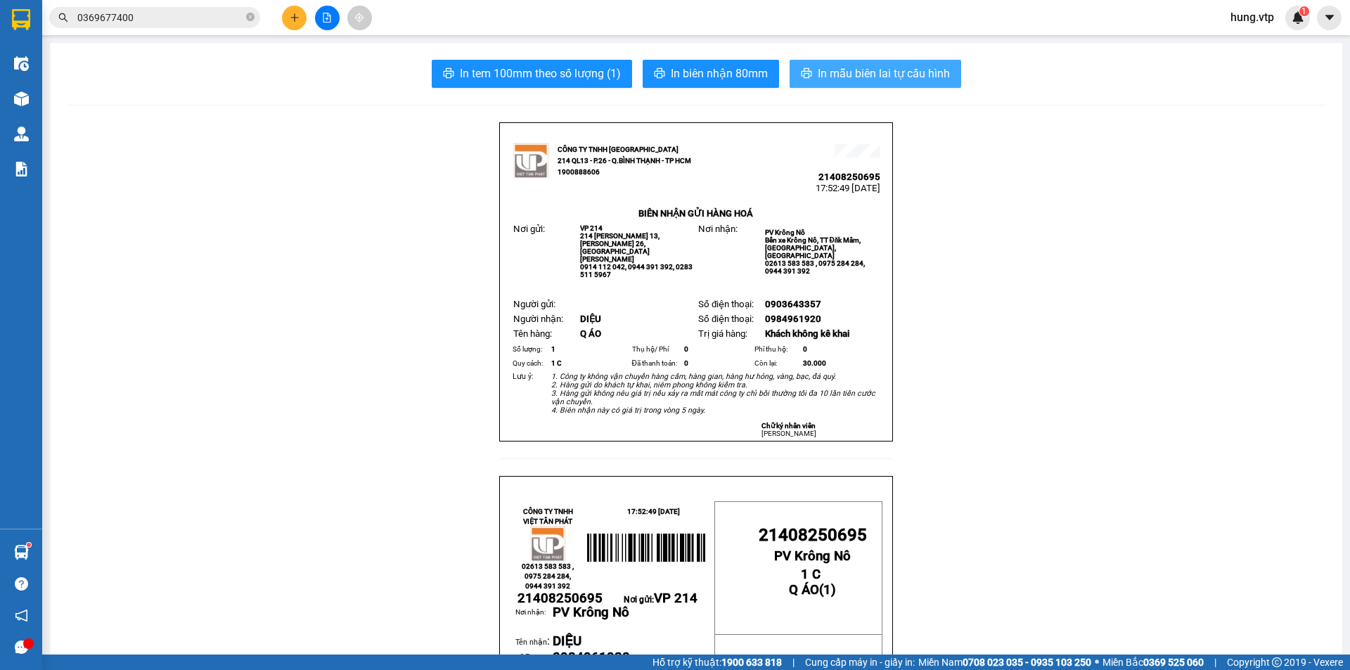
click at [908, 72] on span "In mẫu biên lai tự cấu hình" at bounding box center [884, 74] width 132 height 18
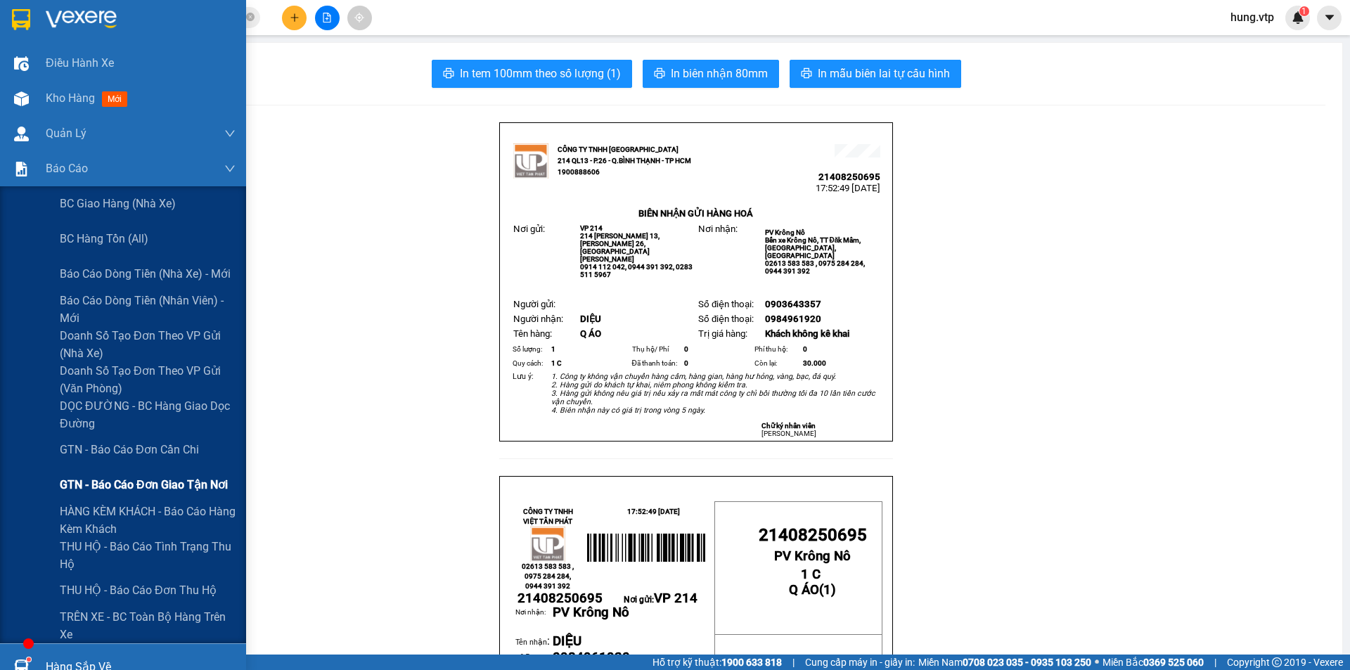
click at [191, 481] on span "GTN - Báo cáo đơn giao tận nơi" at bounding box center [144, 485] width 168 height 18
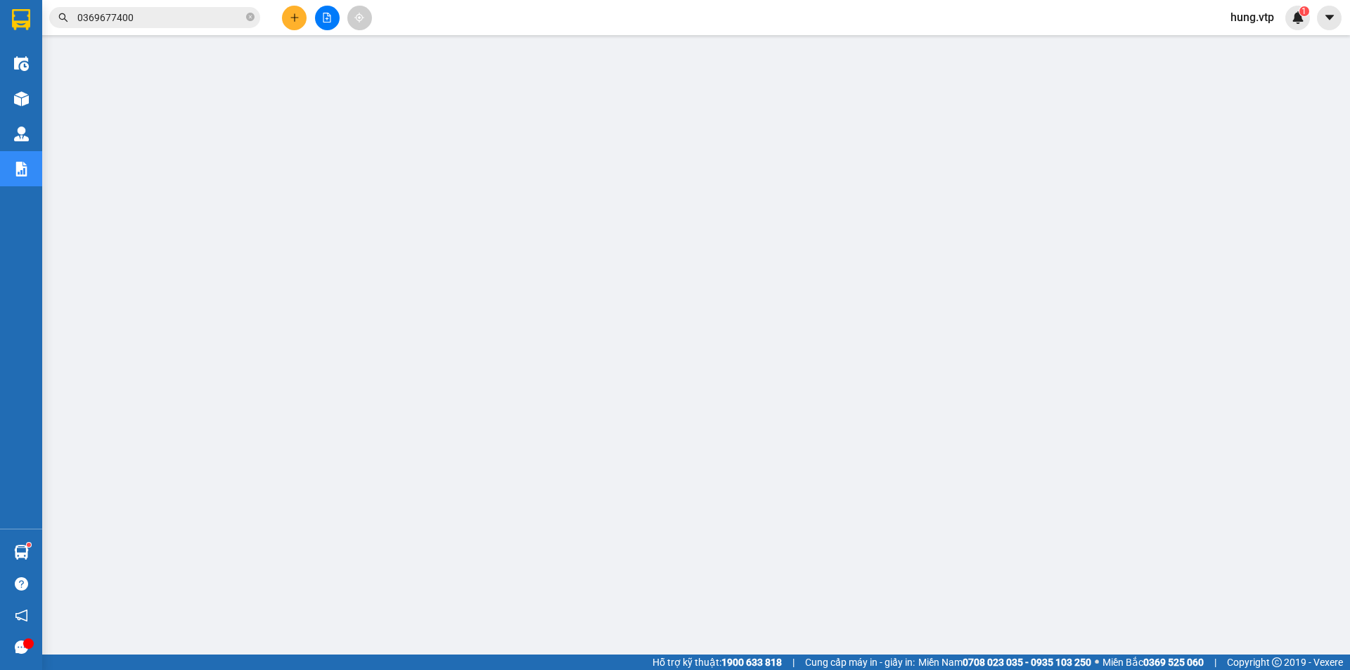
click at [218, 12] on input "0369677400" at bounding box center [160, 17] width 166 height 15
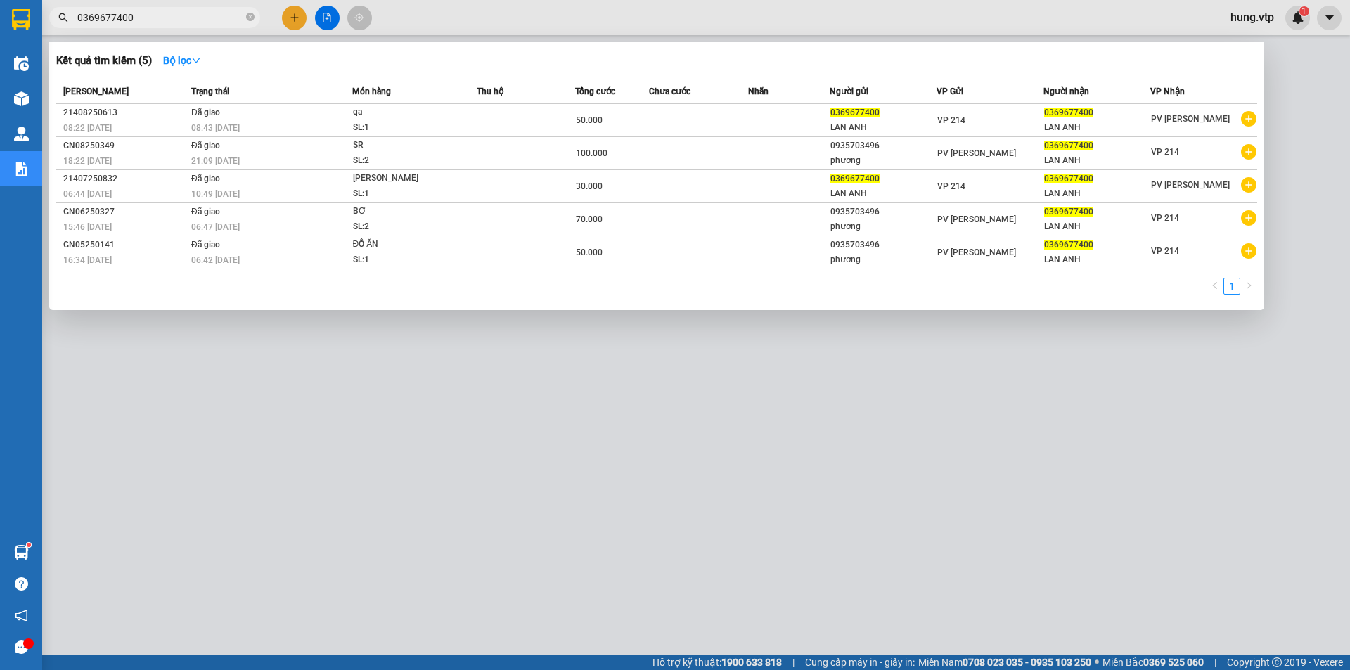
click at [218, 12] on input "0369677400" at bounding box center [160, 17] width 166 height 15
type input "0706093199"
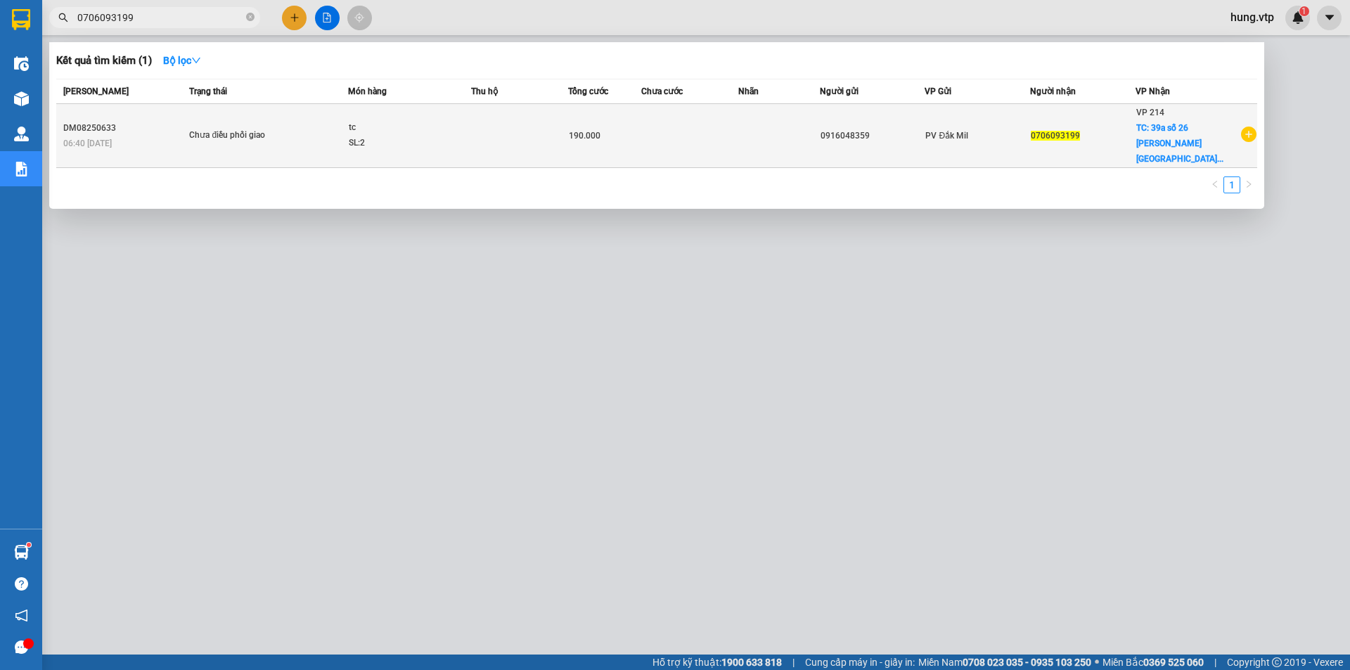
click at [733, 125] on td at bounding box center [689, 136] width 97 height 64
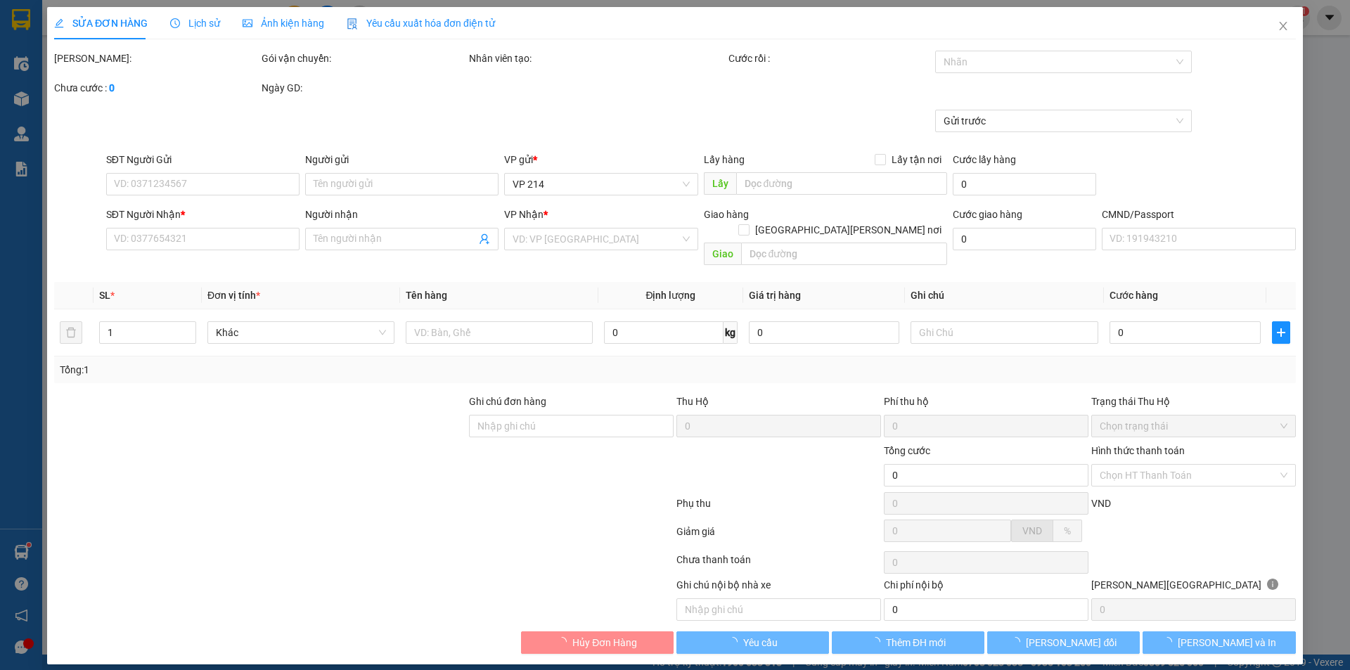
type input "0916048359"
type input "0706093199"
checkbox input "true"
type input "39a số 26 [PERSON_NAME] thử đức"
type input "190.000"
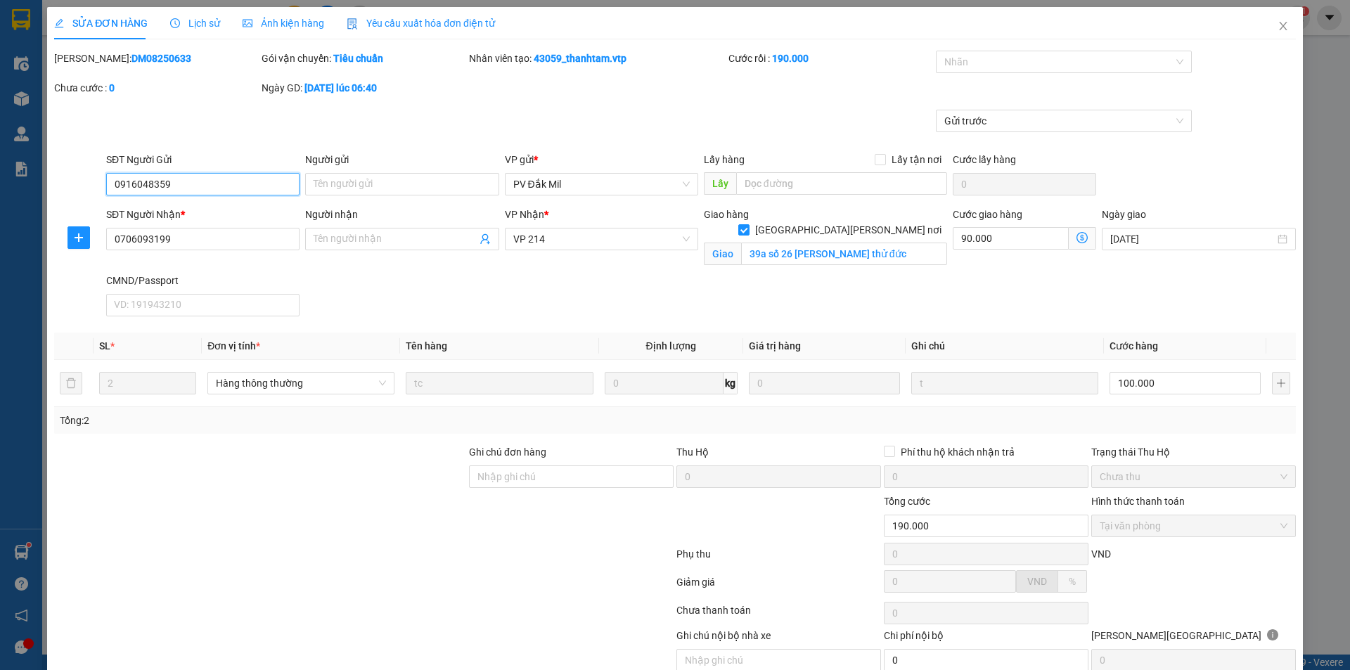
type input "5.000"
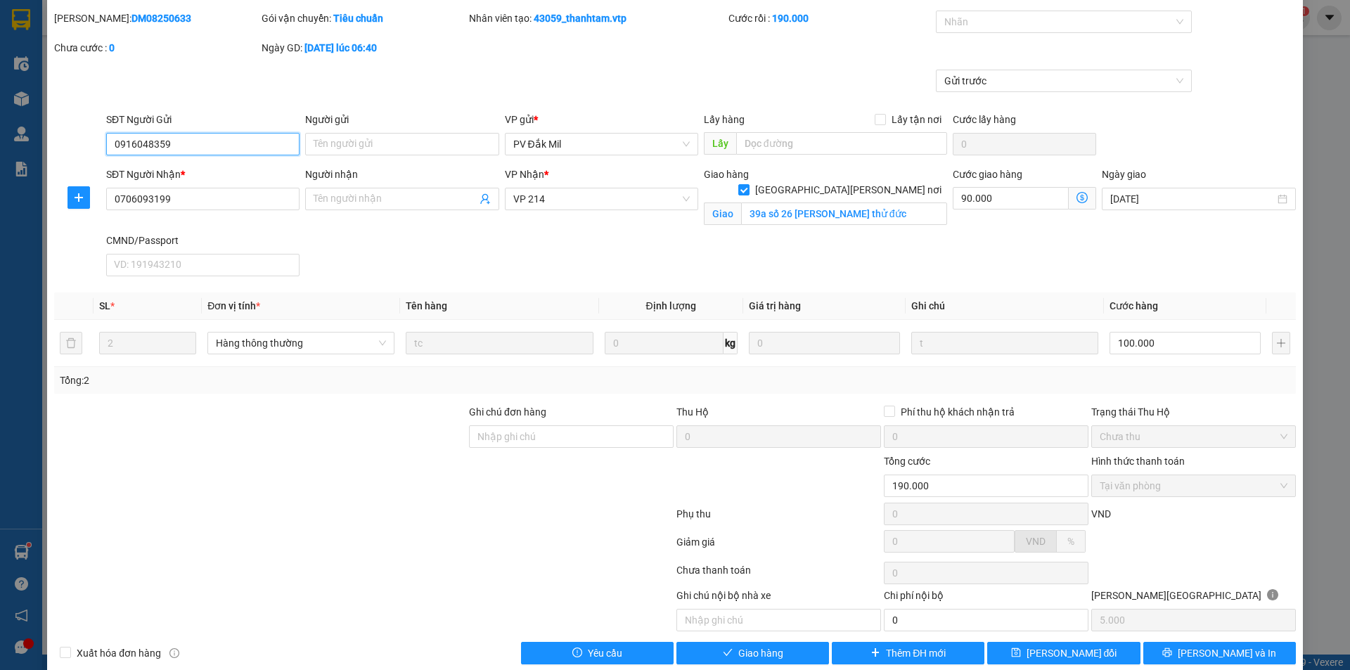
scroll to position [62, 0]
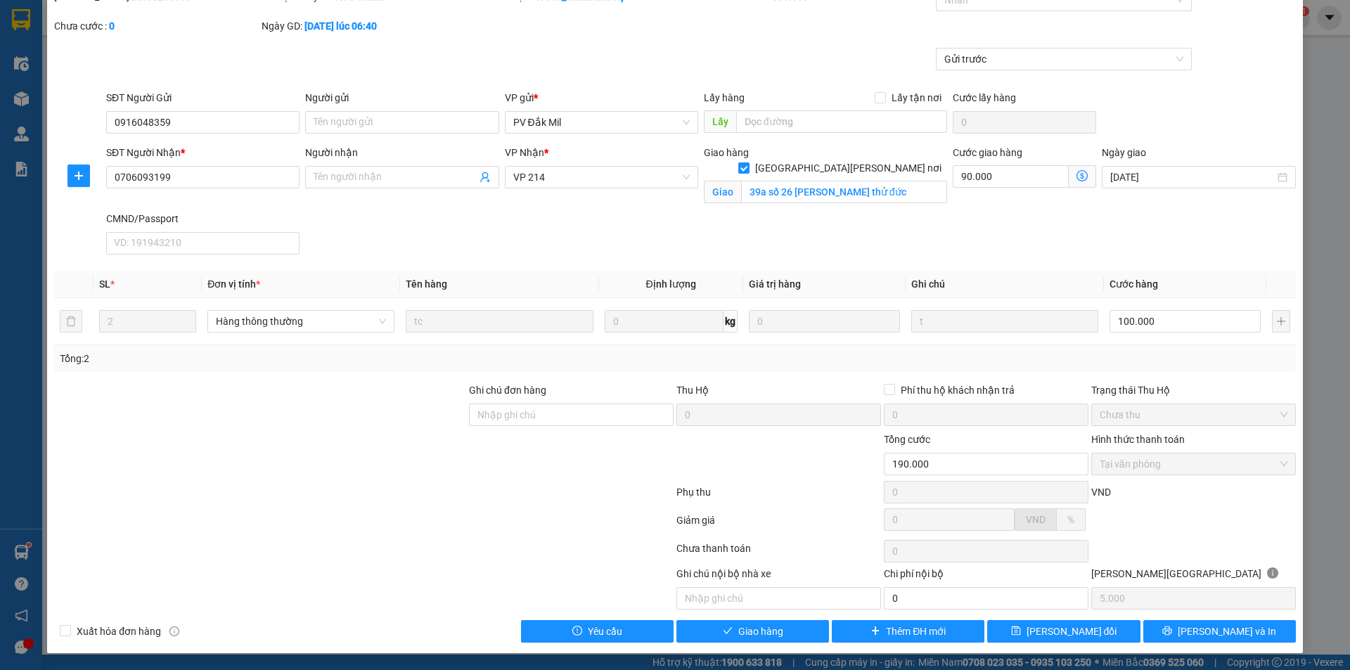
click at [424, 543] on div at bounding box center [364, 551] width 622 height 28
click at [386, 523] on div at bounding box center [364, 523] width 622 height 28
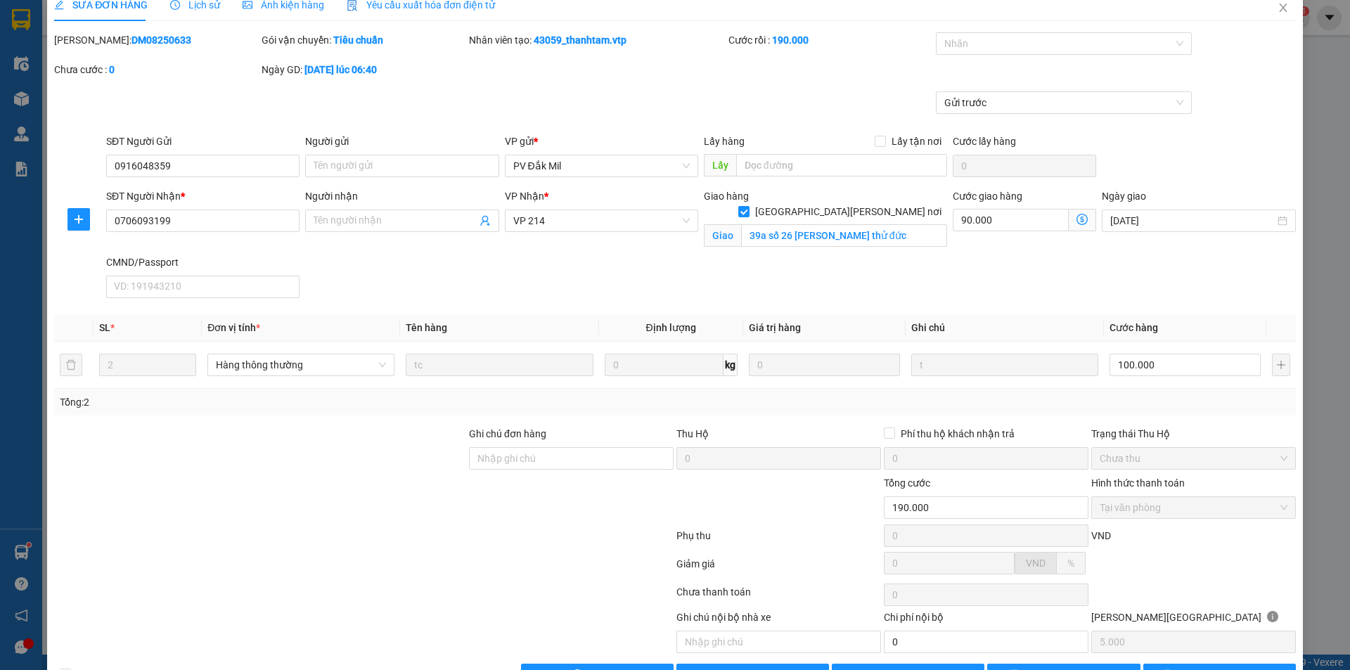
scroll to position [0, 0]
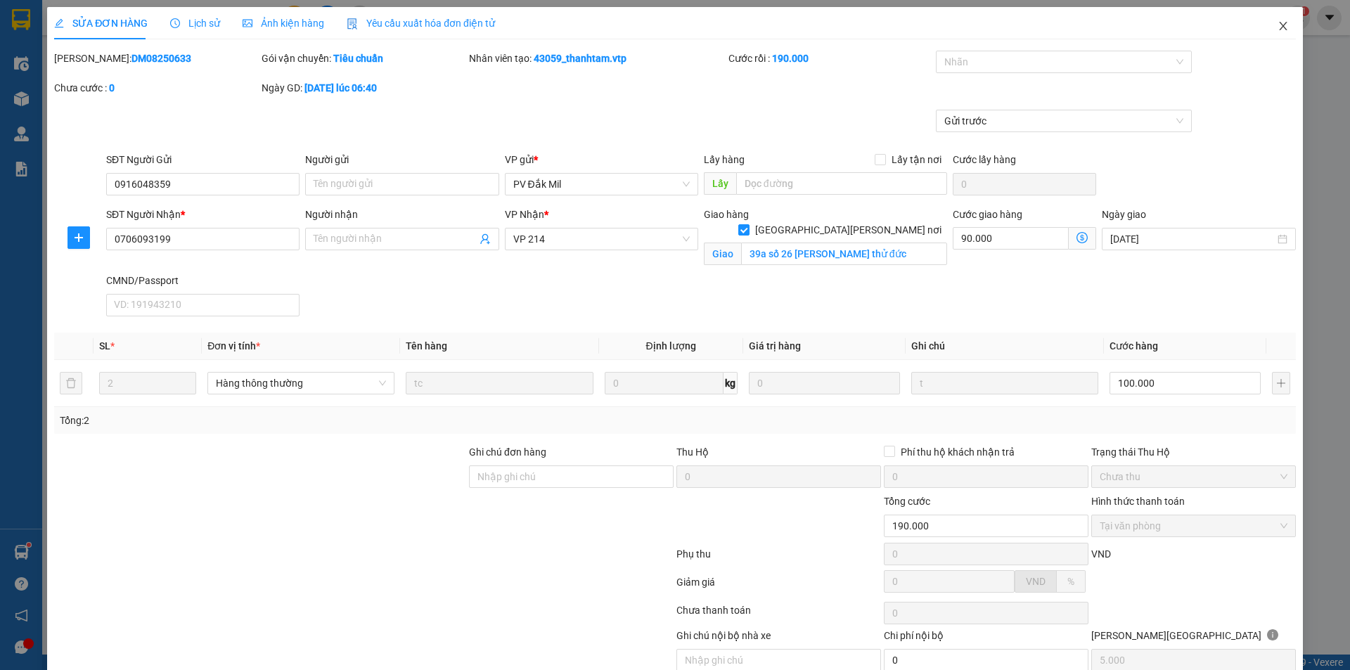
click at [1278, 27] on icon "close" at bounding box center [1283, 25] width 11 height 11
